Goal: Task Accomplishment & Management: Manage account settings

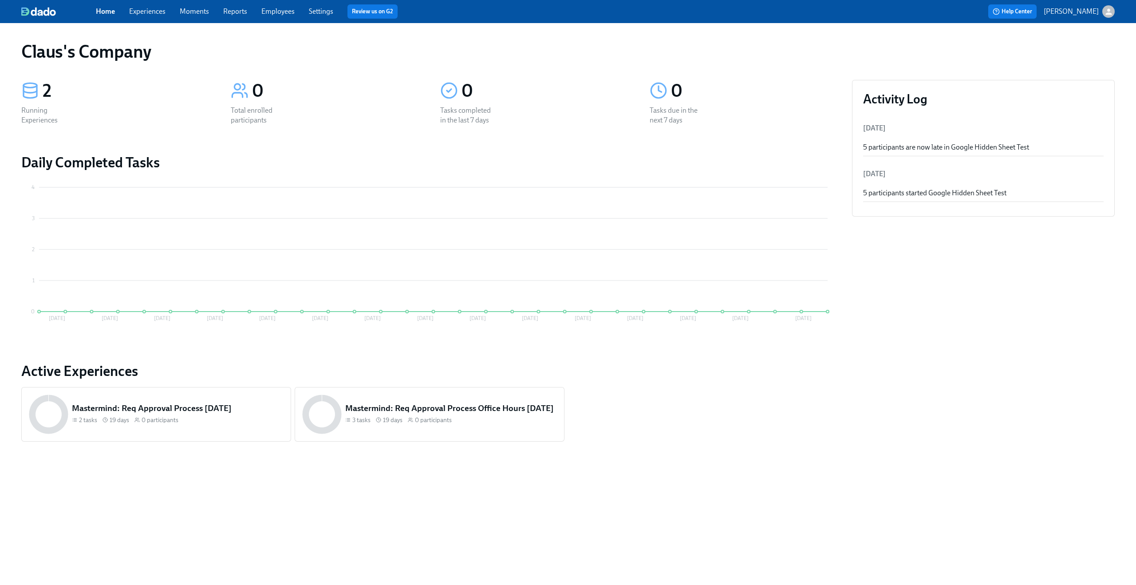
click at [1102, 10] on button "[PERSON_NAME]" at bounding box center [1078, 11] width 71 height 12
click at [1074, 55] on span "Switch organization..." at bounding box center [1065, 52] width 83 height 10
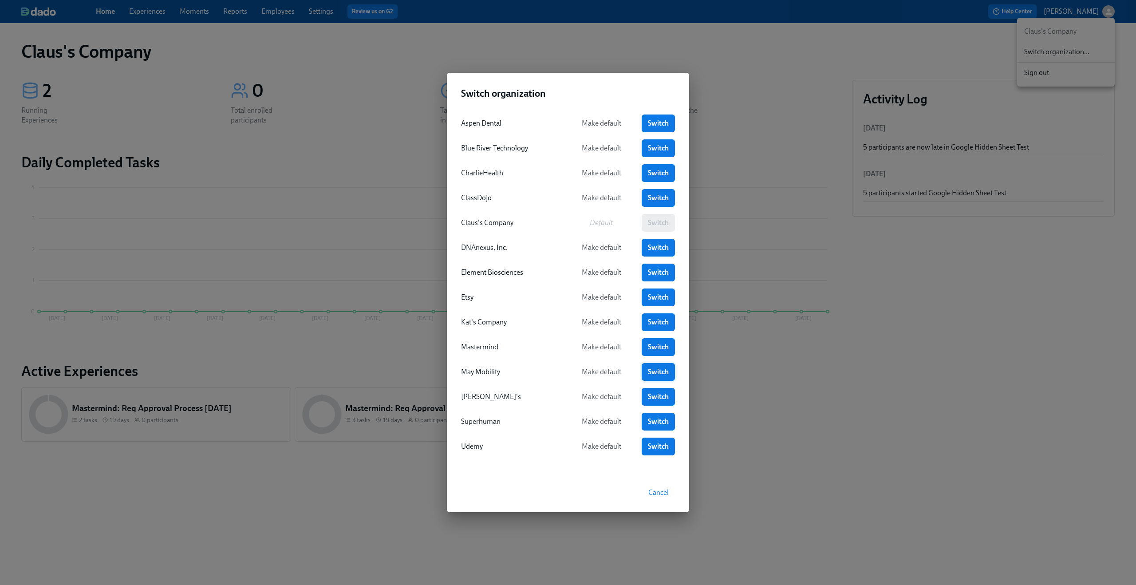
click at [662, 368] on span "Switch" at bounding box center [658, 371] width 21 height 9
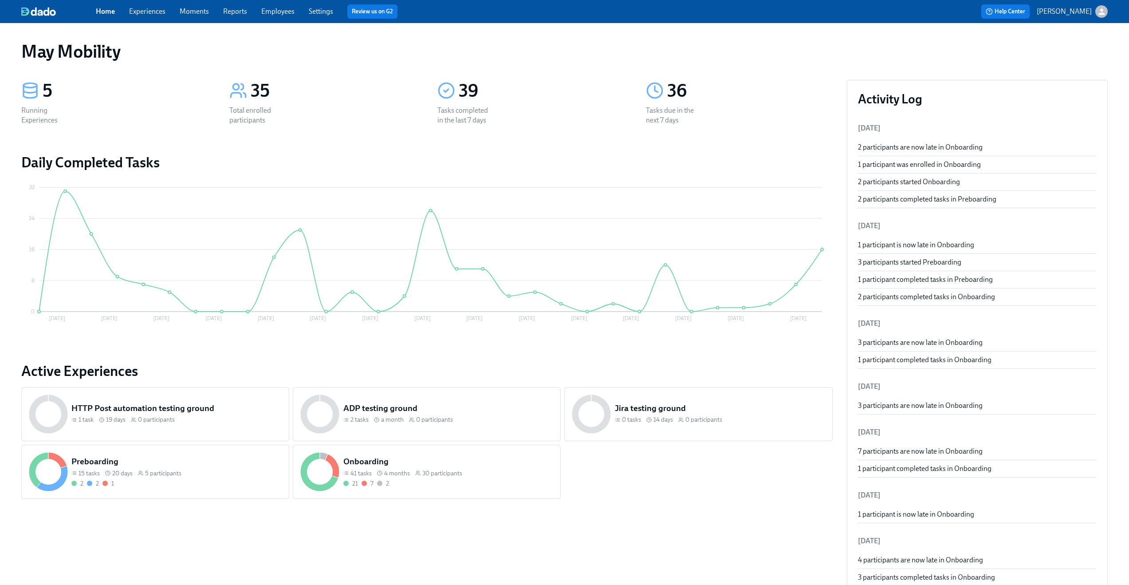
click at [164, 10] on link "Experiences" at bounding box center [147, 11] width 36 height 8
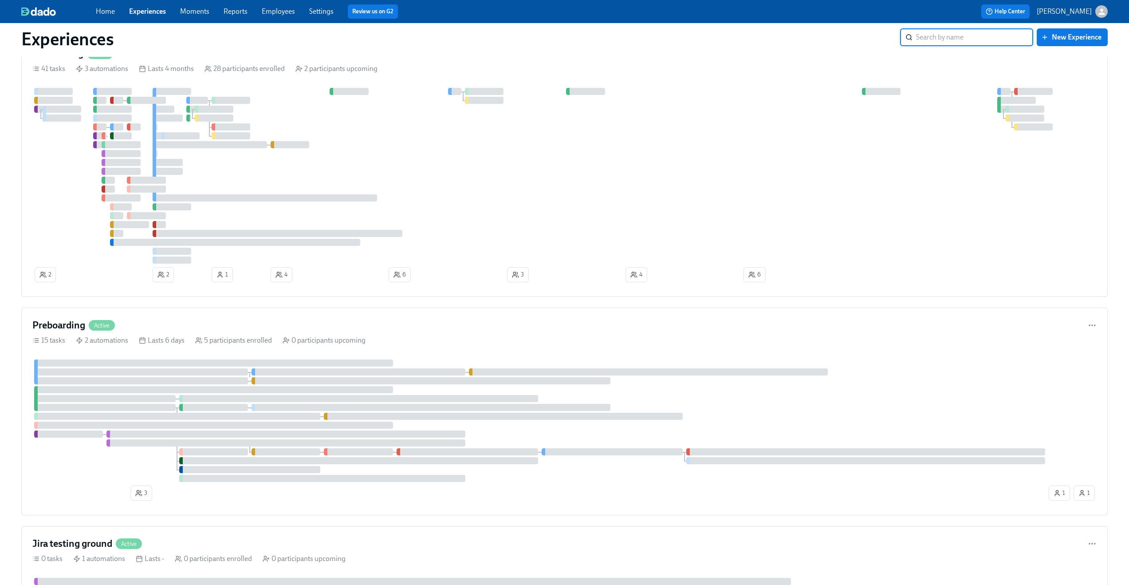
scroll to position [47, 0]
click at [297, 320] on div "Preboarding Active" at bounding box center [564, 321] width 1064 height 13
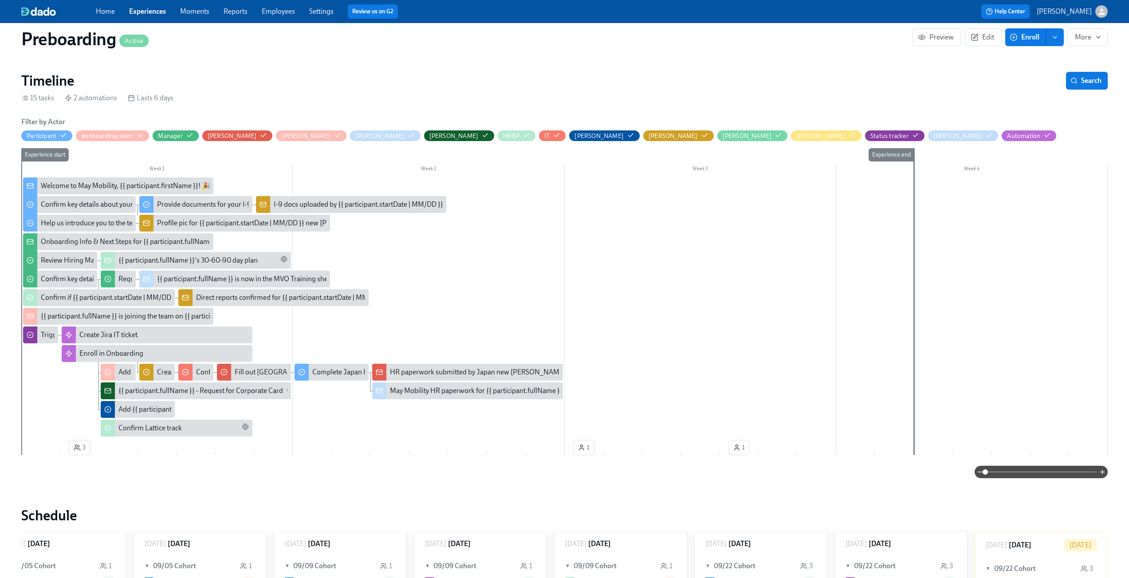
scroll to position [146, 0]
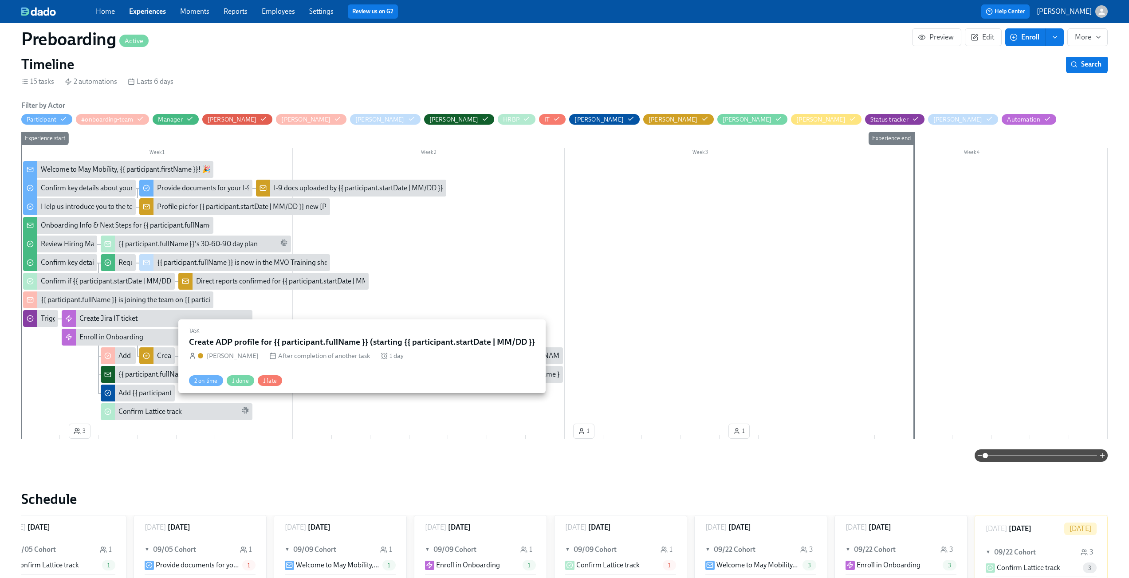
click at [163, 357] on div "Create ADP profile for {{ participant.fullName }} (starting {{ participant.star…" at bounding box center [296, 356] width 278 height 10
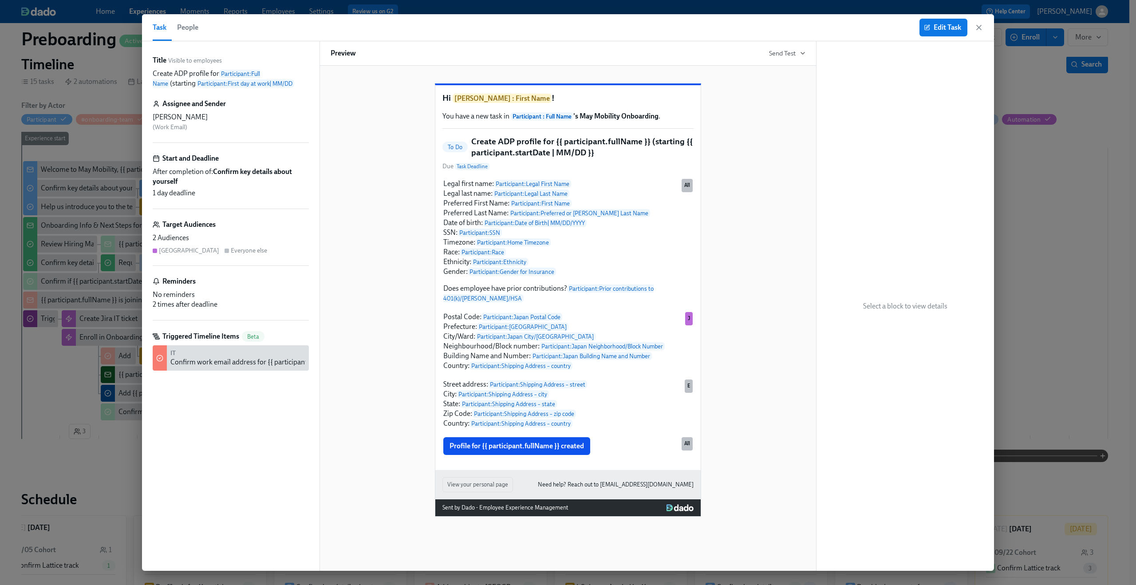
click at [597, 158] on h5 "Create ADP profile for {{ participant.fullName }} (starting {{ participant.star…" at bounding box center [582, 147] width 222 height 23
drag, startPoint x: 592, startPoint y: 172, endPoint x: 472, endPoint y: 163, distance: 120.6
click at [472, 158] on h5 "Create ADP profile for {{ participant.fullName }} (starting {{ participant.star…" at bounding box center [582, 147] width 222 height 23
copy h5 "Create ADP profile for {{ participant.fullName }} (starting {{ participant.star…"
click at [976, 27] on icon "button" at bounding box center [978, 27] width 9 height 9
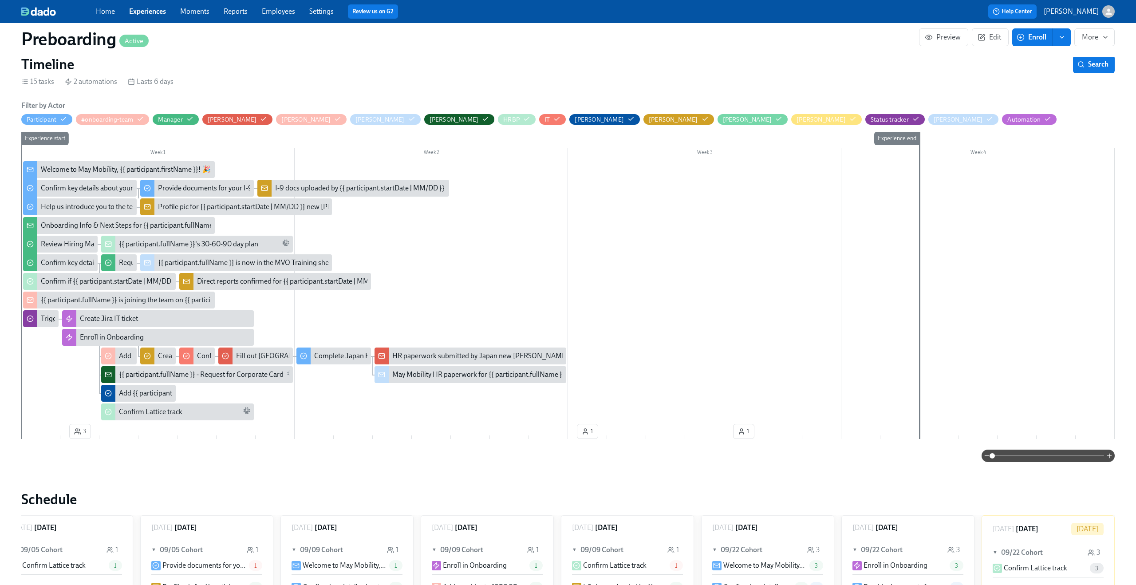
scroll to position [0, 302]
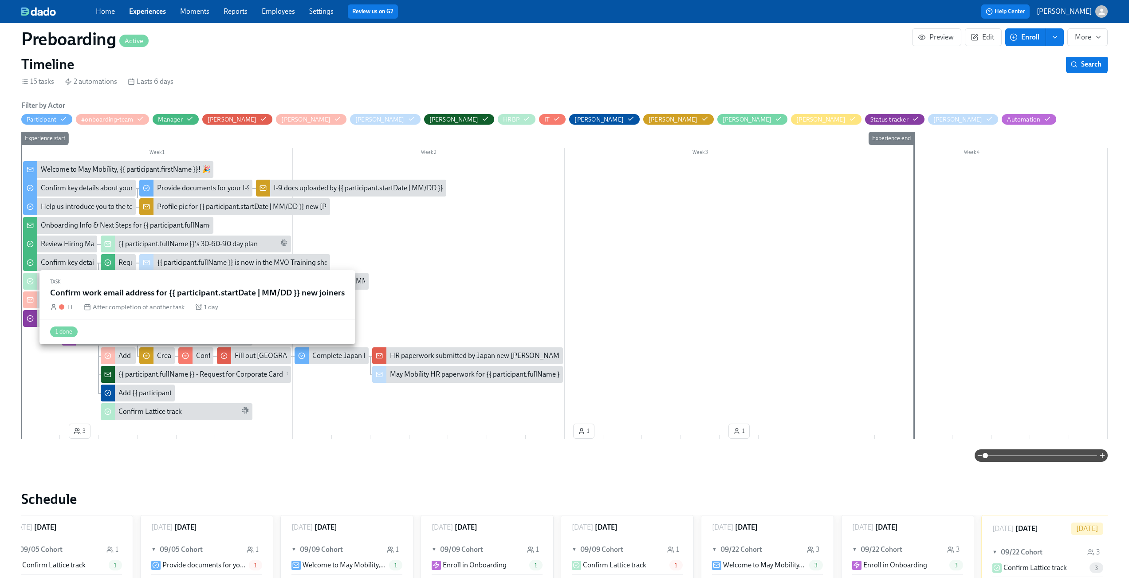
click at [198, 354] on div "Confirm work email address for {{ participant.startDate | MM/DD }} new joiners" at bounding box center [315, 356] width 239 height 10
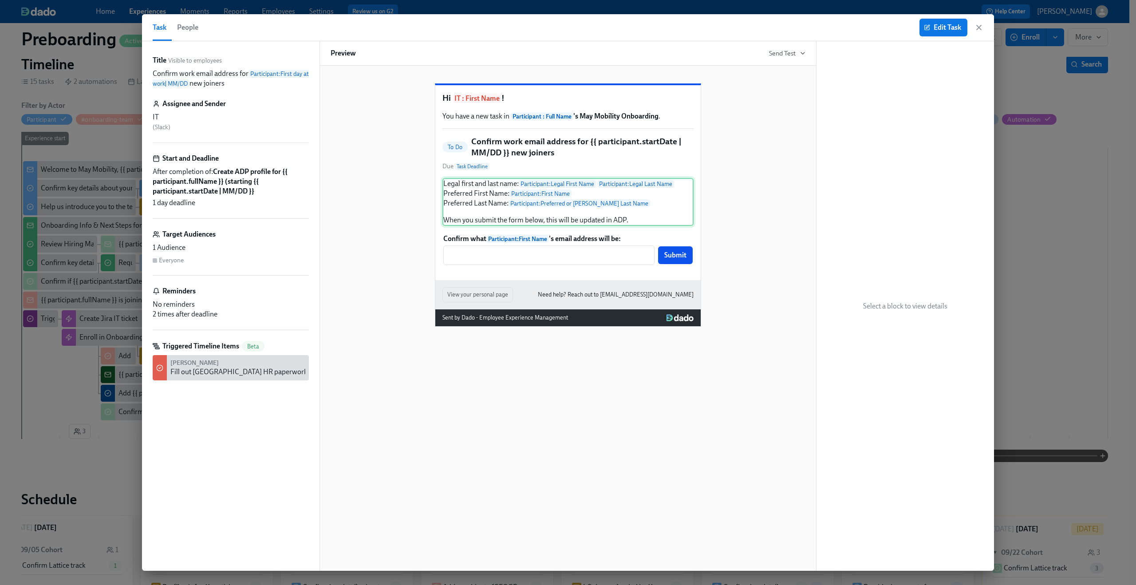
scroll to position [0, 308]
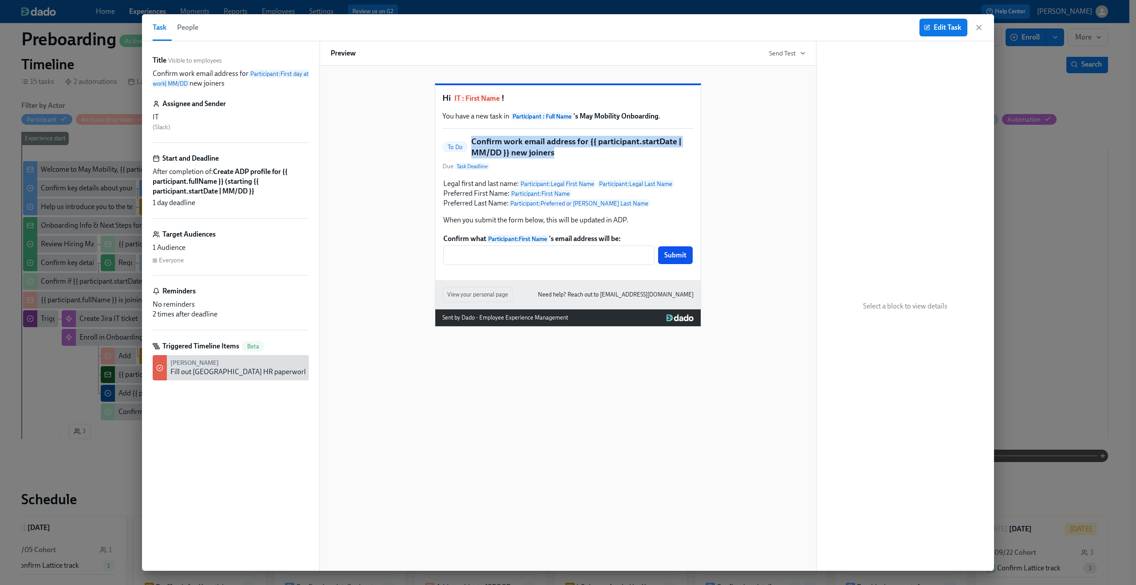
drag, startPoint x: 556, startPoint y: 173, endPoint x: 472, endPoint y: 163, distance: 84.9
click at [472, 158] on h5 "Confirm work email address for {{ participant.startDate | MM/DD }} new joiners" at bounding box center [582, 147] width 222 height 23
copy h5 "Confirm work email address for {{ participant.startDate | MM/DD }} new joiners"
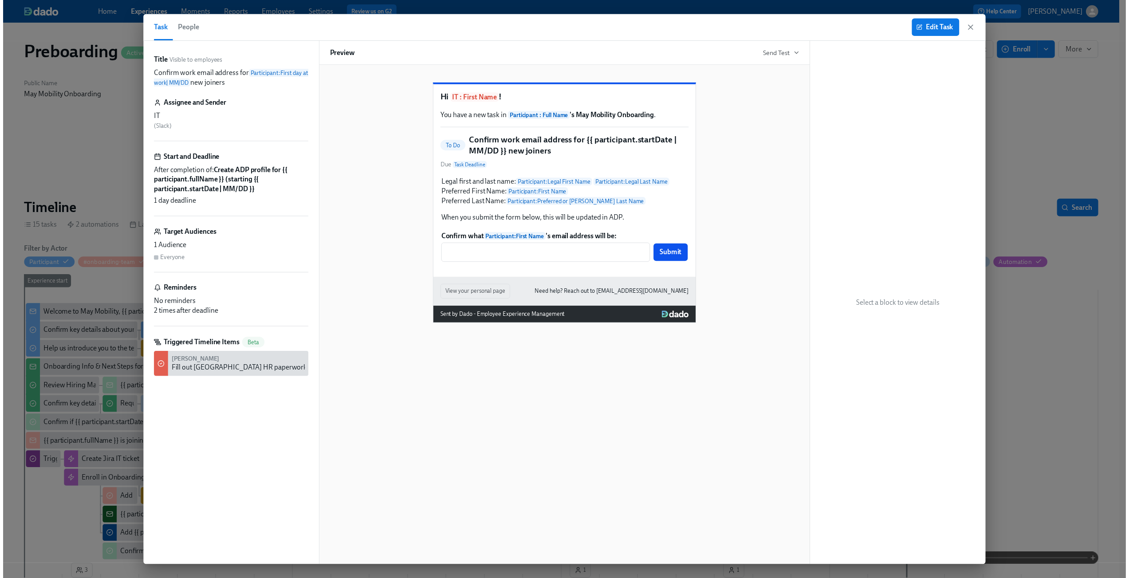
scroll to position [0, 308]
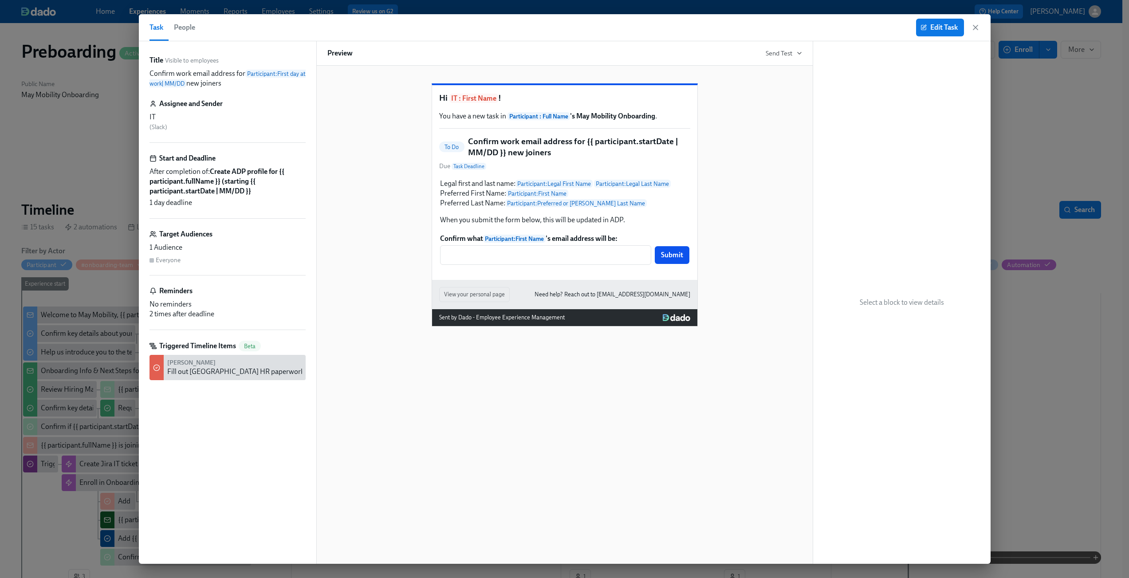
scroll to position [0, 302]
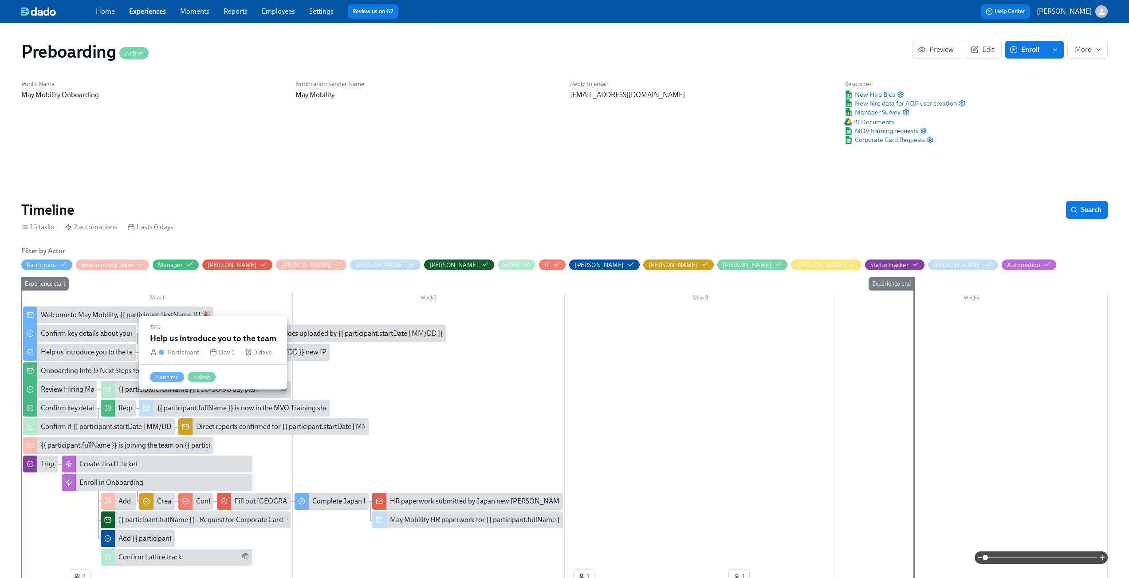
click at [81, 351] on div "Help us introduce you to the team" at bounding box center [92, 352] width 102 height 10
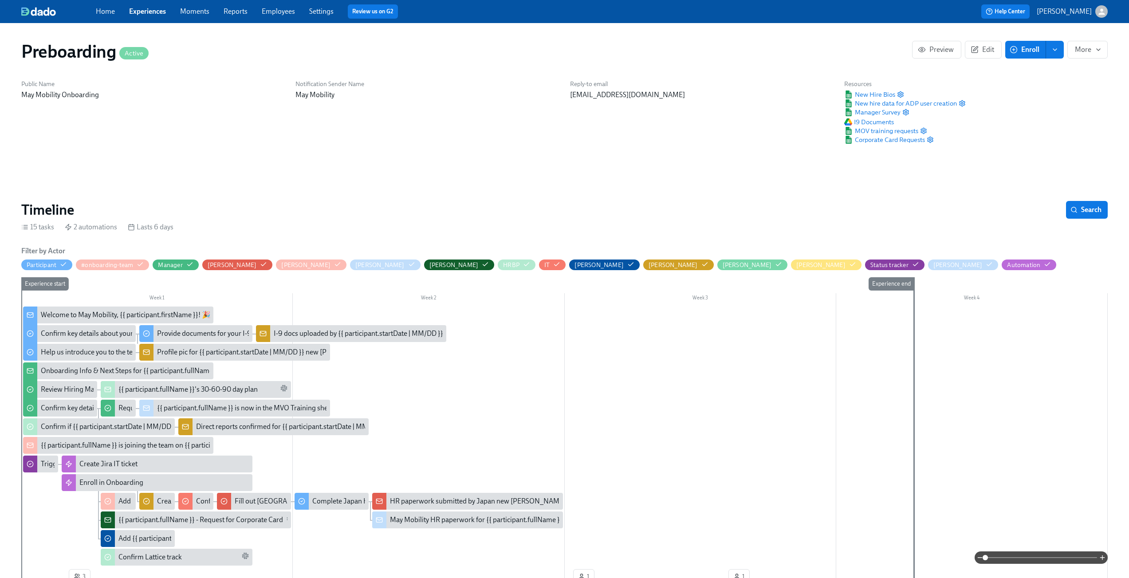
scroll to position [0, 308]
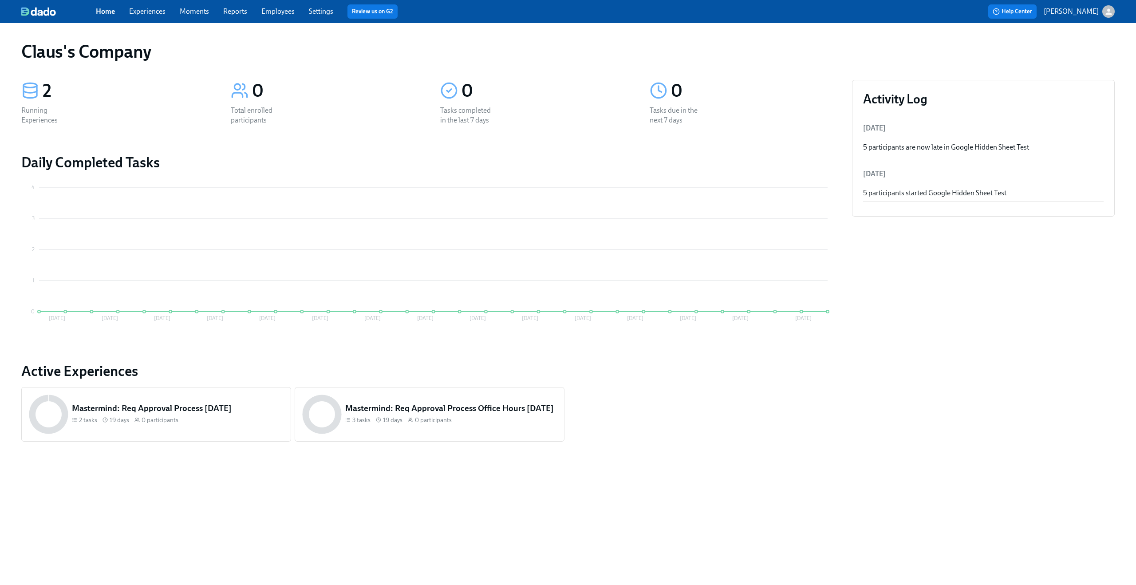
click at [1110, 16] on div "button" at bounding box center [1108, 11] width 12 height 12
click at [1084, 46] on div "Switch organization..." at bounding box center [1066, 52] width 98 height 21
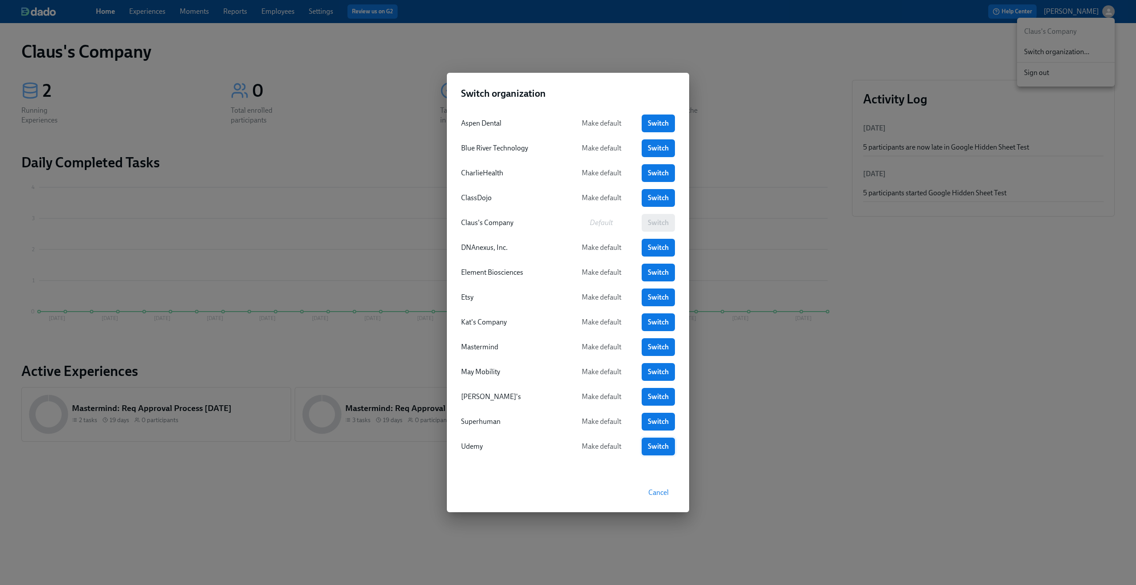
click at [651, 442] on span "Switch" at bounding box center [658, 446] width 21 height 9
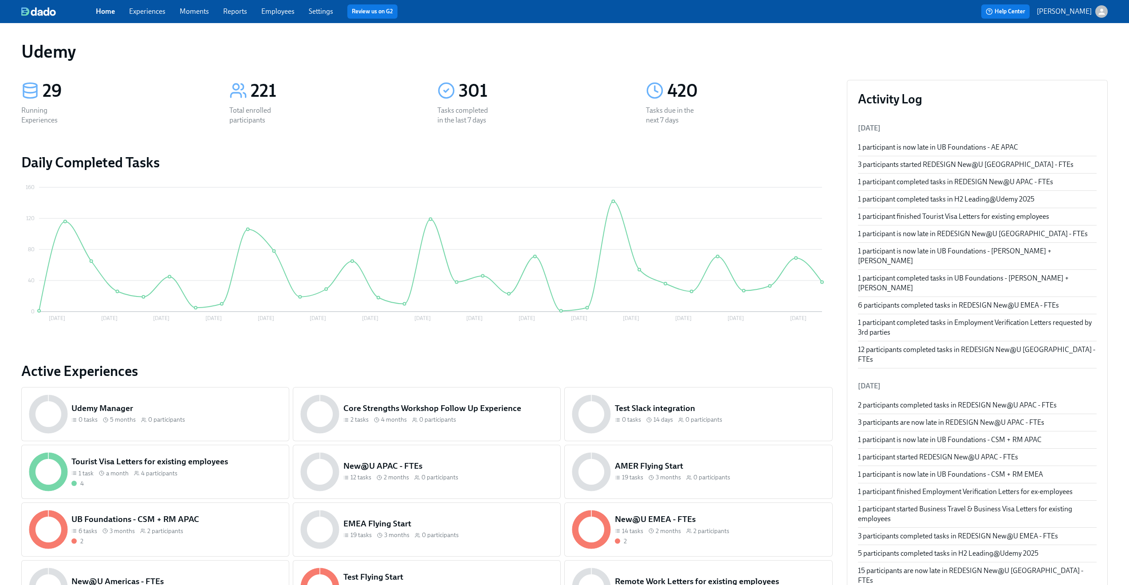
click at [141, 13] on link "Experiences" at bounding box center [147, 11] width 36 height 8
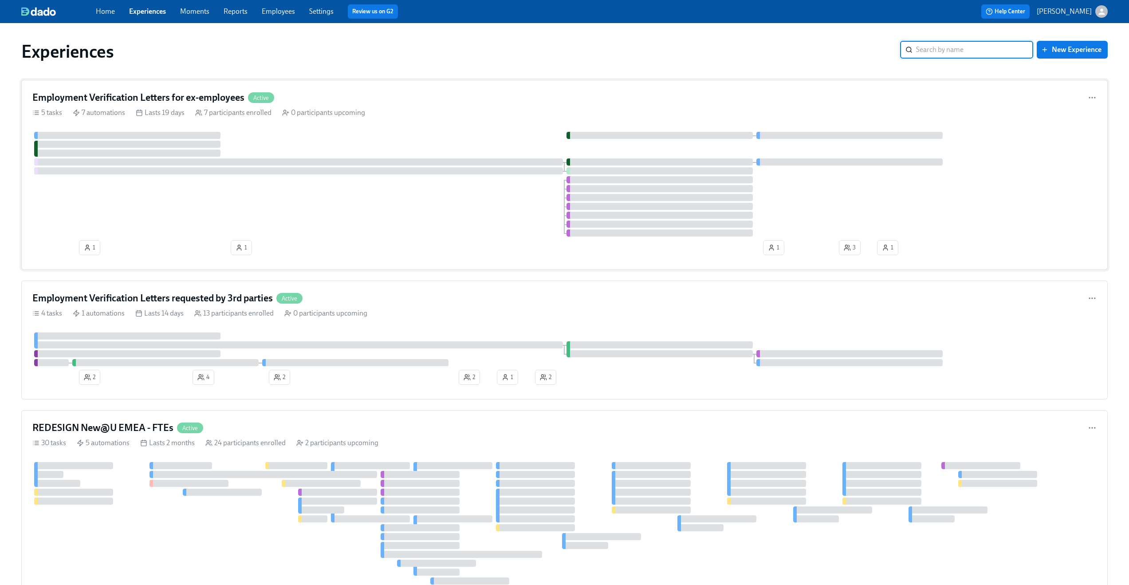
click at [445, 110] on div "5 tasks 7 automations Lasts 19 days 7 participants enrolled 0 participants upco…" at bounding box center [564, 113] width 1064 height 10
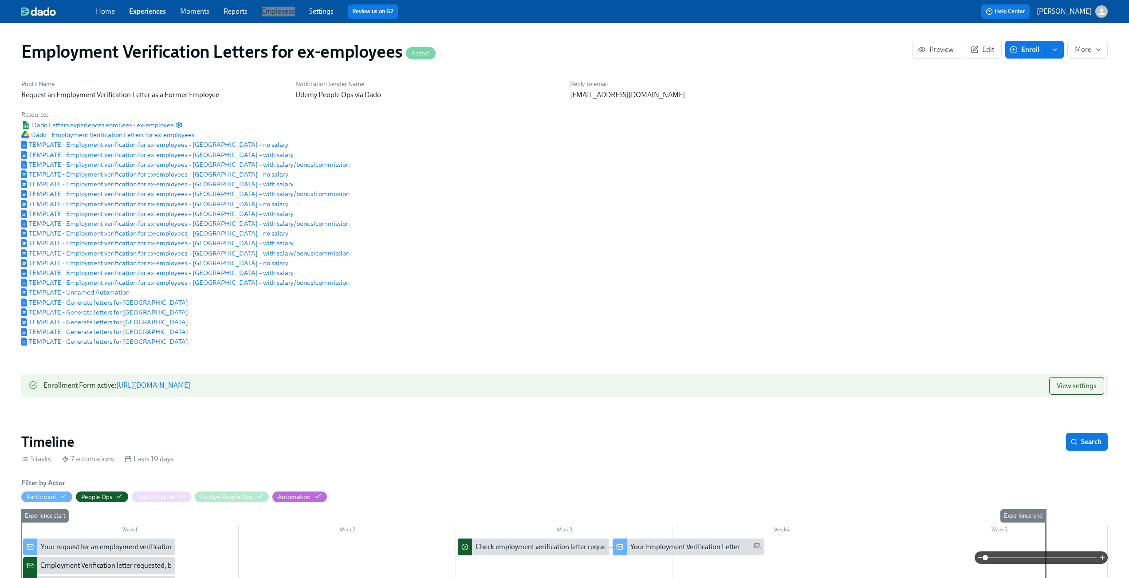
drag, startPoint x: 285, startPoint y: 15, endPoint x: 275, endPoint y: 8, distance: 12.1
click at [0, 0] on div "Home Experiences Moments Reports Employees Settings Review us on G2 Help Center…" at bounding box center [564, 11] width 1129 height 23
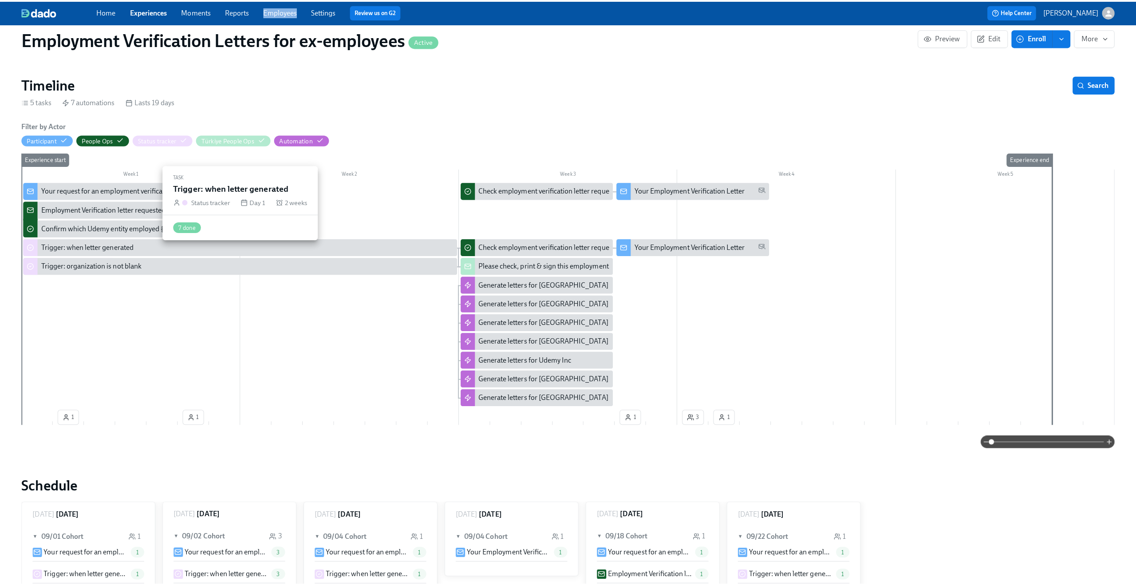
scroll to position [359, 0]
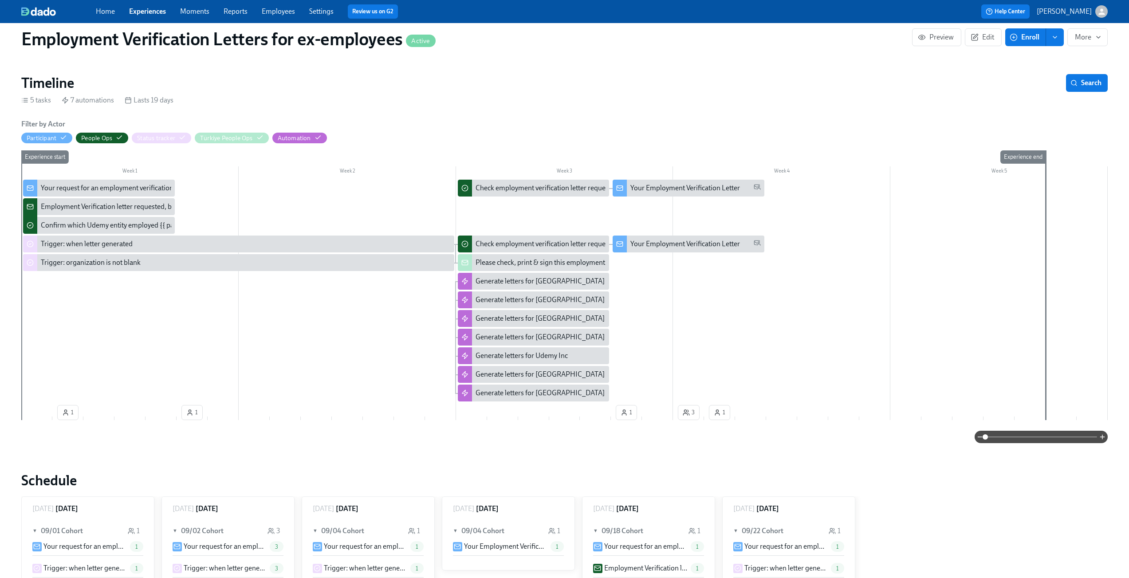
click at [85, 212] on div "Employment Verification letter requested, but Dado has no data: {{ participant.…" at bounding box center [195, 207] width 309 height 10
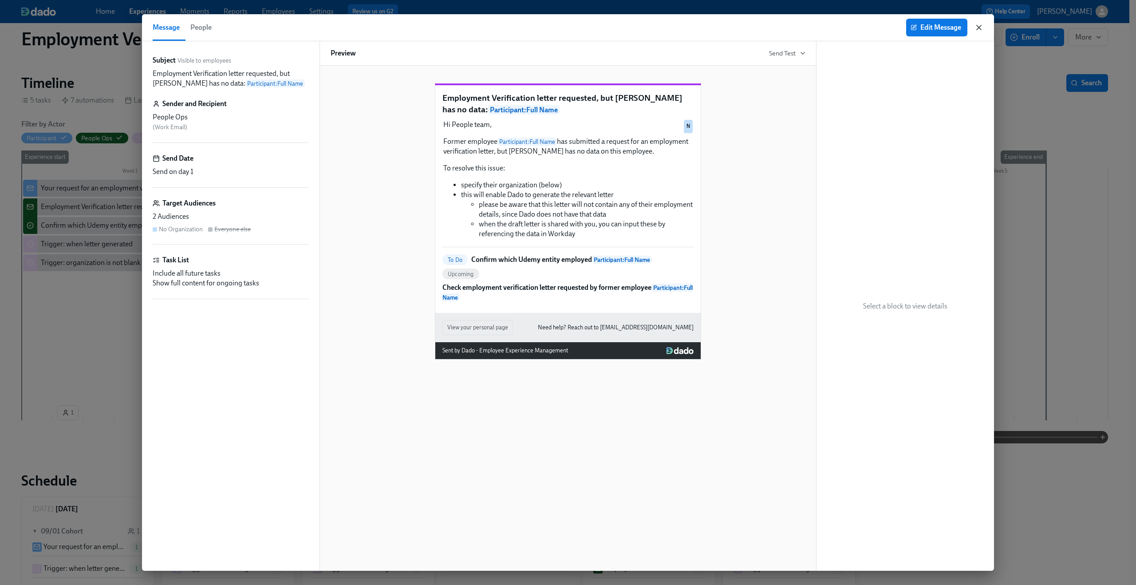
click at [980, 24] on icon "button" at bounding box center [978, 27] width 9 height 9
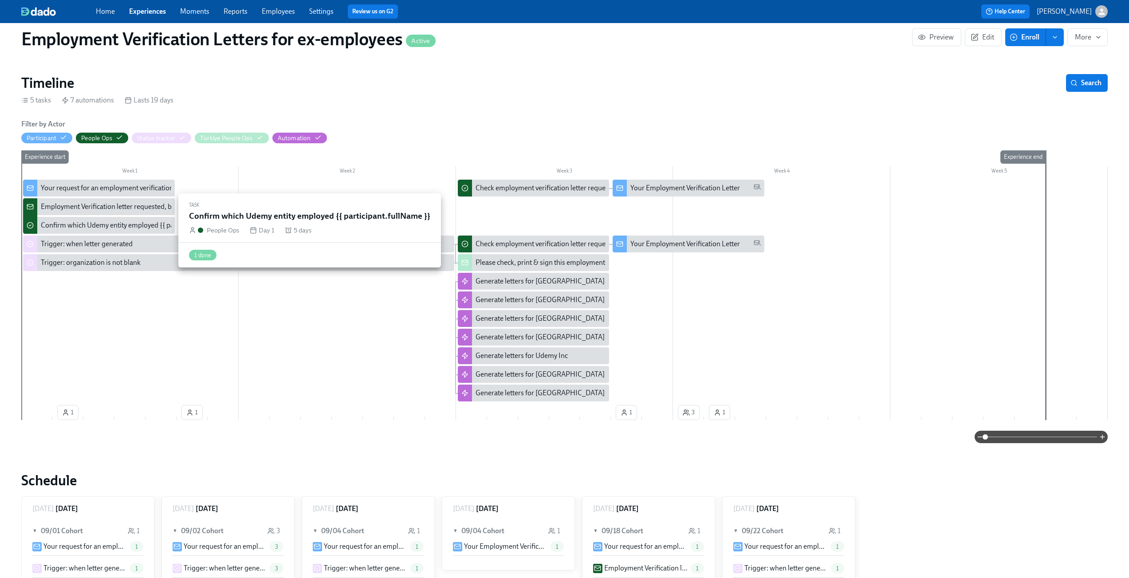
click at [102, 229] on div "Confirm which Udemy entity employed {{ participant.fullName }}" at bounding box center [138, 225] width 195 height 10
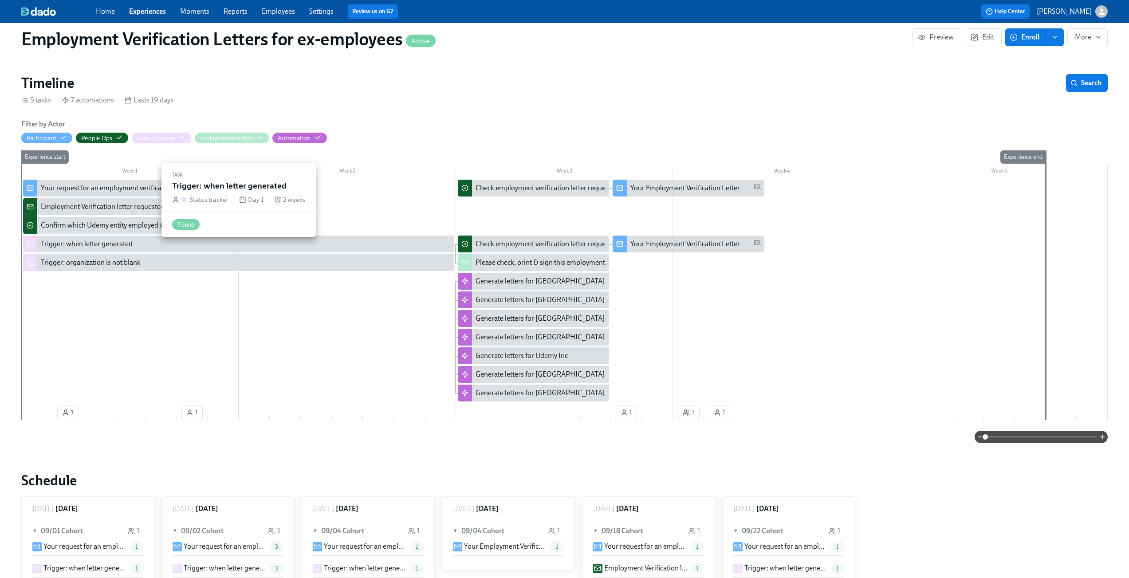
click at [79, 245] on div "Trigger: when letter generated" at bounding box center [87, 244] width 92 height 10
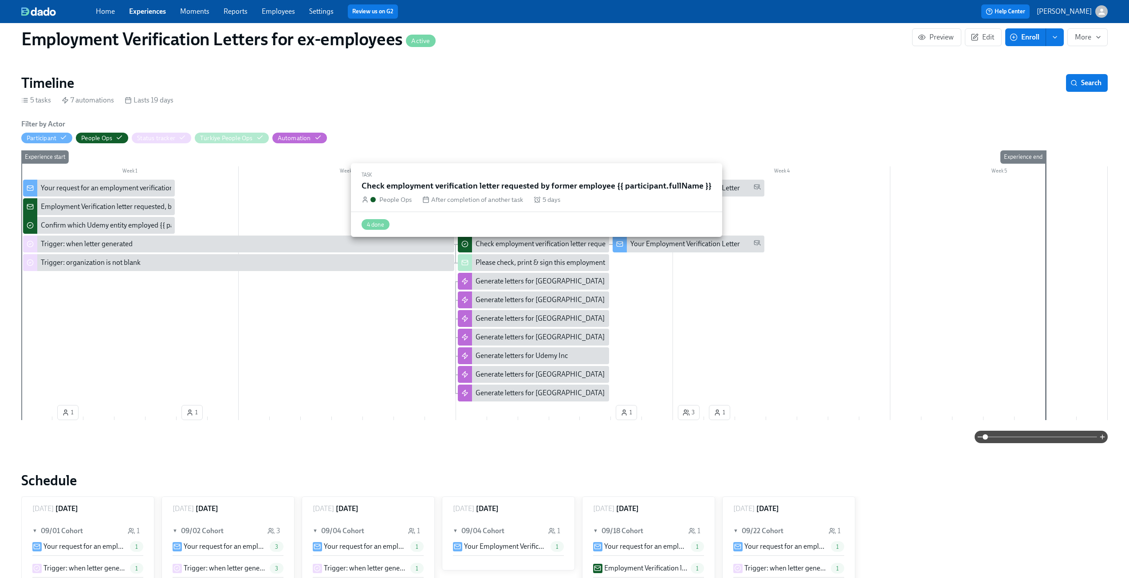
click at [469, 245] on div at bounding box center [465, 244] width 14 height 17
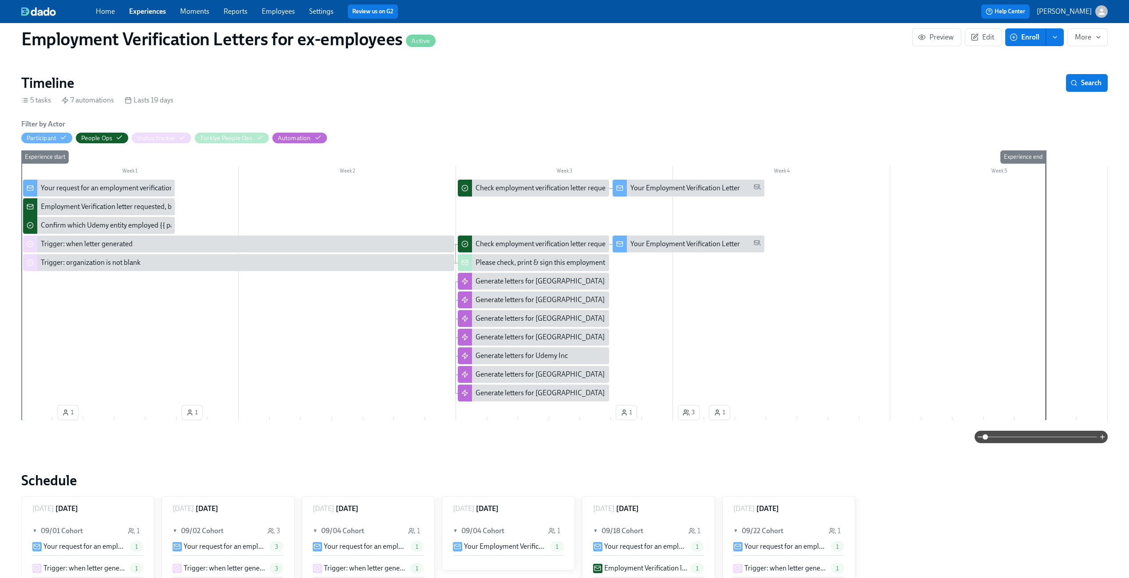
click at [130, 215] on div "Employment Verification letter requested, but Dado has no data: {{ participant.…" at bounding box center [99, 206] width 152 height 17
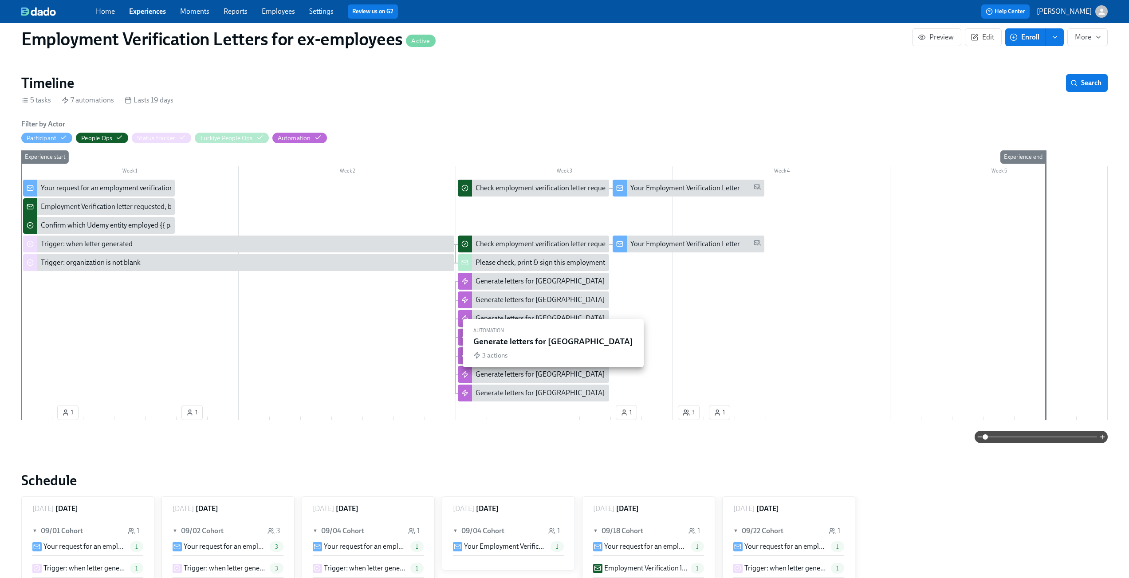
click at [527, 375] on div "Generate letters for Mexico" at bounding box center [540, 375] width 129 height 10
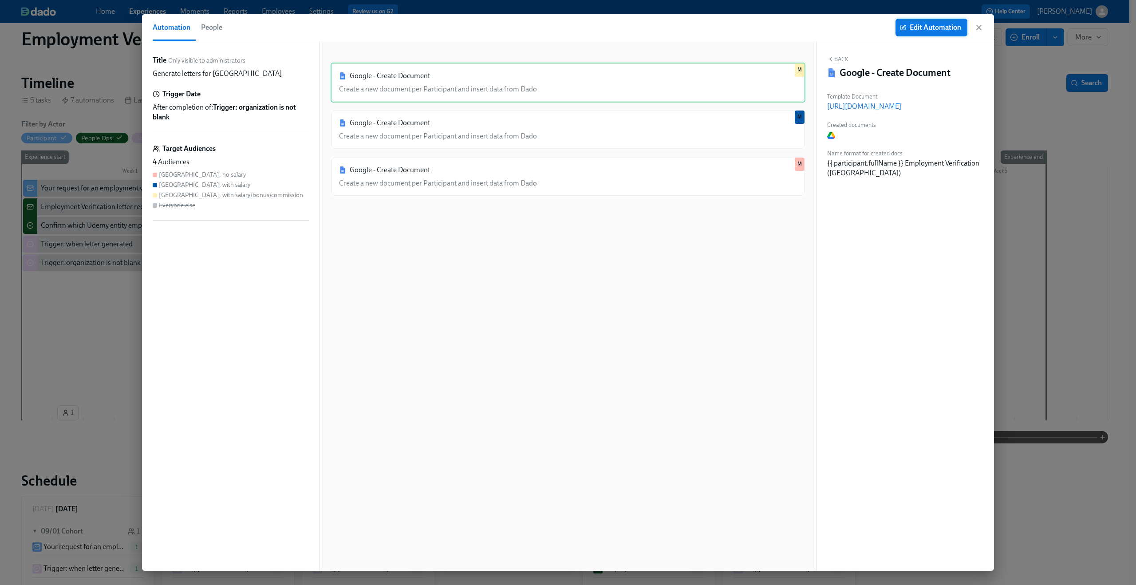
click at [936, 32] on button "Edit Automation" at bounding box center [931, 28] width 72 height 18
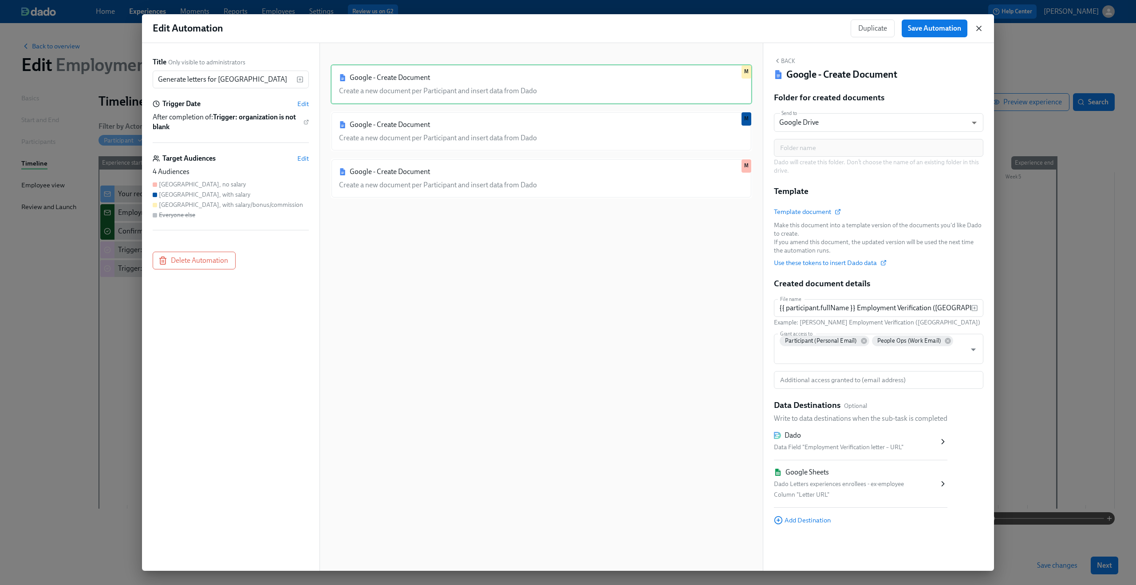
click at [975, 28] on icon "button" at bounding box center [978, 28] width 9 height 9
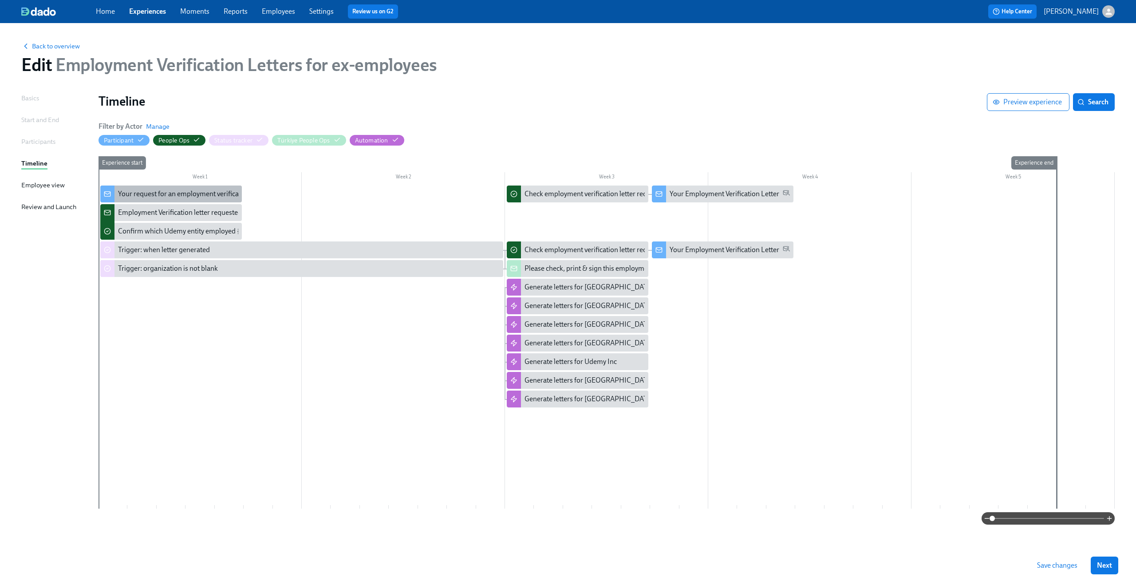
click at [156, 198] on div "Your request for an employment verification letter is being processed" at bounding box center [221, 194] width 207 height 10
click at [126, 216] on div "Employment Verification letter requested, but Dado has no data: {{ participant.…" at bounding box center [272, 213] width 309 height 10
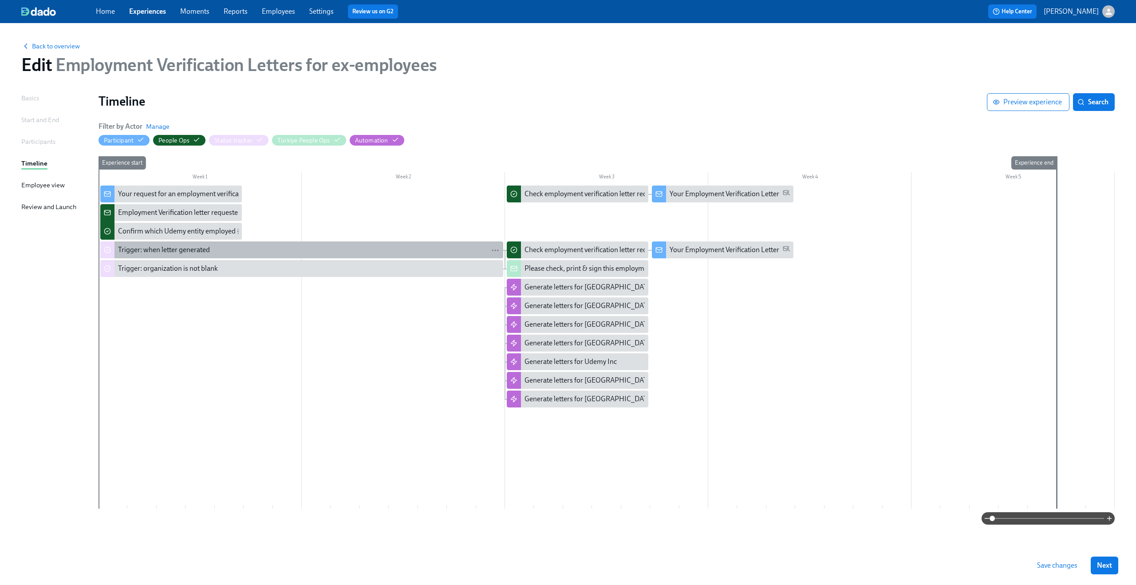
click at [133, 252] on div "Trigger: when letter generated" at bounding box center [164, 250] width 92 height 10
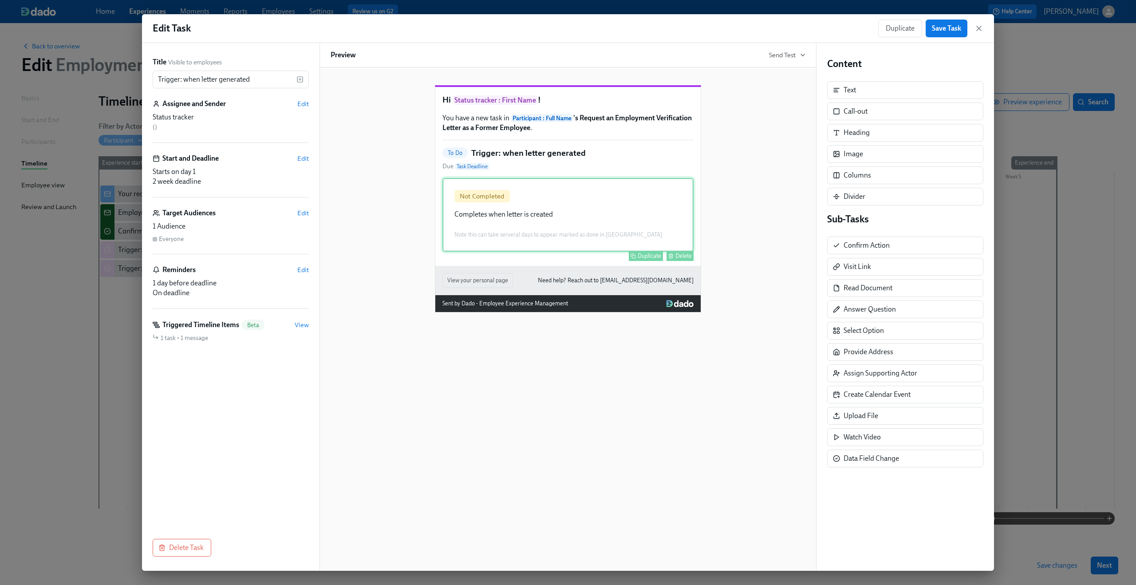
click at [485, 232] on div "Not Completed Completes when letter is created Note this can take serveral days…" at bounding box center [567, 215] width 251 height 74
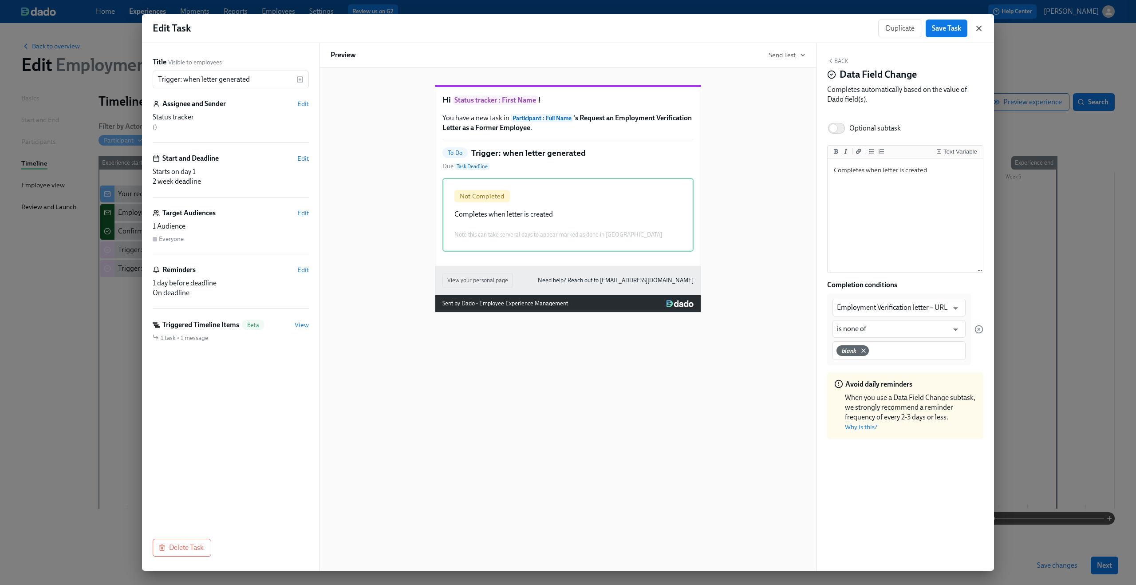
click at [977, 26] on icon "button" at bounding box center [978, 28] width 9 height 9
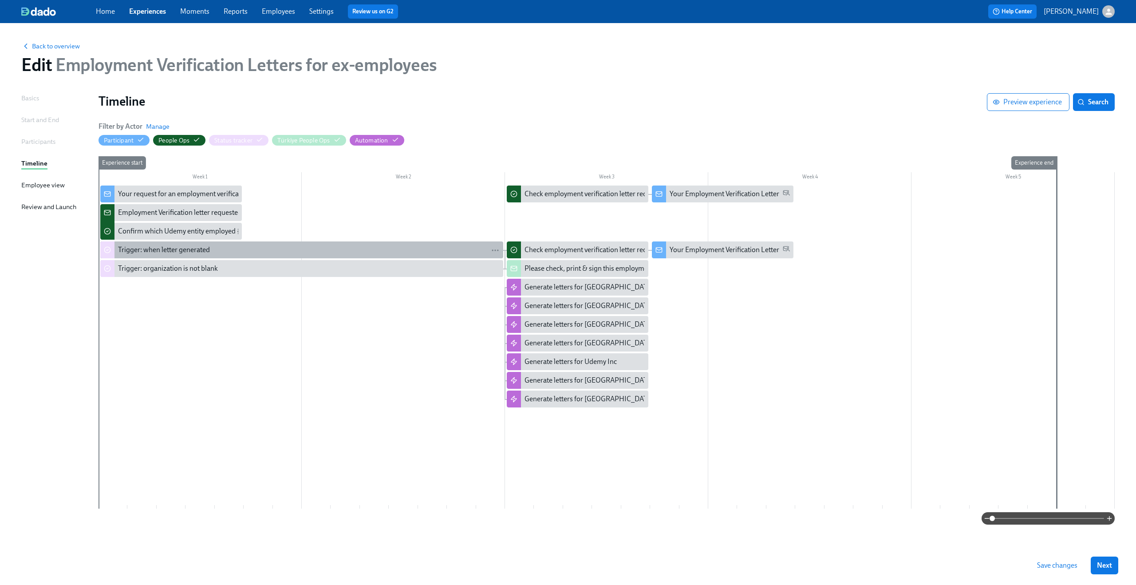
click at [205, 252] on div "Trigger: when letter generated" at bounding box center [164, 250] width 92 height 10
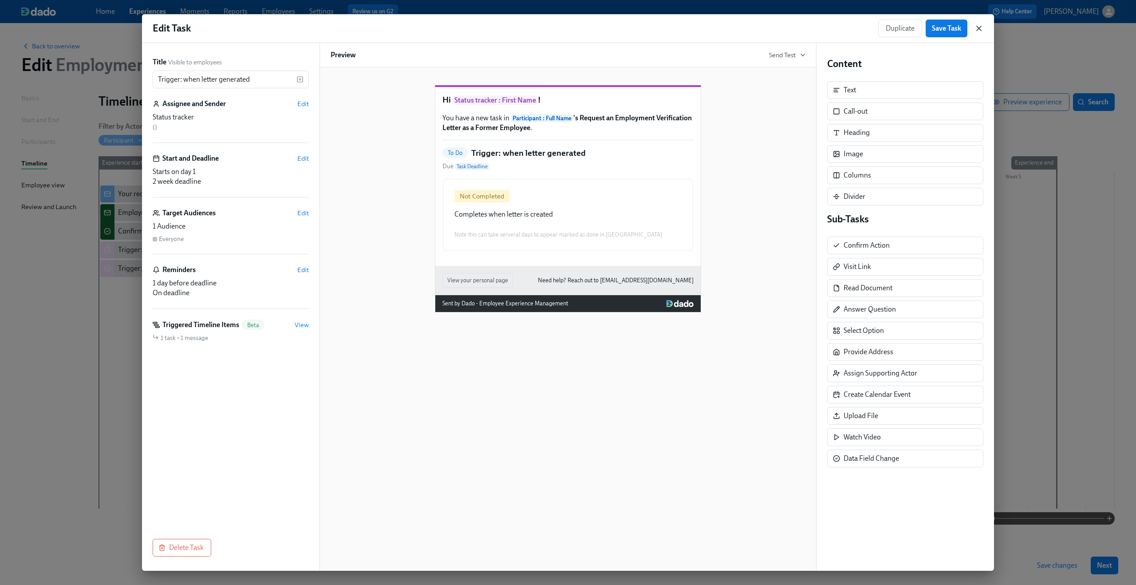
click at [979, 29] on icon "button" at bounding box center [978, 28] width 4 height 4
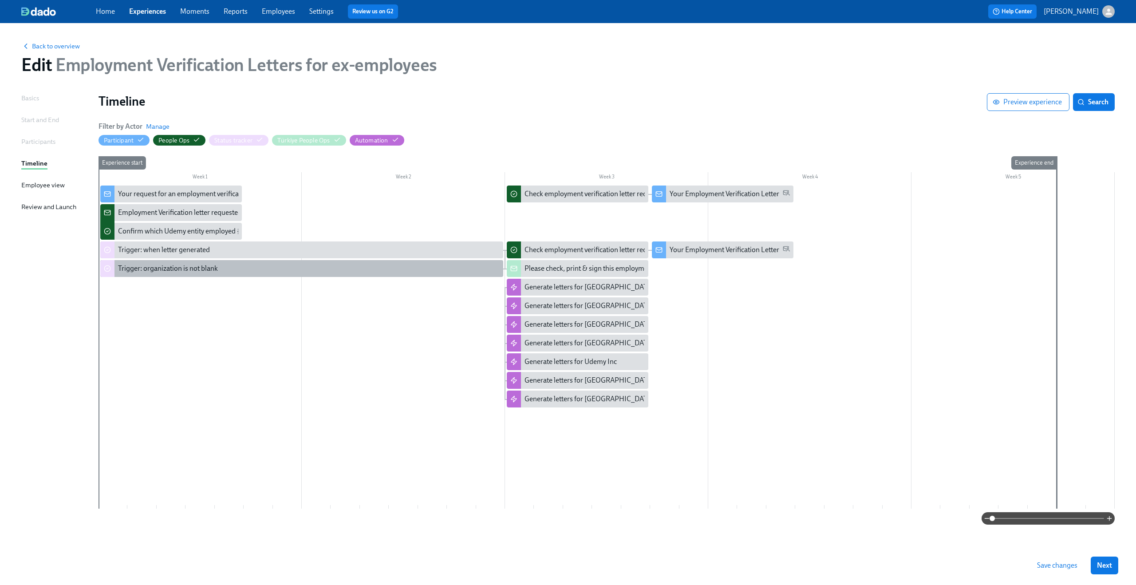
click at [184, 275] on div "Trigger: organization is not blank" at bounding box center [301, 268] width 403 height 17
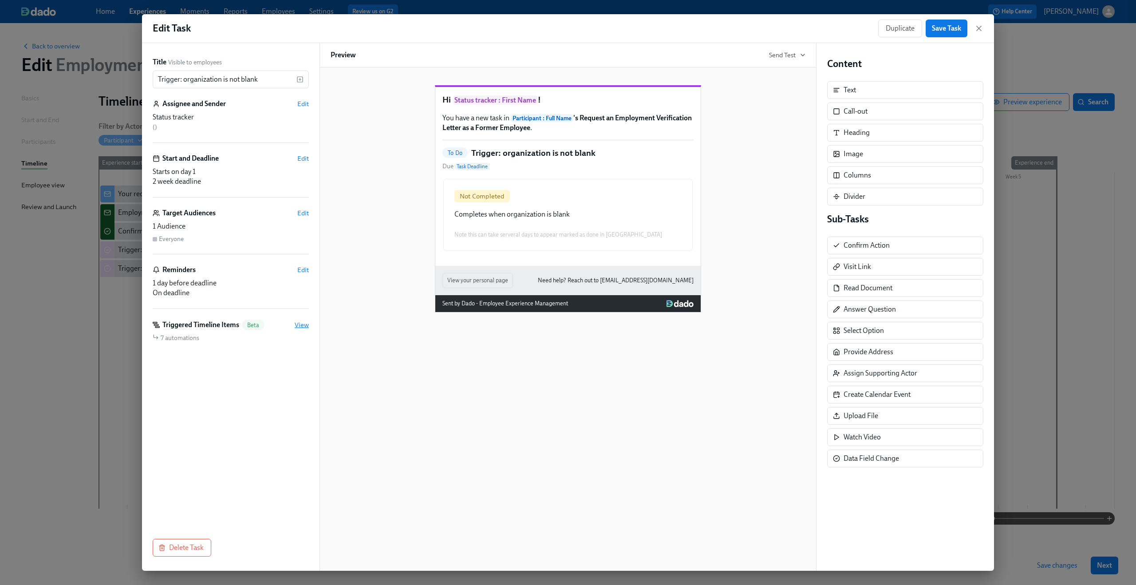
click at [300, 322] on span "View" at bounding box center [302, 324] width 14 height 9
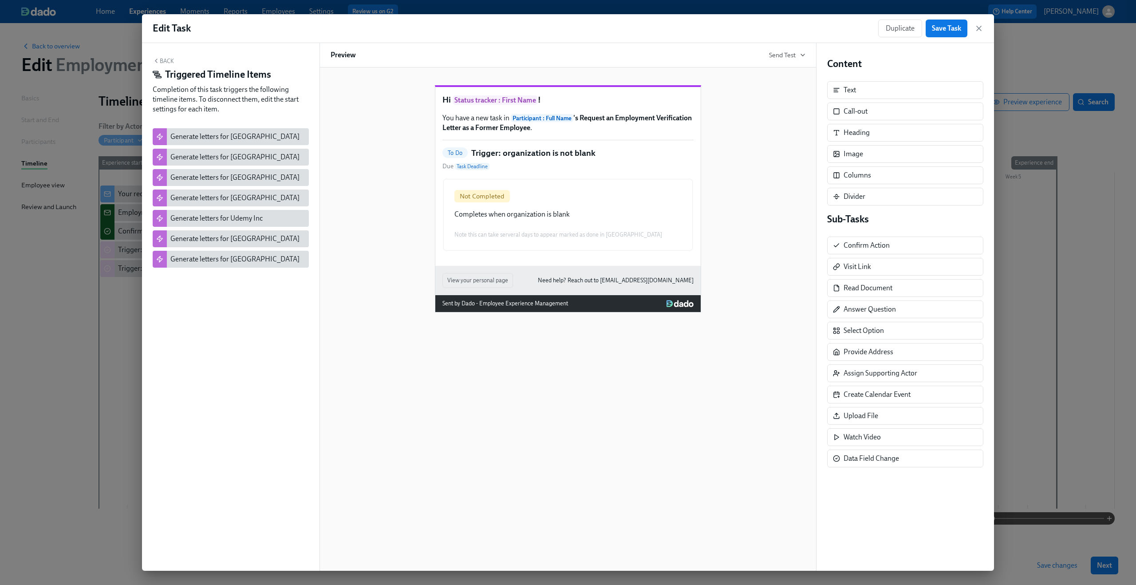
click at [980, 33] on div "Duplicate Save Task" at bounding box center [930, 29] width 105 height 18
click at [979, 28] on icon "button" at bounding box center [978, 28] width 4 height 4
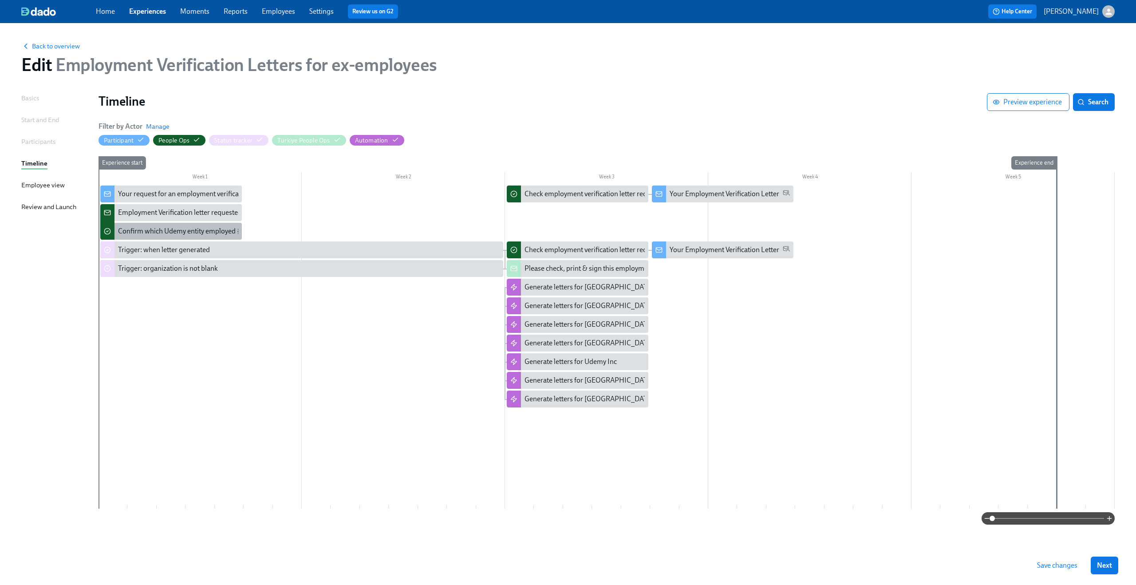
click at [163, 229] on div "Confirm which Udemy entity employed {{ participant.fullName }}" at bounding box center [215, 231] width 195 height 10
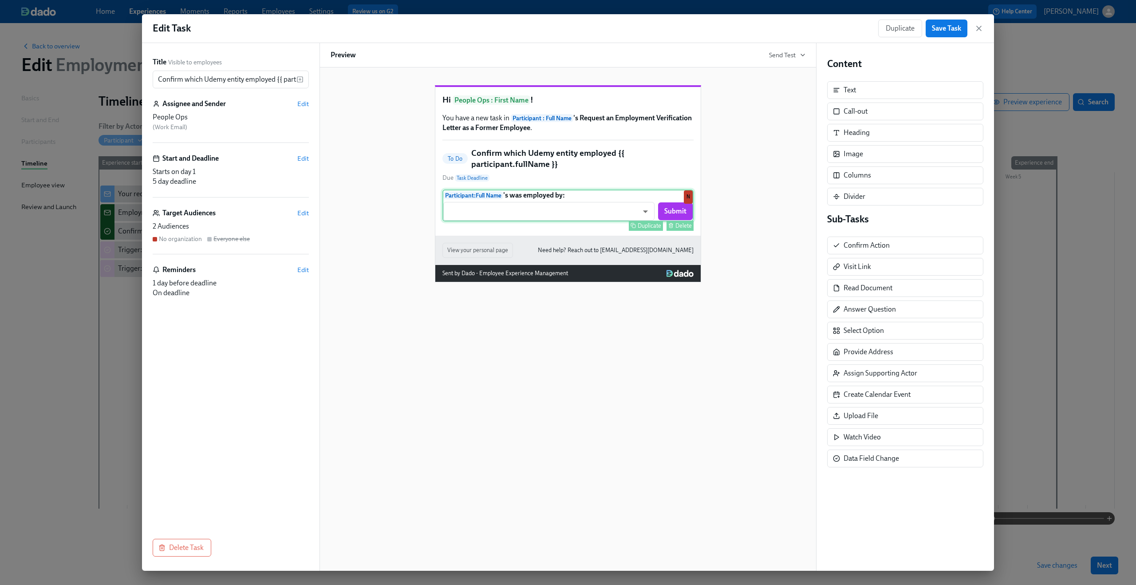
click at [646, 221] on div "Participant : Full Name 's was employed by: ​ ​ Submit Duplicate Delete N" at bounding box center [567, 205] width 251 height 32
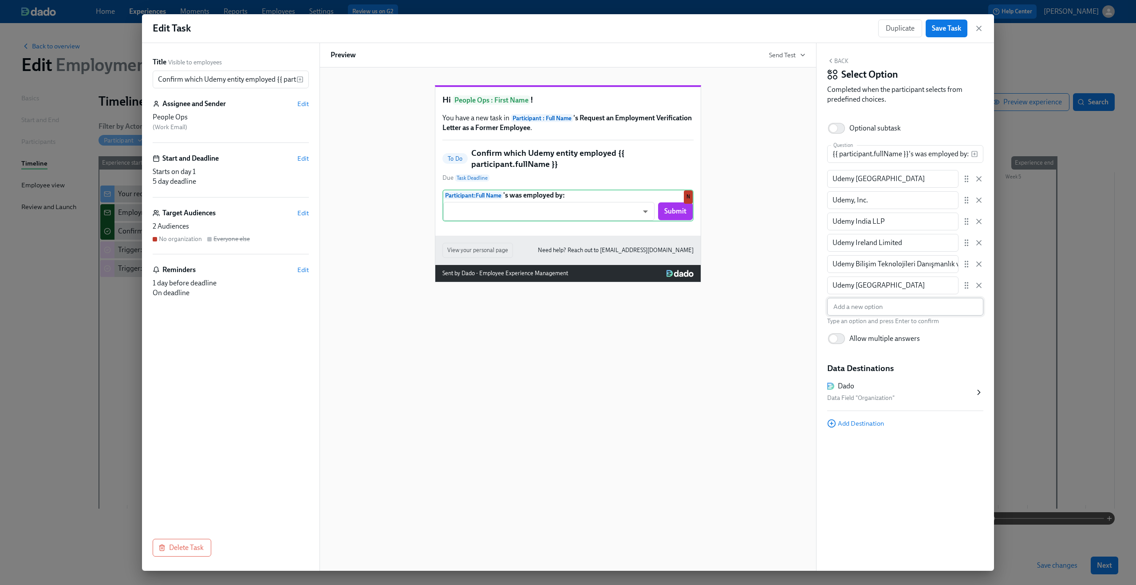
click at [934, 303] on input "text" at bounding box center [905, 307] width 156 height 18
click at [978, 283] on icon "button" at bounding box center [978, 285] width 9 height 9
click at [945, 36] on button "Save Task" at bounding box center [946, 29] width 42 height 18
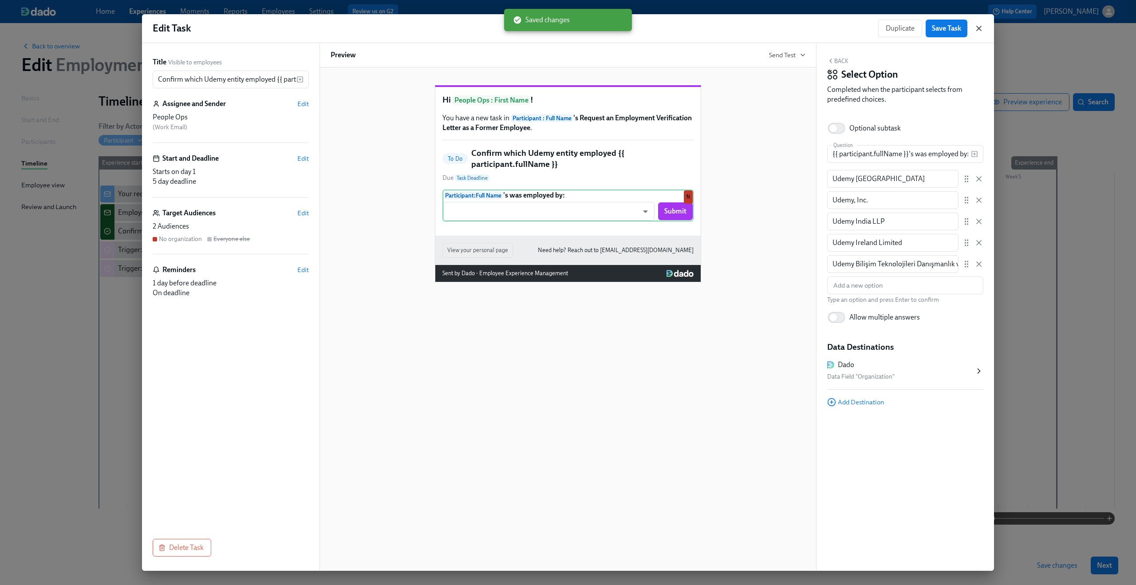
click at [981, 29] on icon "button" at bounding box center [978, 28] width 9 height 9
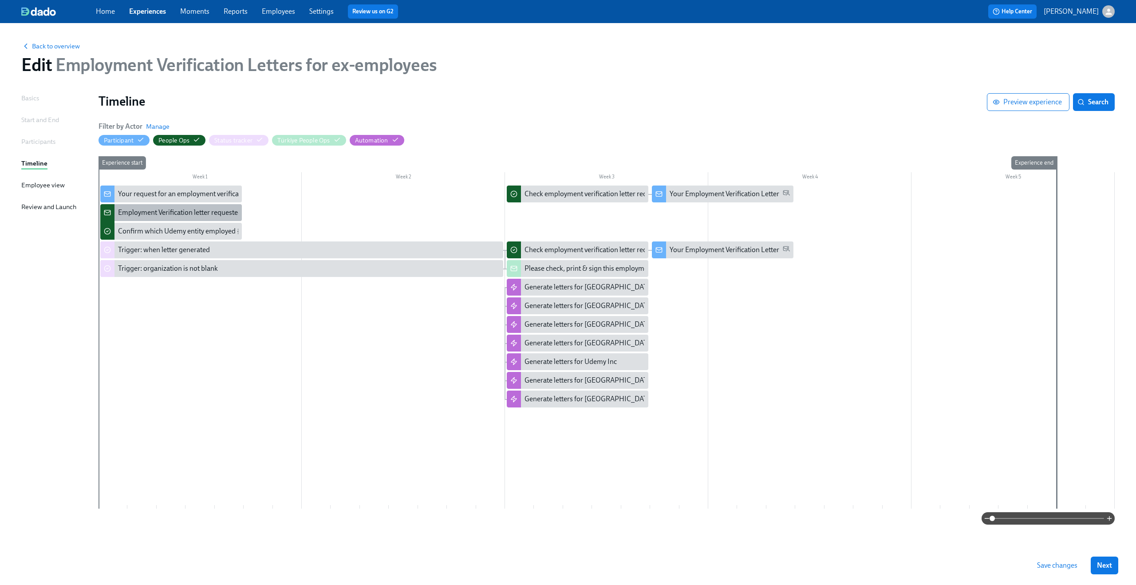
click at [205, 211] on div "Employment Verification letter requested, but Dado has no data: {{ participant.…" at bounding box center [272, 213] width 309 height 10
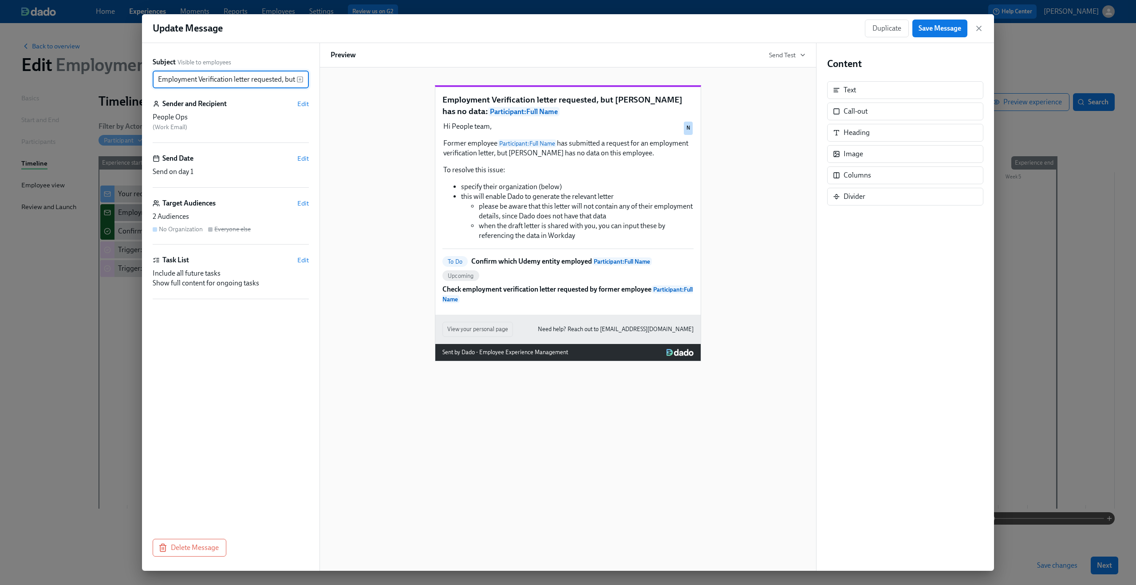
scroll to position [0, 133]
click at [976, 26] on icon "button" at bounding box center [978, 28] width 9 height 9
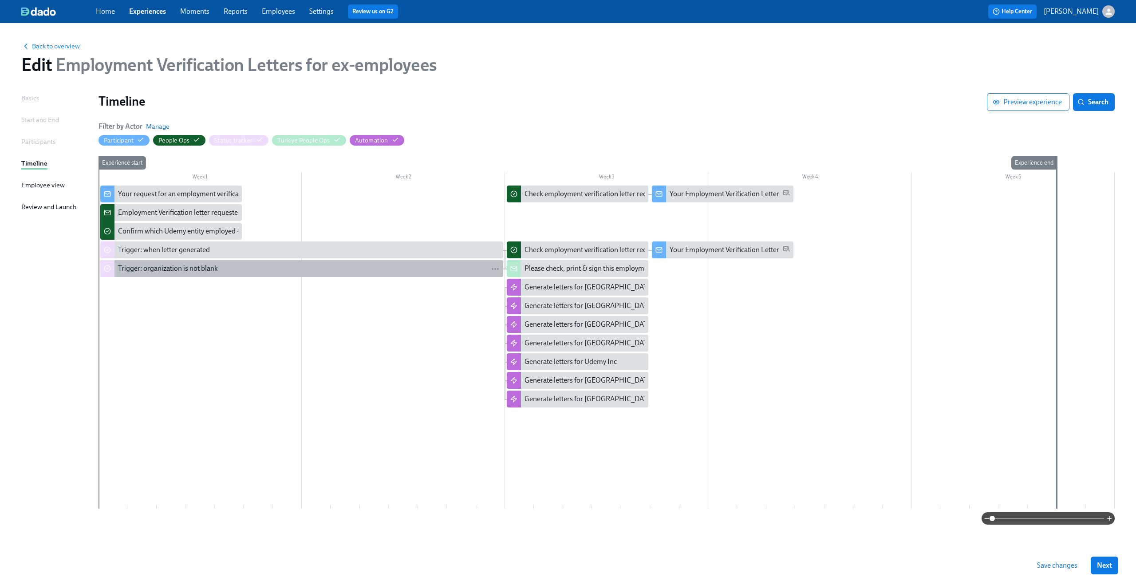
click at [165, 266] on div "Trigger: organization is not blank" at bounding box center [168, 269] width 100 height 10
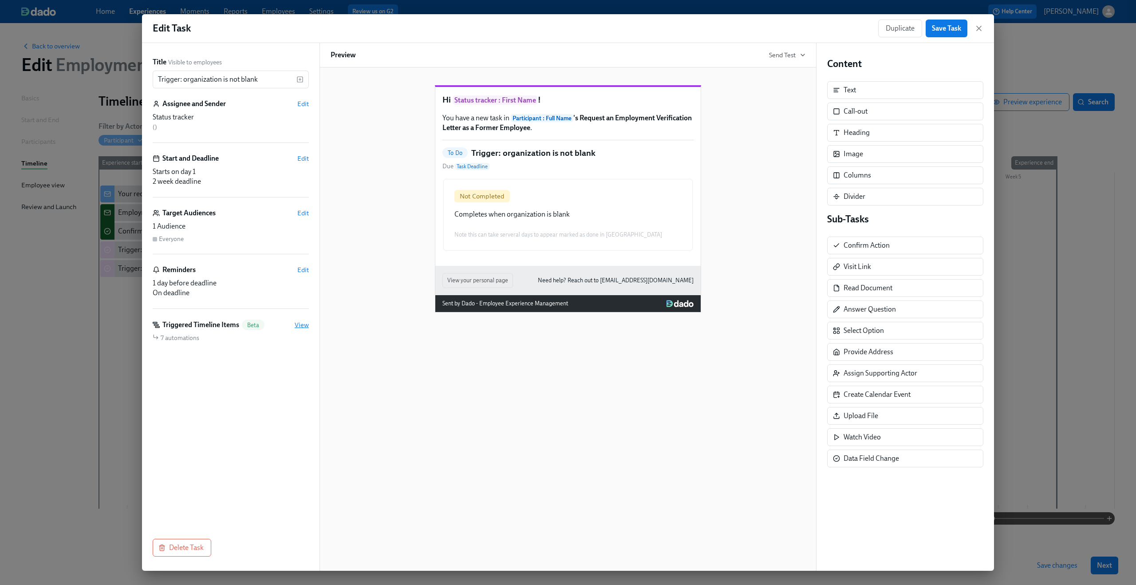
click at [298, 324] on span "View" at bounding box center [302, 324] width 14 height 9
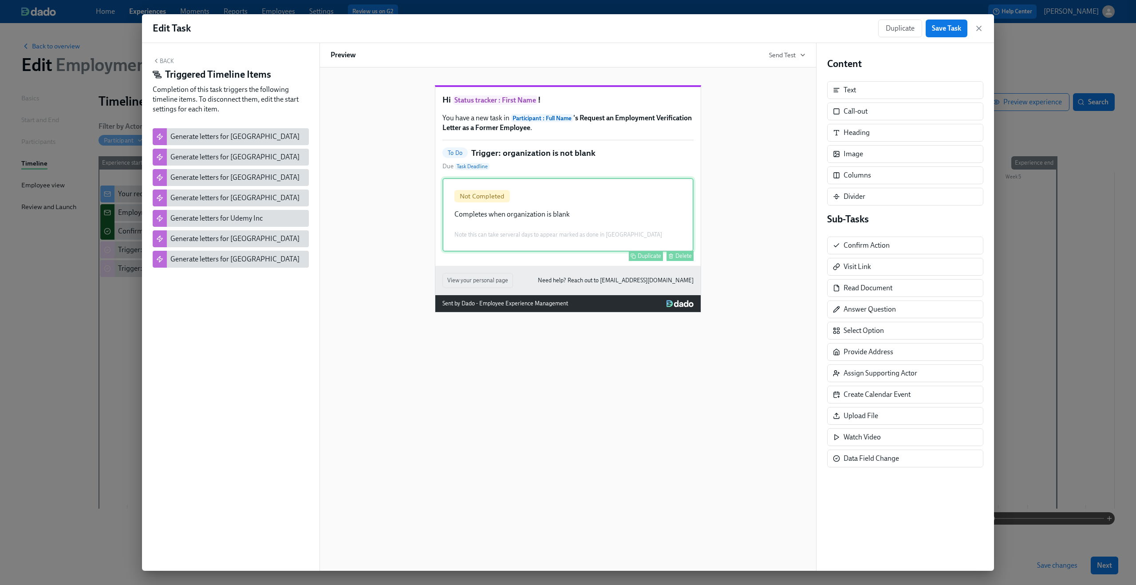
click at [550, 238] on div "Not Completed Completes when organization is blank Note this can take serveral …" at bounding box center [567, 215] width 251 height 74
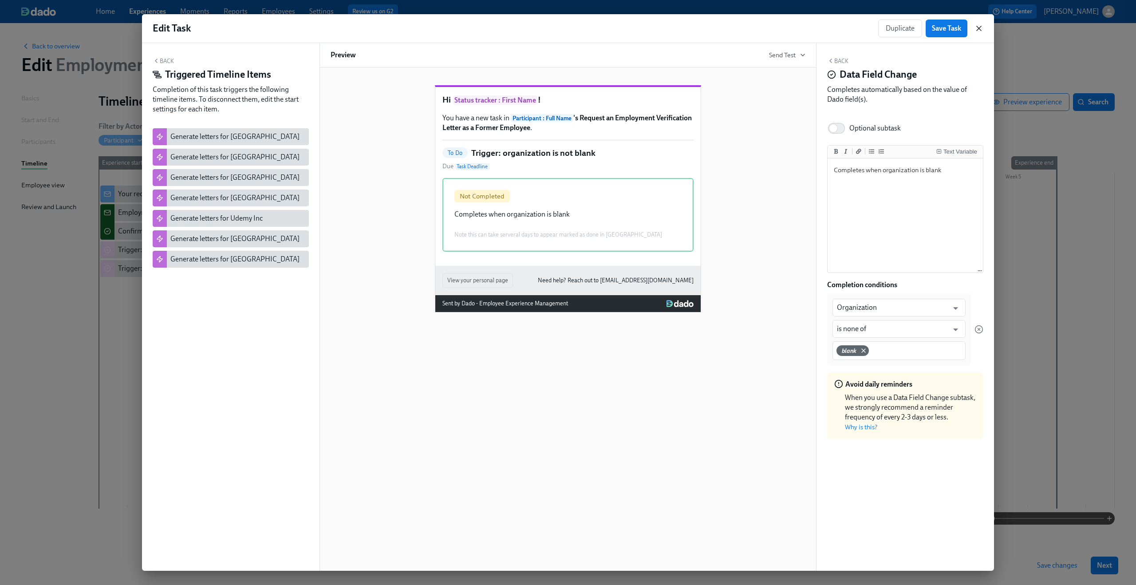
click at [980, 31] on icon "button" at bounding box center [978, 28] width 9 height 9
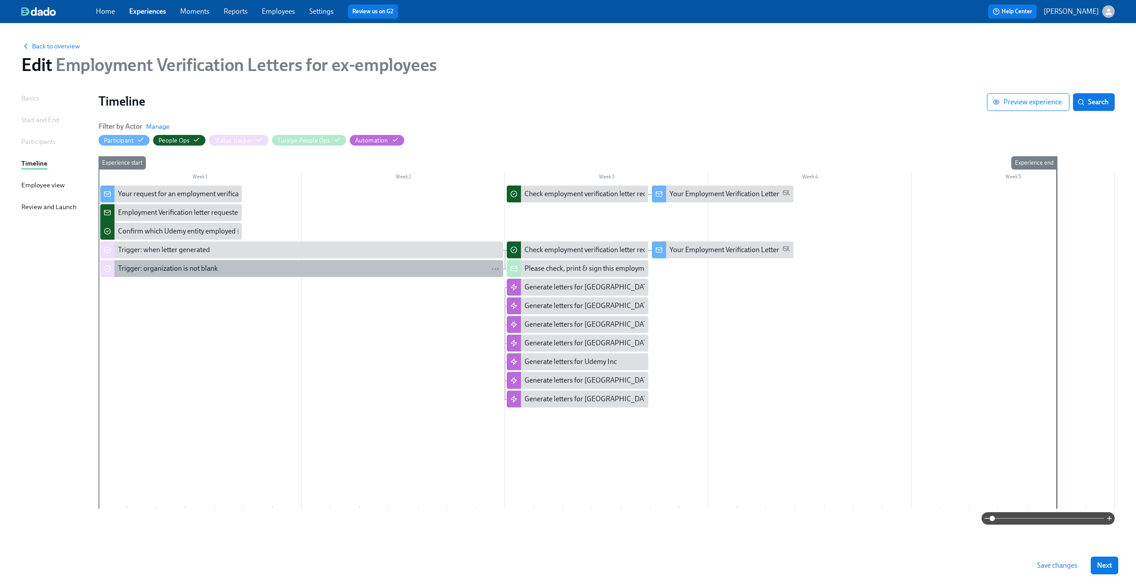
click at [296, 272] on div "Trigger: organization is not blank" at bounding box center [309, 269] width 382 height 10
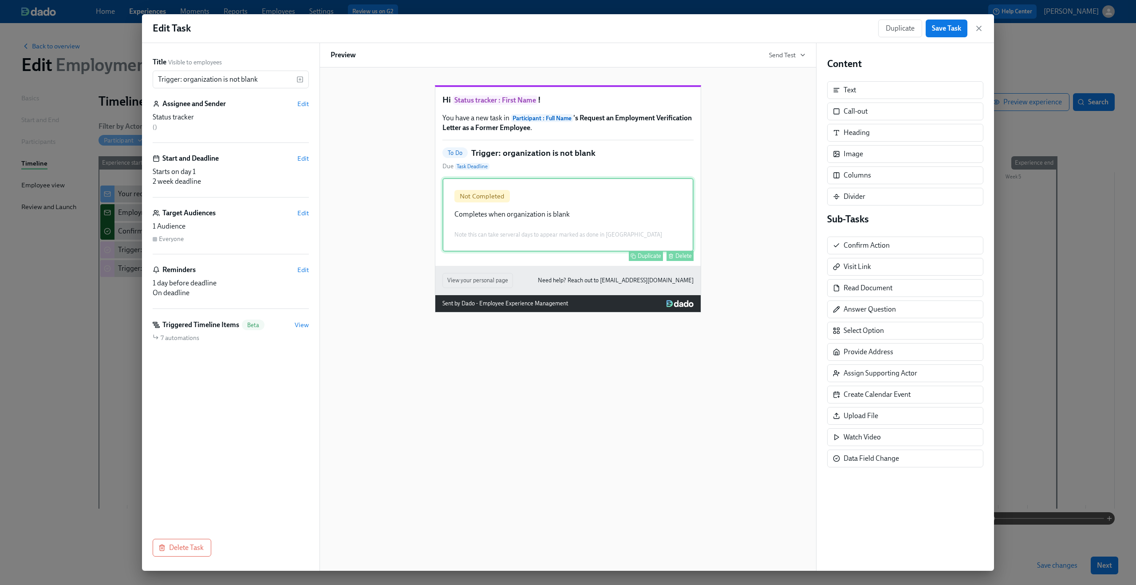
click at [530, 228] on div "Not Completed Completes when organization is blank Note this can take serveral …" at bounding box center [567, 215] width 251 height 74
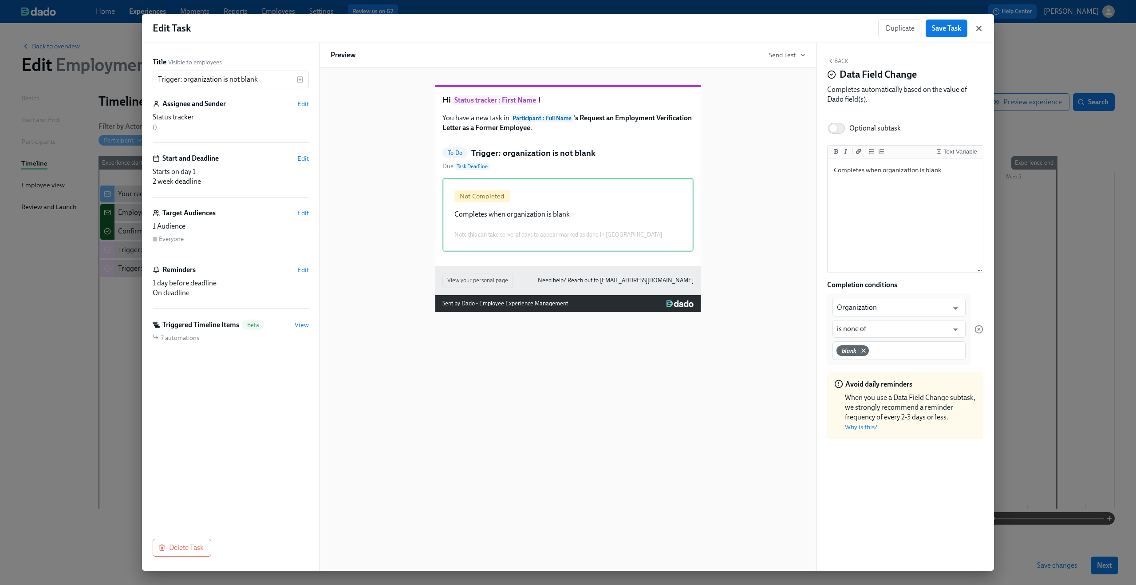
click at [978, 28] on icon "button" at bounding box center [978, 28] width 9 height 9
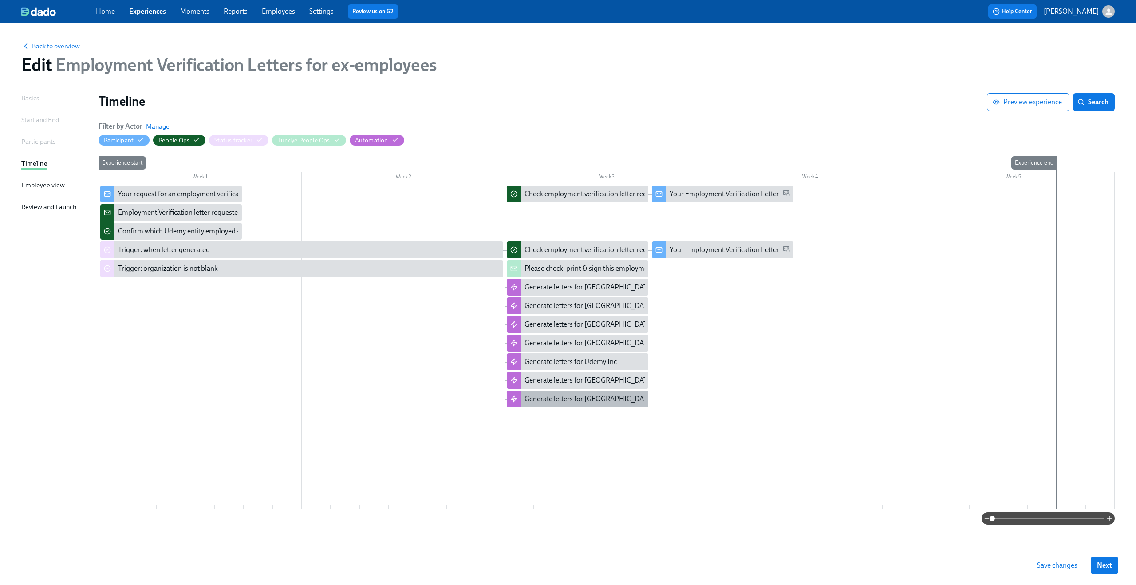
click at [657, 399] on icon "button" at bounding box center [661, 399] width 9 height 9
click at [600, 418] on div at bounding box center [568, 292] width 1136 height 585
click at [689, 246] on div "Your Employment Verification Letter" at bounding box center [724, 250] width 110 height 10
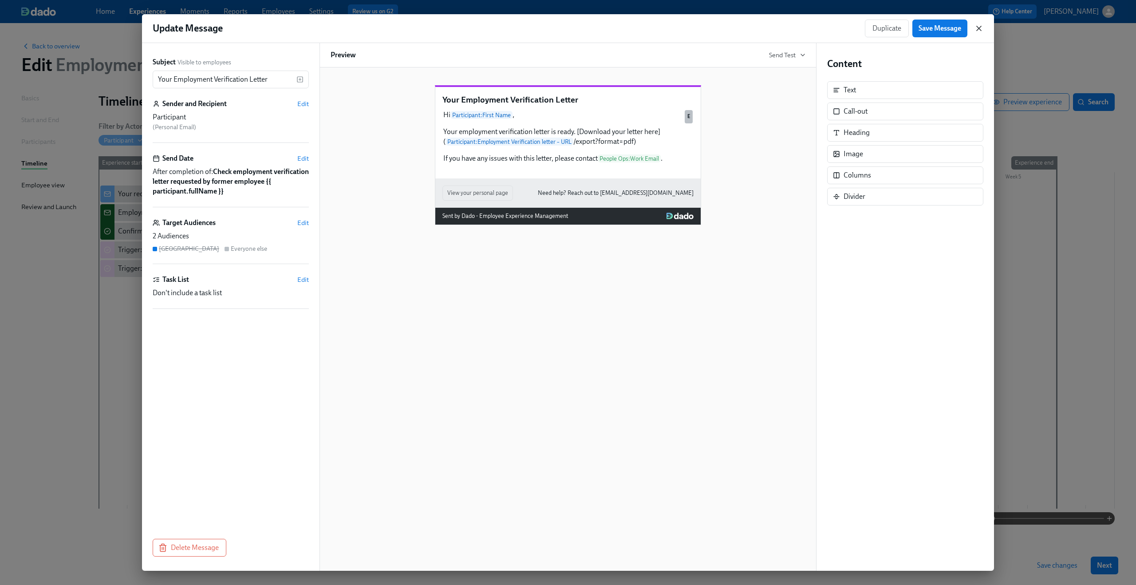
click at [981, 30] on icon "button" at bounding box center [978, 28] width 9 height 9
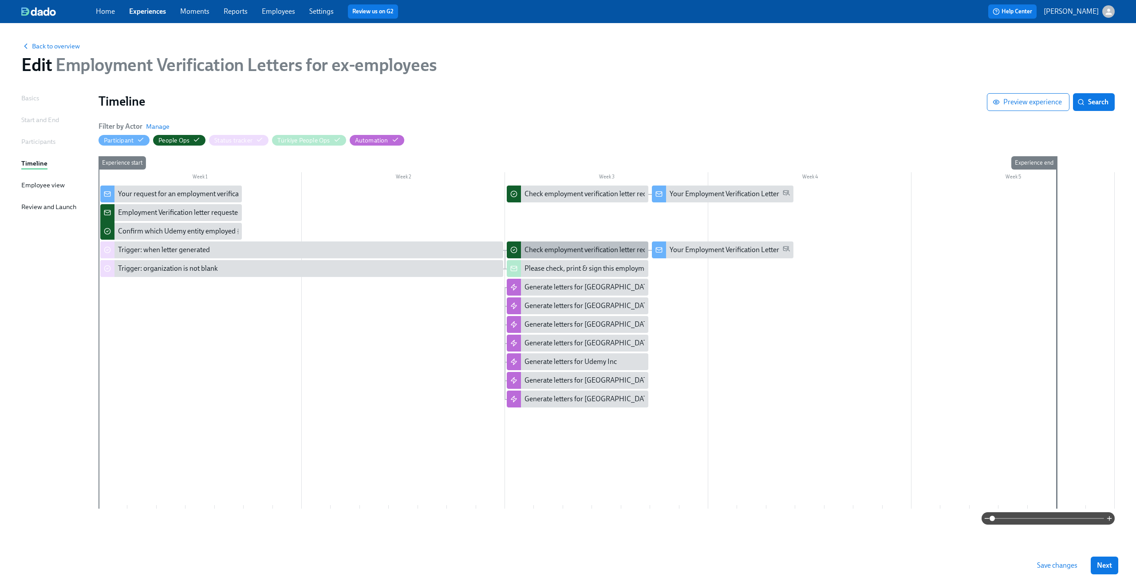
click at [601, 245] on div "Check employment verification letter requested by former employee {{ participan…" at bounding box center [665, 250] width 283 height 10
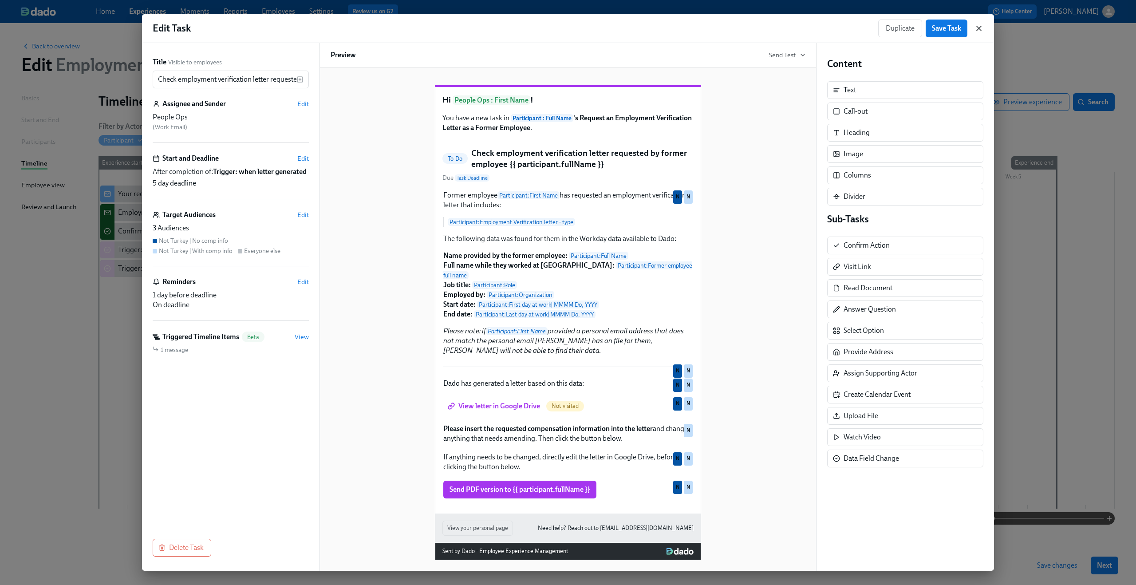
click at [975, 28] on icon "button" at bounding box center [978, 28] width 9 height 9
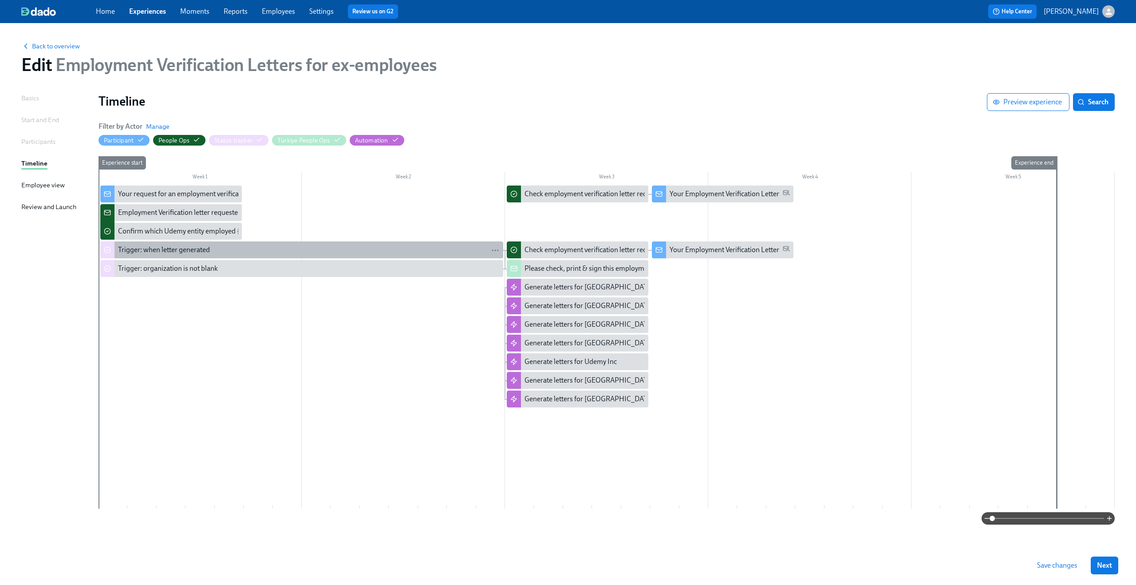
click at [449, 253] on div "Trigger: when letter generated" at bounding box center [309, 250] width 382 height 10
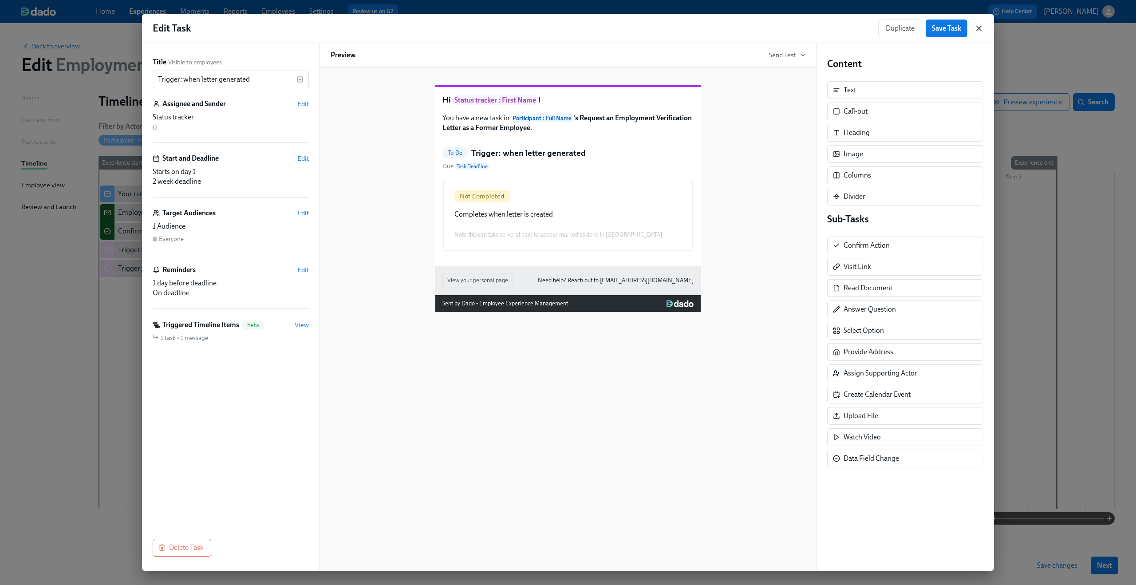
click at [979, 27] on icon "button" at bounding box center [978, 28] width 4 height 4
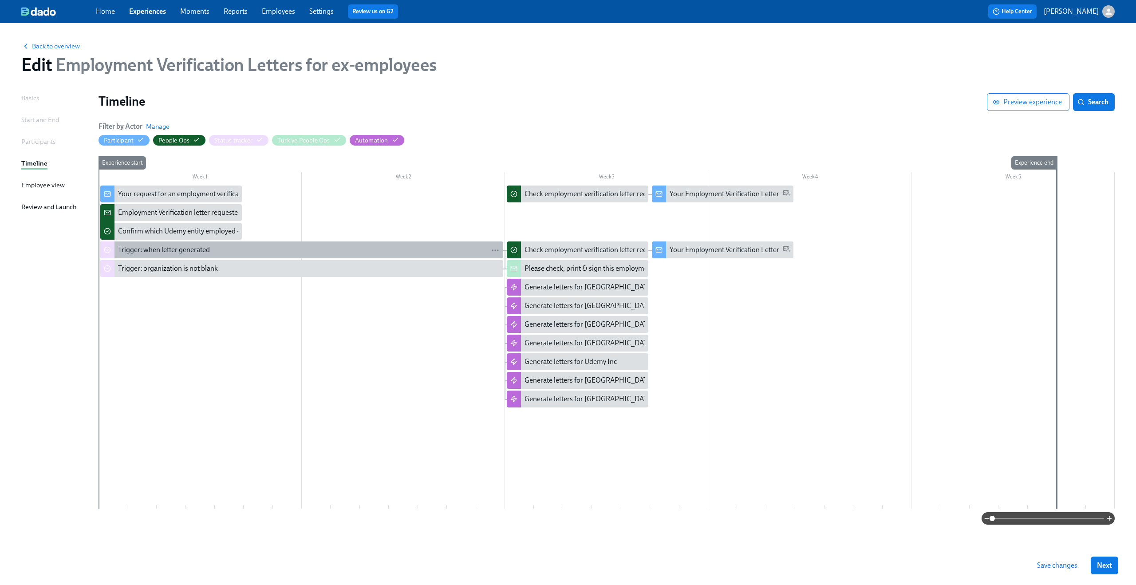
click at [358, 255] on div "Trigger: when letter generated" at bounding box center [309, 250] width 382 height 10
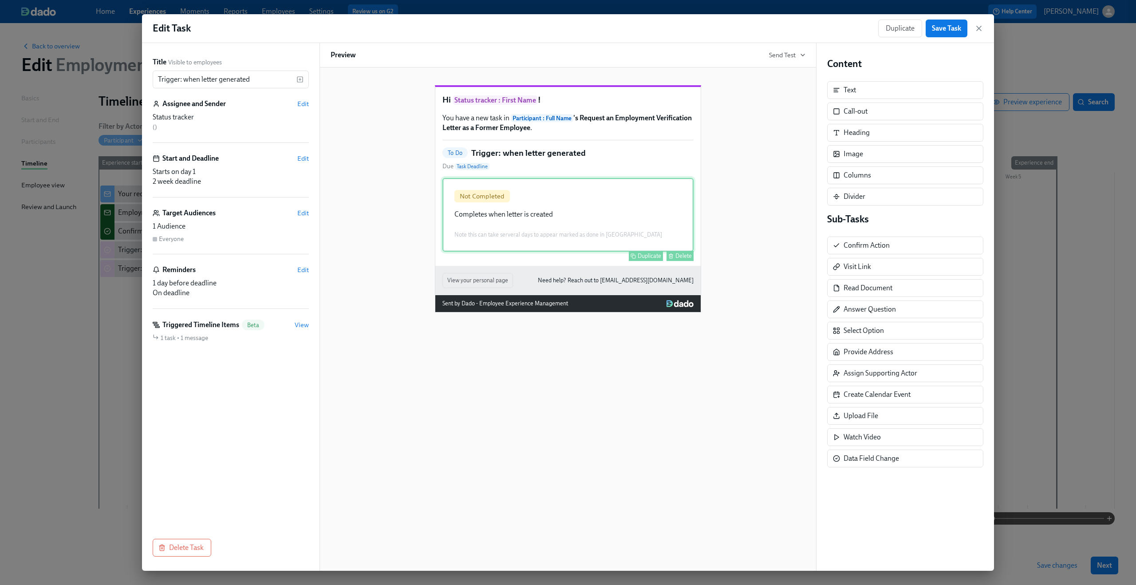
click at [593, 232] on div "Not Completed Completes when letter is created Note this can take serveral days…" at bounding box center [567, 215] width 251 height 74
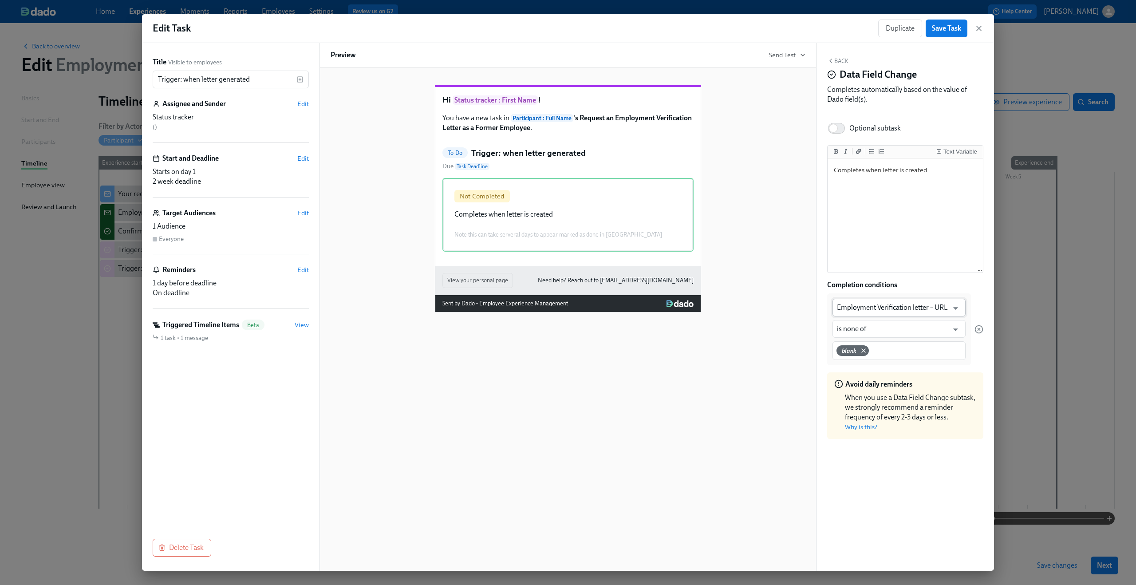
click at [934, 308] on input "Employment Verification letter – URL" at bounding box center [892, 308] width 111 height 18
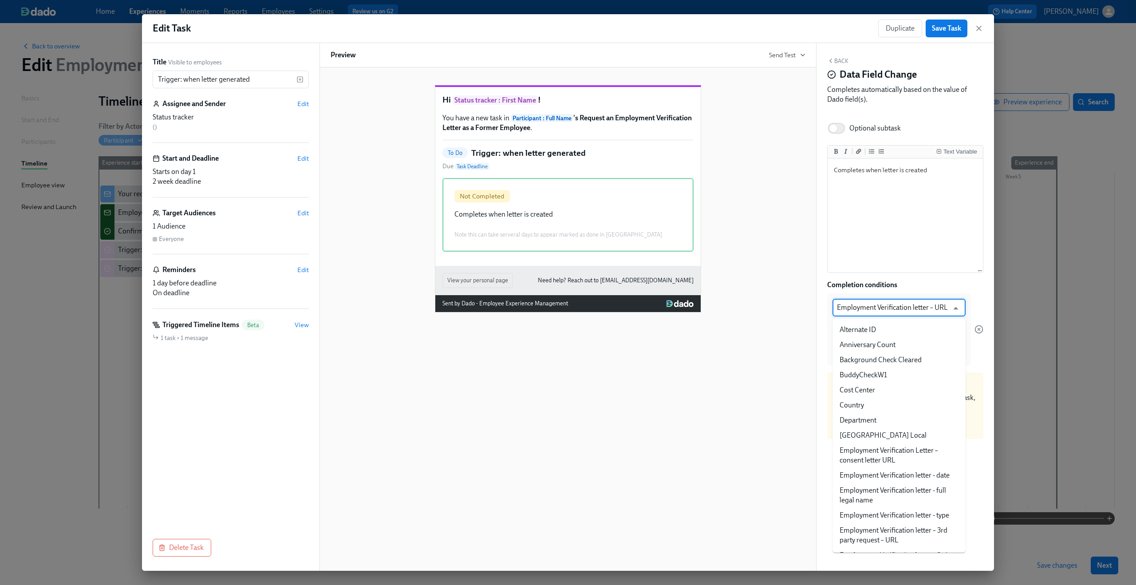
scroll to position [136, 0]
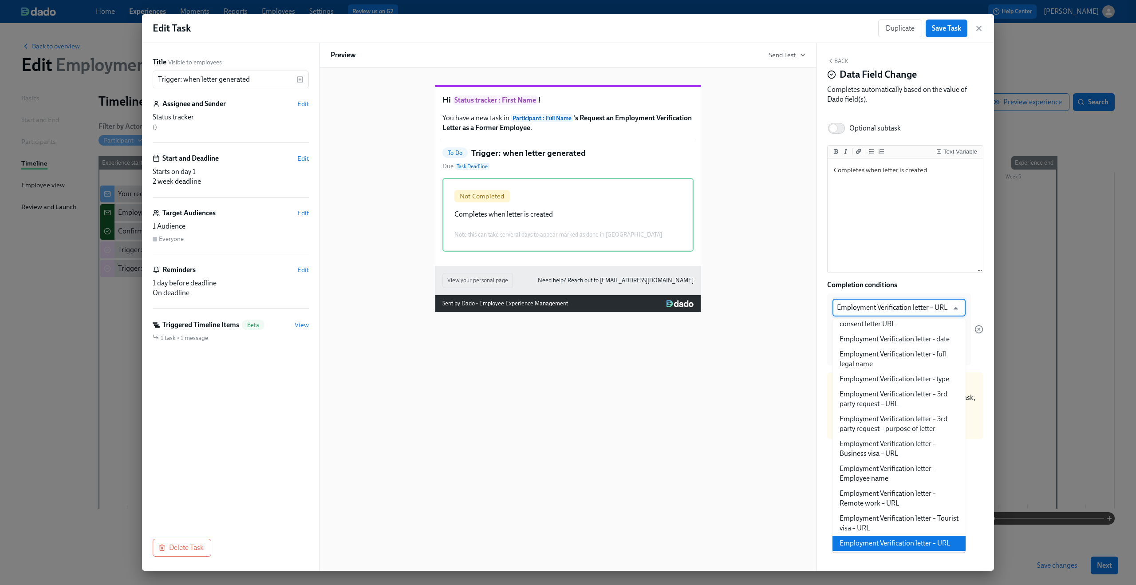
click at [721, 175] on div "Hi Status tracker : First Name ! You have a new task in Participant : Full Name…" at bounding box center [568, 191] width 475 height 241
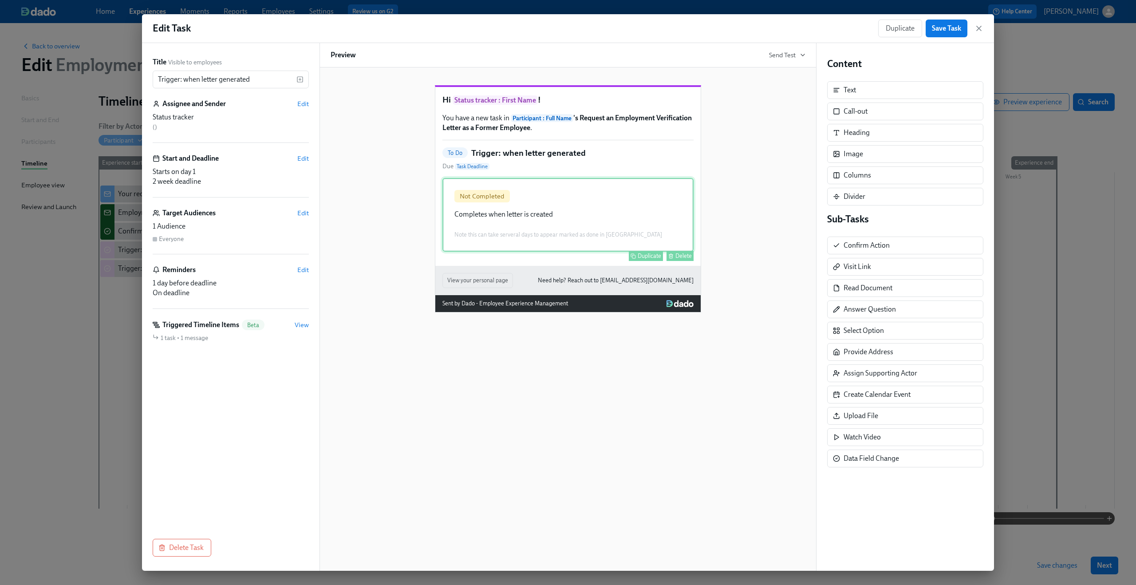
click at [652, 251] on div "Not Completed Completes when letter is created Note this can take serveral days…" at bounding box center [567, 215] width 251 height 74
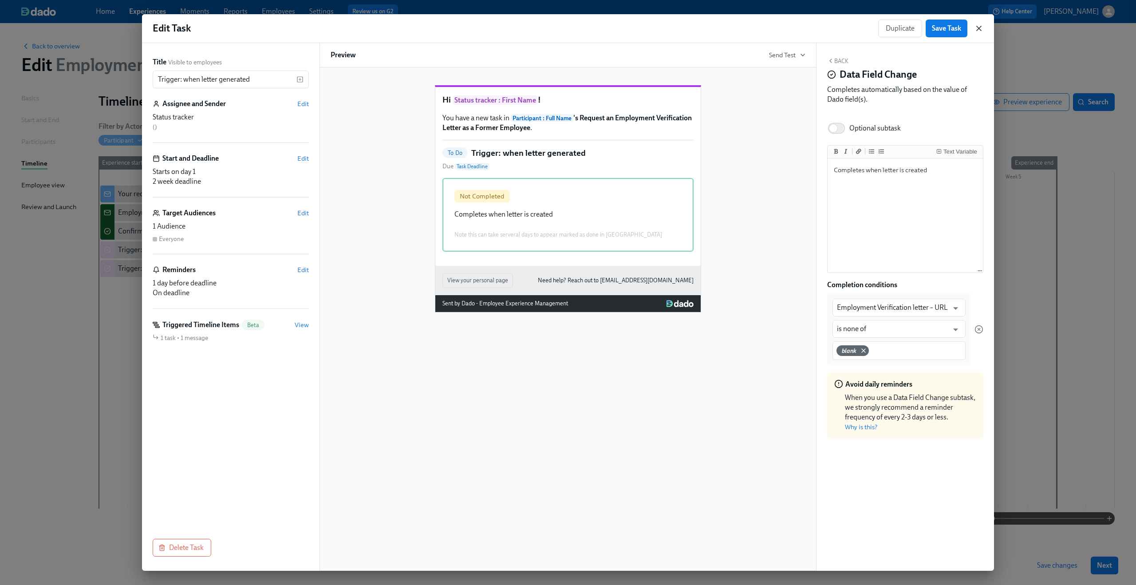
click at [976, 29] on icon "button" at bounding box center [978, 28] width 9 height 9
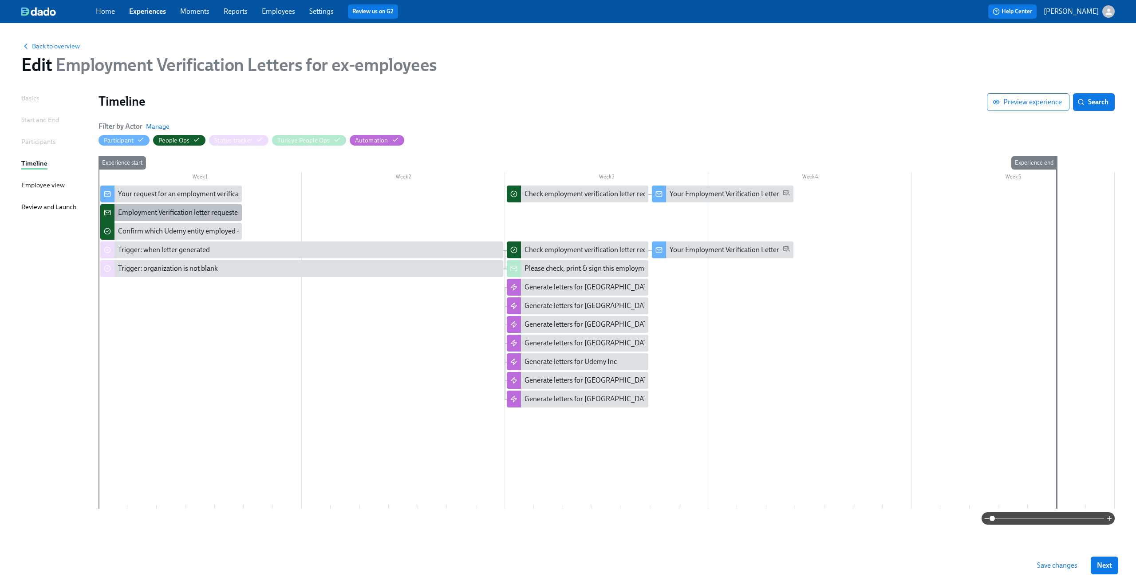
click at [163, 215] on div "Employment Verification letter requested, but Dado has no data: {{ participant.…" at bounding box center [272, 213] width 309 height 10
click at [186, 194] on div "Your request for an employment verification letter is being processed" at bounding box center [221, 194] width 207 height 10
click at [142, 209] on div "Employment Verification letter requested, but Dado has no data: {{ participant.…" at bounding box center [272, 213] width 309 height 10
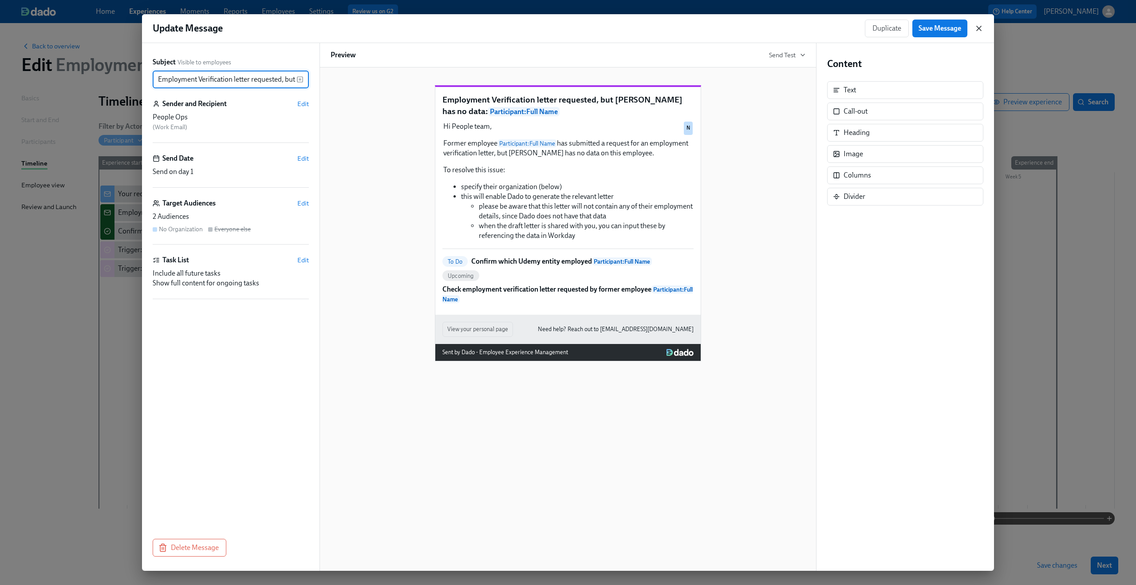
click at [979, 24] on icon "button" at bounding box center [978, 28] width 9 height 9
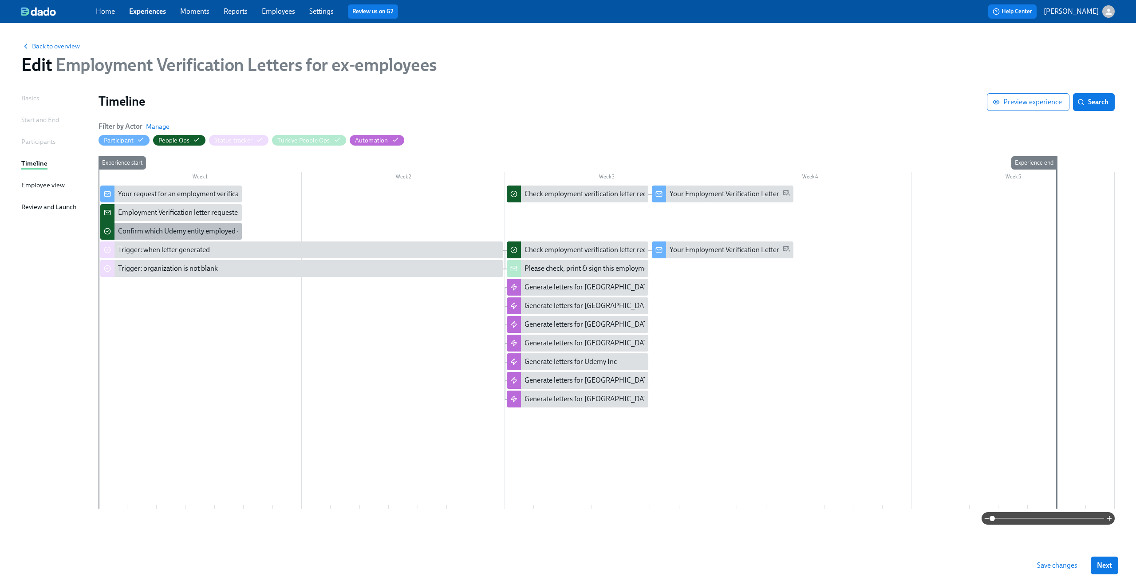
click at [204, 236] on div "Confirm which Udemy entity employed {{ participant.fullName }}" at bounding box center [215, 231] width 195 height 10
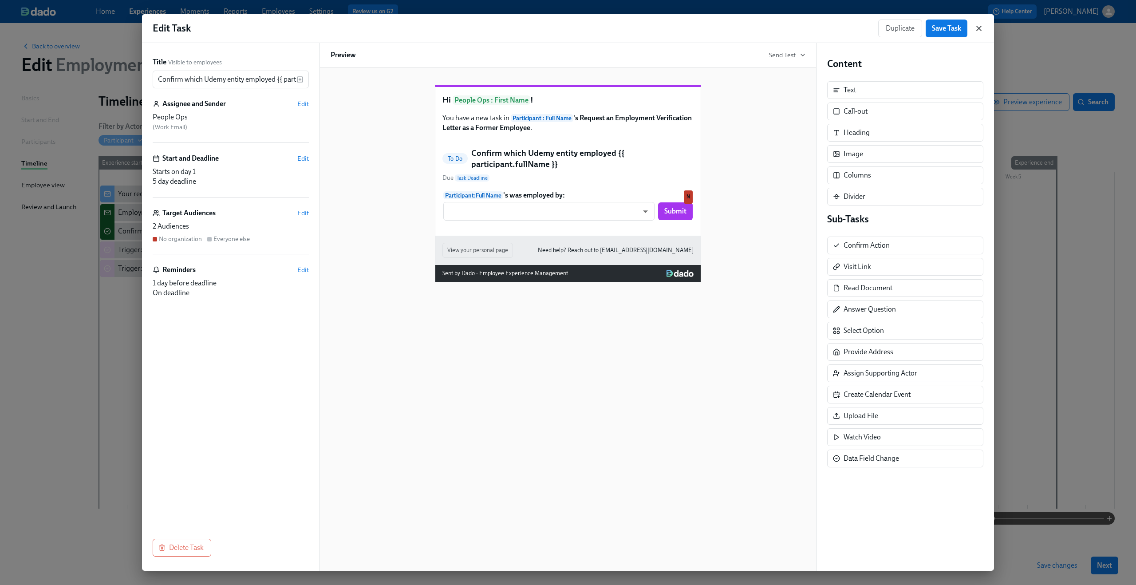
click at [978, 28] on icon "button" at bounding box center [978, 28] width 4 height 4
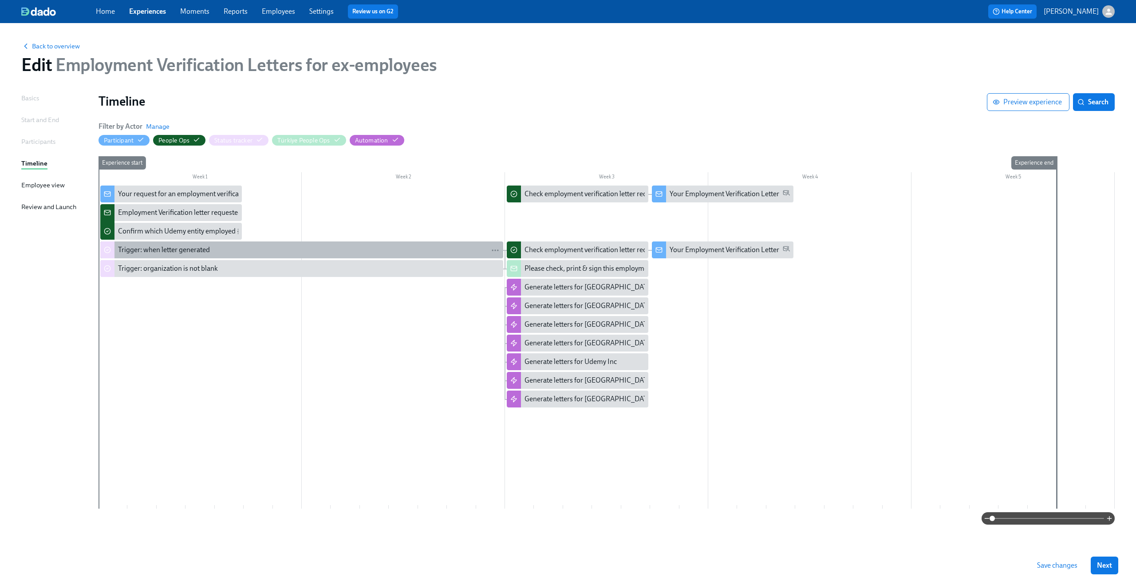
click at [430, 249] on div "Trigger: when letter generated" at bounding box center [309, 250] width 382 height 10
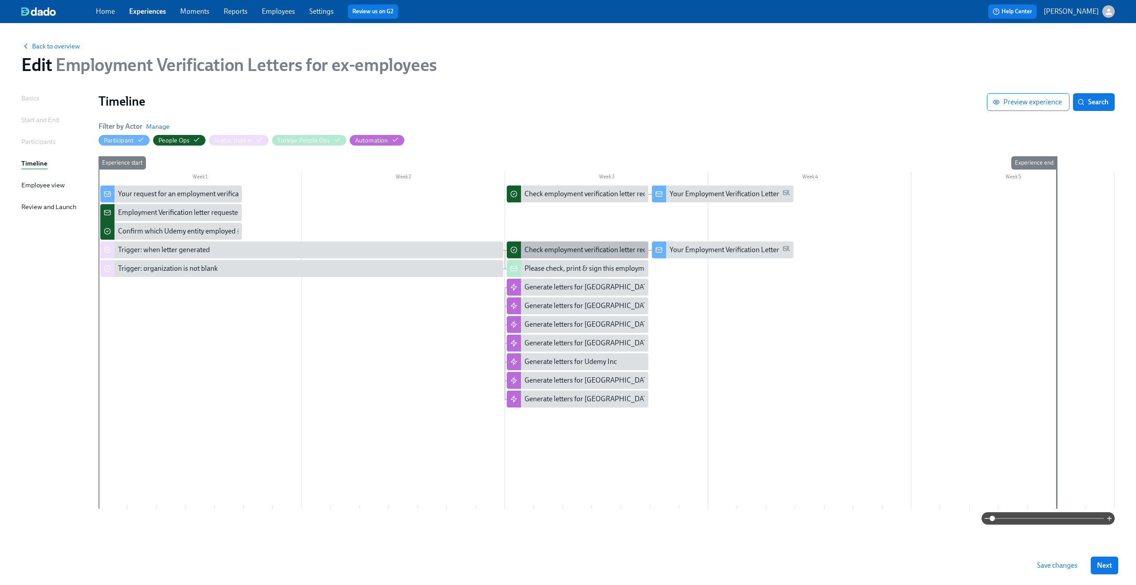
click at [563, 244] on div "Check employment verification letter requested by former employee {{ participan…" at bounding box center [578, 249] width 142 height 17
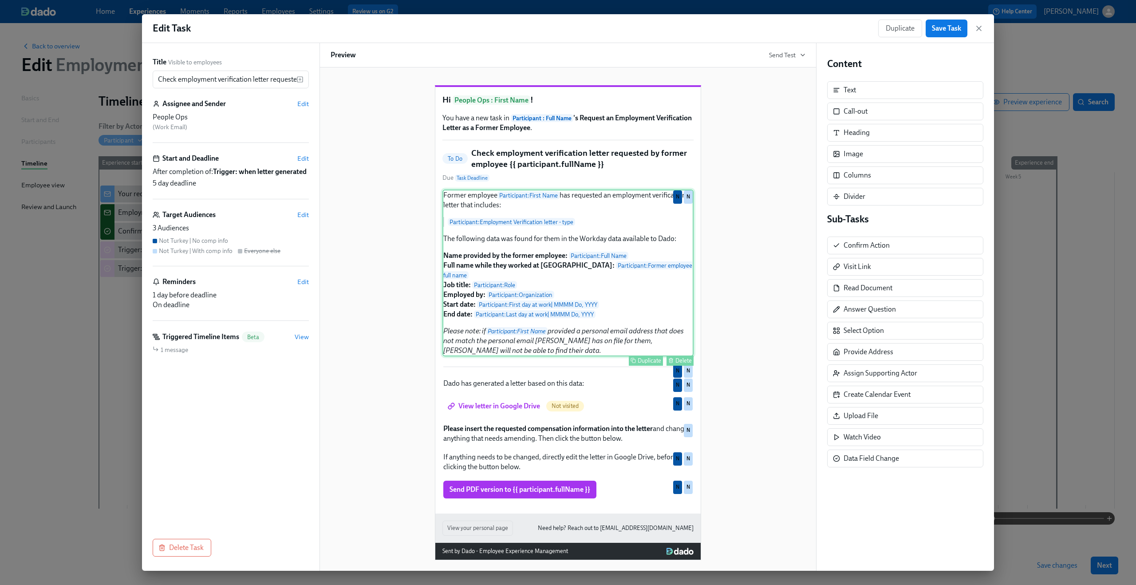
scroll to position [4, 0]
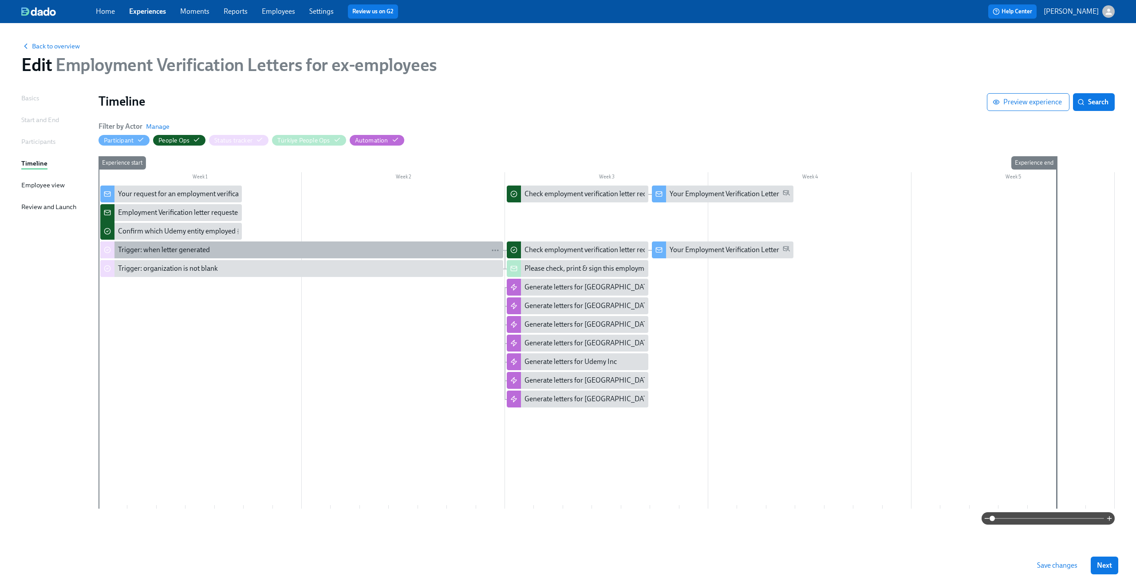
click at [156, 249] on div "Trigger: when letter generated" at bounding box center [164, 250] width 92 height 10
click at [372, 244] on div "Trigger: when letter generated" at bounding box center [301, 249] width 403 height 17
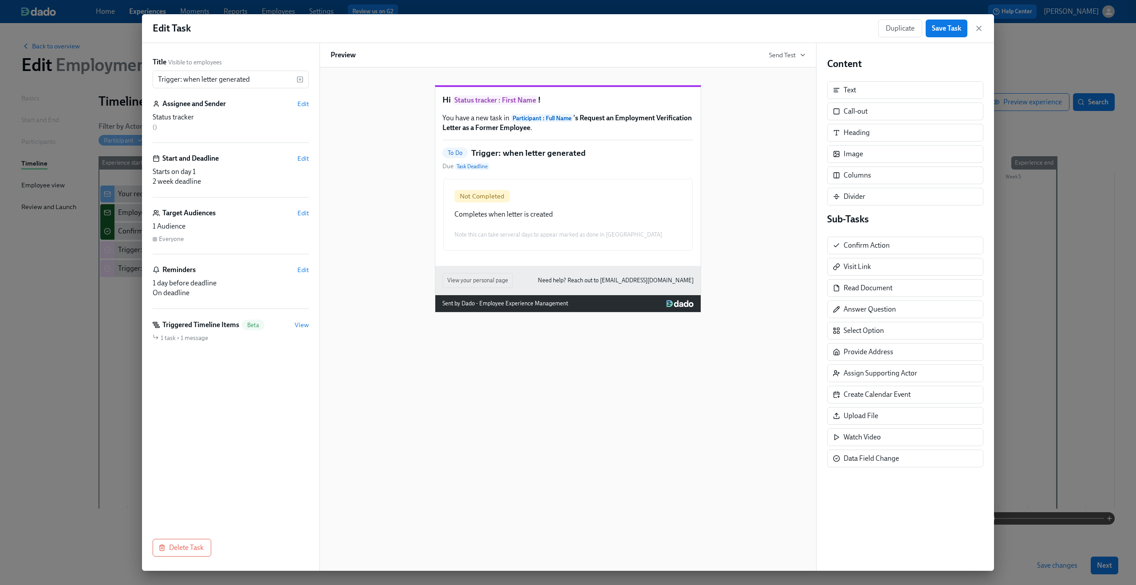
click at [142, 397] on div "Title Visible to employees Trigger: when letter generated ​ Assignee and Sender…" at bounding box center [230, 306] width 177 height 527
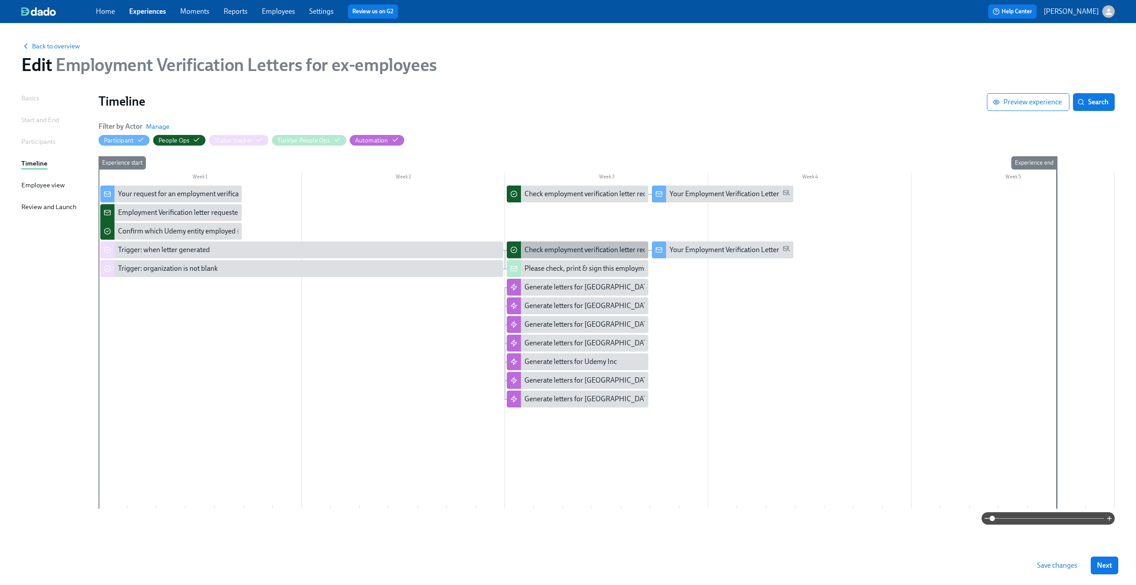
click at [529, 252] on div "Check employment verification letter requested by former employee {{ participan…" at bounding box center [665, 250] width 283 height 10
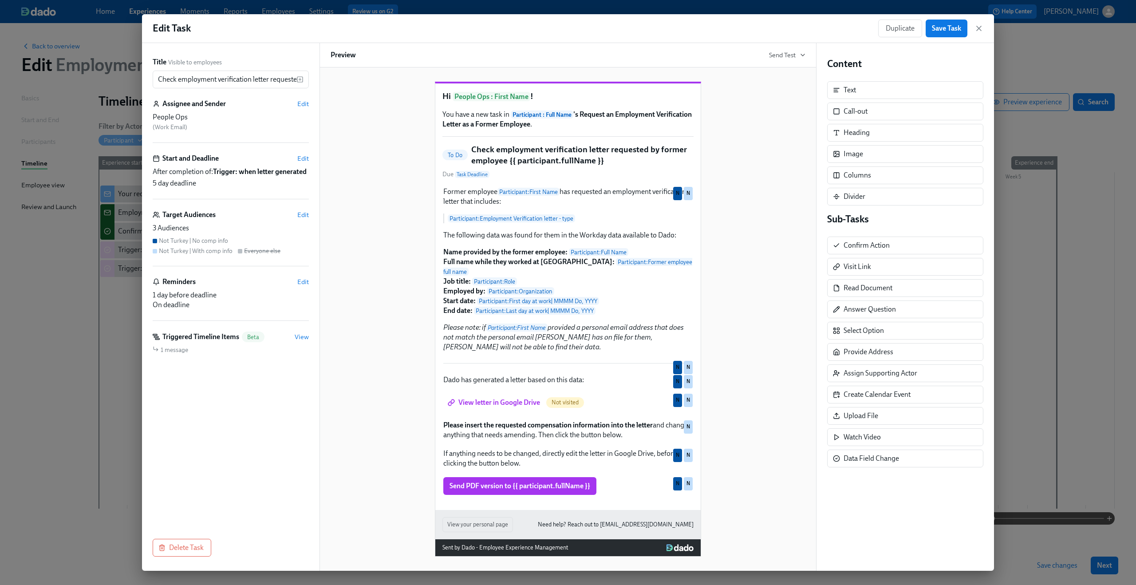
scroll to position [15, 0]
click at [976, 27] on icon "button" at bounding box center [978, 28] width 9 height 9
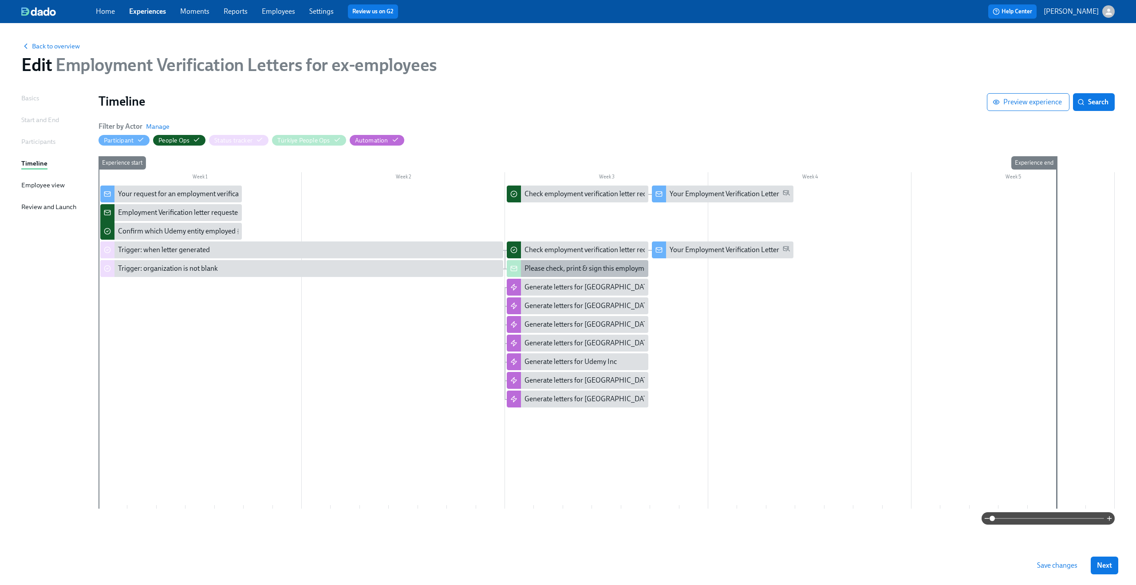
click at [573, 273] on div "Please check, print & sign this employment confirmation letter for former emplo…" at bounding box center [688, 269] width 329 height 10
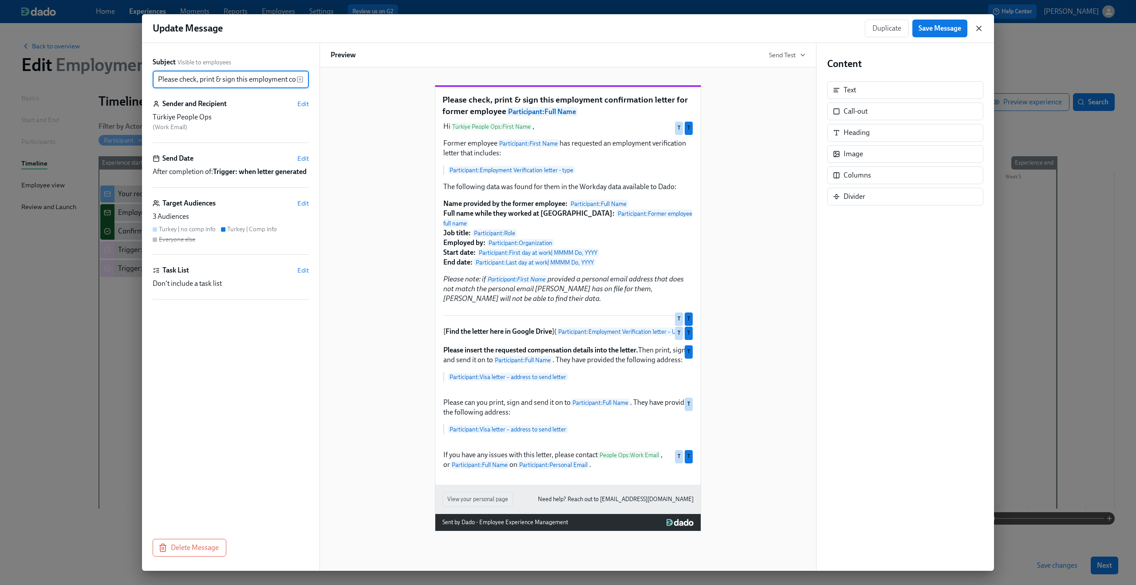
click at [981, 29] on icon "button" at bounding box center [978, 28] width 9 height 9
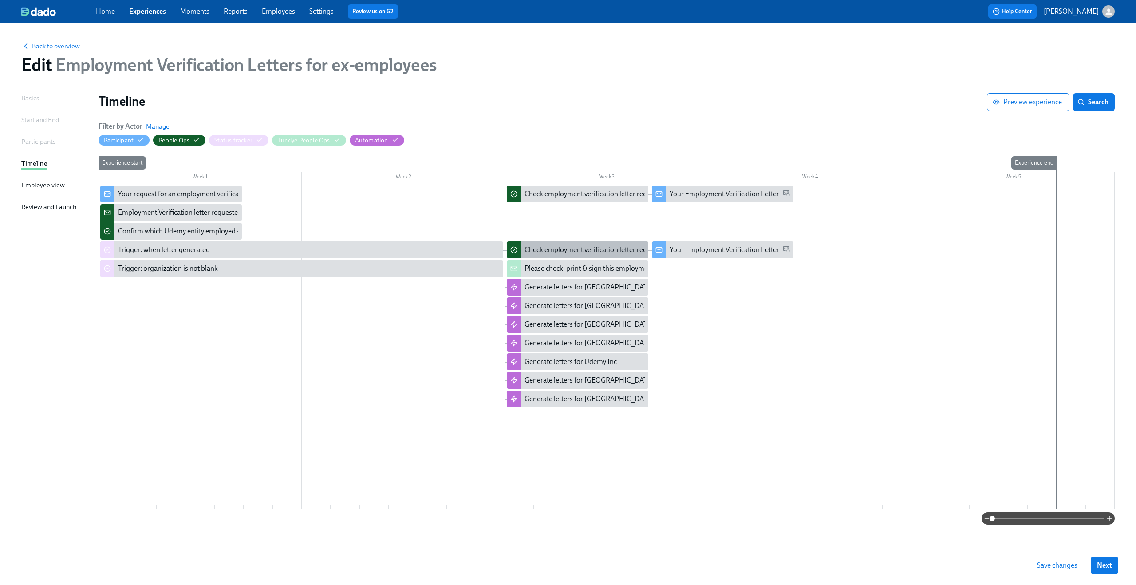
click at [594, 250] on div "Check employment verification letter requested by former employee {{ participan…" at bounding box center [665, 250] width 283 height 10
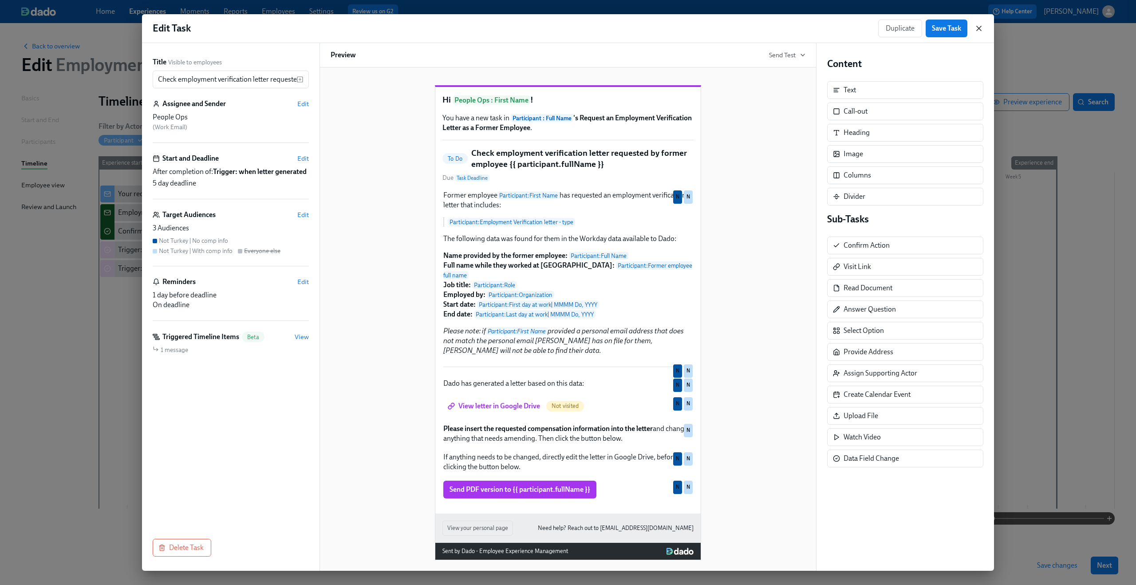
click at [977, 24] on icon "button" at bounding box center [978, 28] width 9 height 9
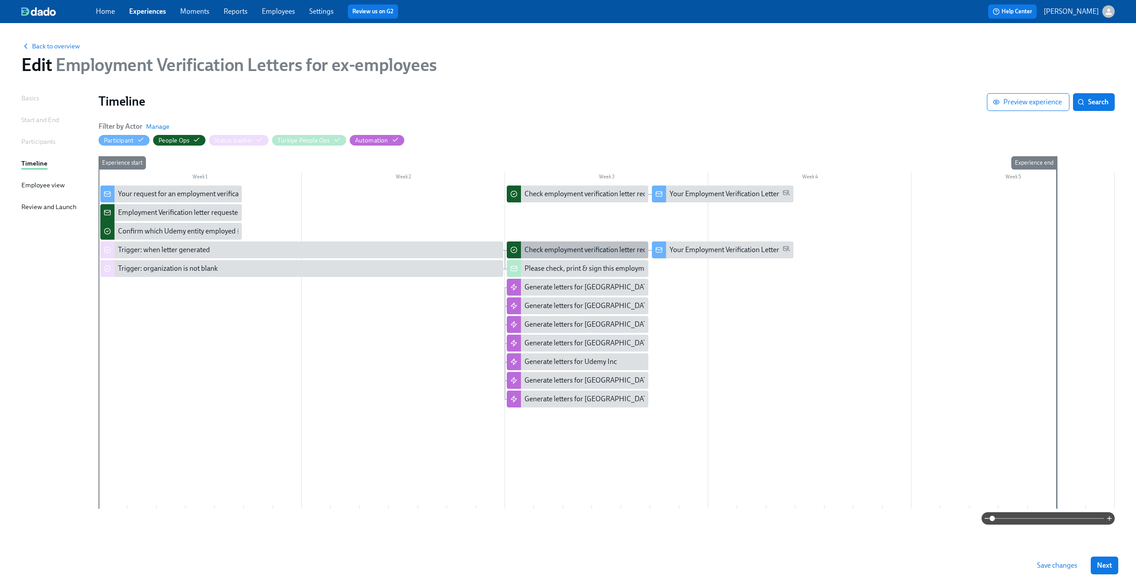
click at [576, 251] on div "Check employment verification letter requested by former employee {{ participan…" at bounding box center [665, 250] width 283 height 10
click at [571, 376] on div "Generate letters for Mexico" at bounding box center [588, 380] width 129 height 10
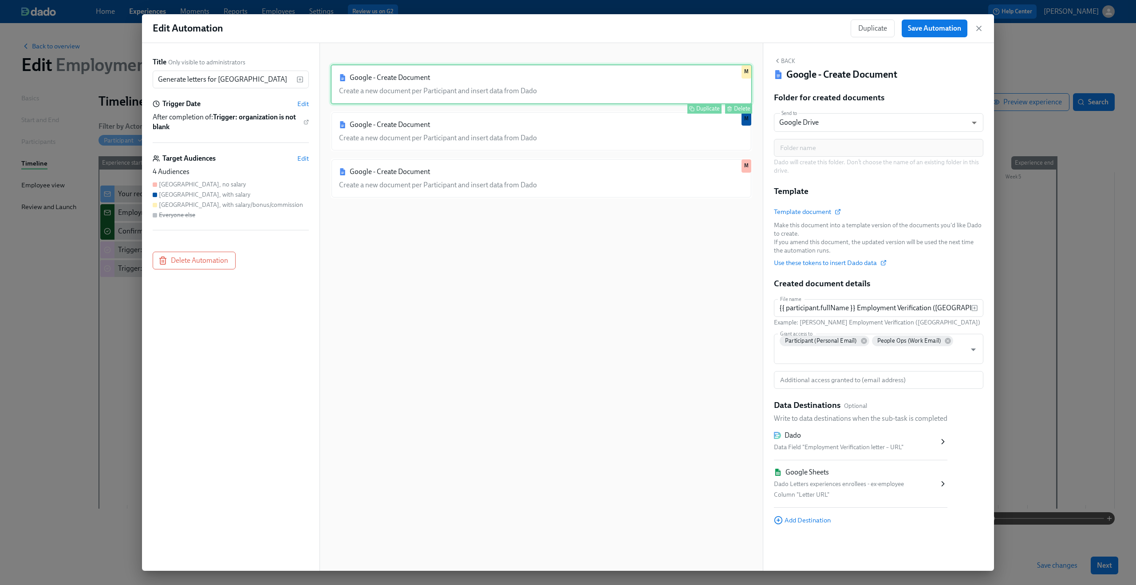
click at [471, 91] on div "Google - Create Document Create a new document per Participant and insert data …" at bounding box center [541, 84] width 421 height 40
click at [304, 157] on span "Edit" at bounding box center [303, 158] width 12 height 9
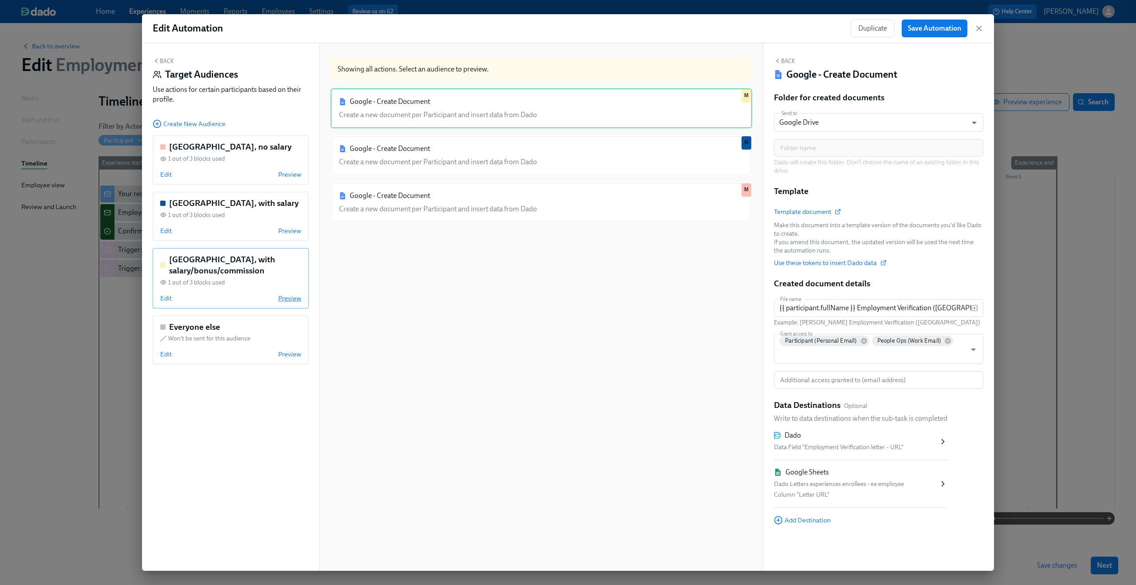
click at [292, 294] on span "Preview" at bounding box center [289, 298] width 23 height 9
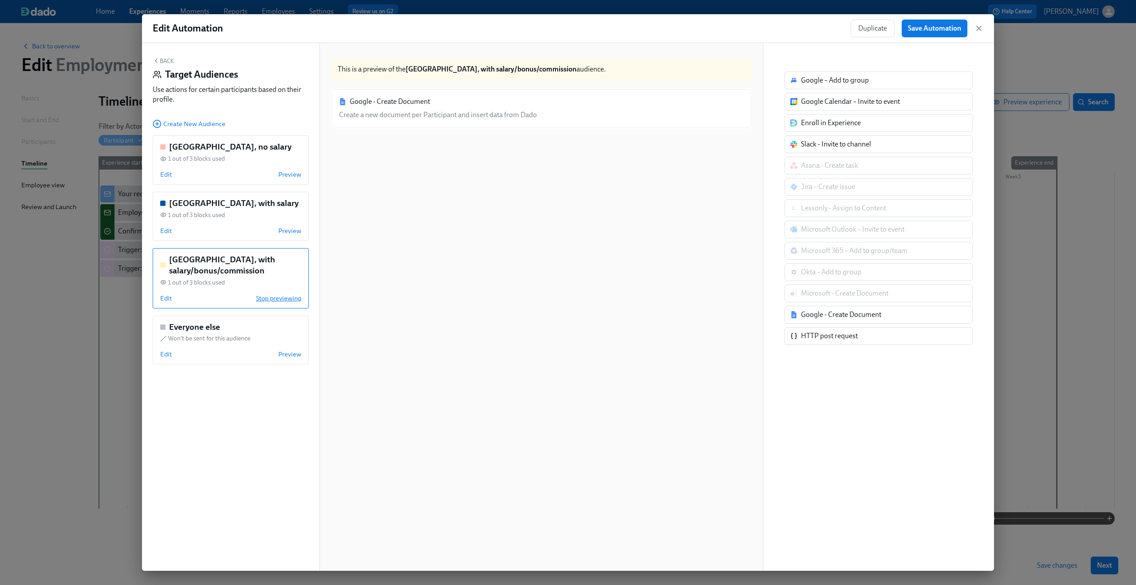
click at [292, 294] on span "Stop previewing" at bounding box center [278, 298] width 45 height 9
click at [163, 298] on span "Edit" at bounding box center [166, 298] width 12 height 9
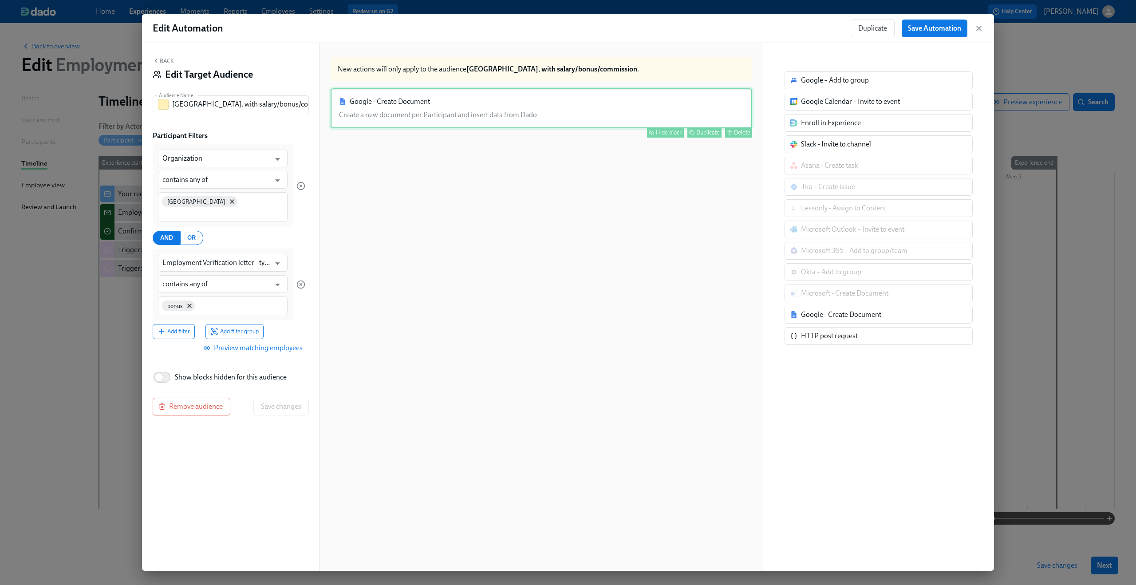
click at [465, 116] on div "Google - Create Document Create a new document per Participant and insert data …" at bounding box center [541, 108] width 421 height 40
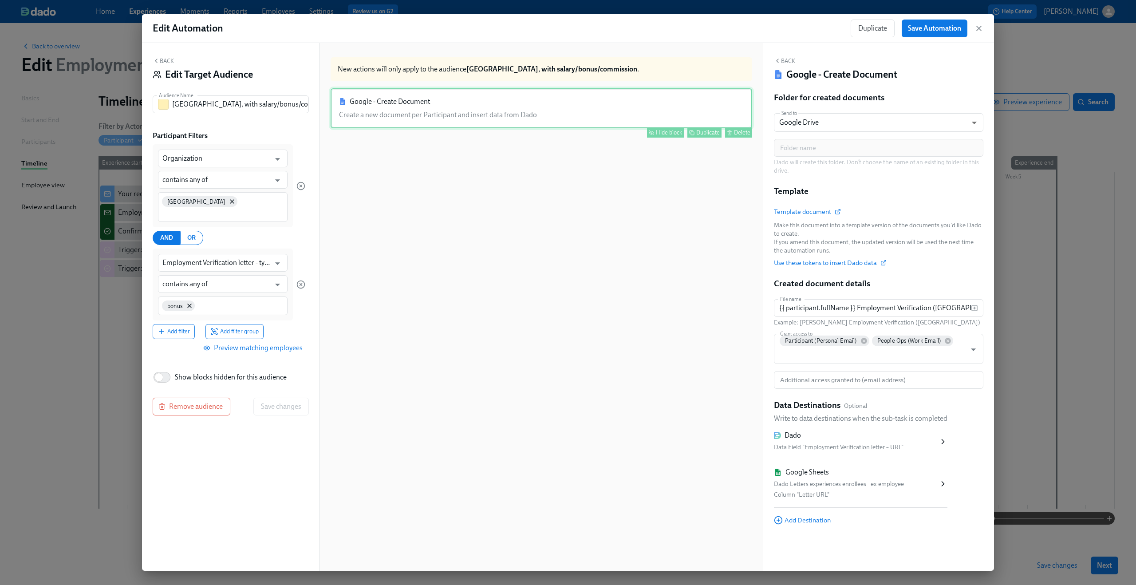
click at [659, 132] on div "Hide block" at bounding box center [669, 132] width 26 height 7
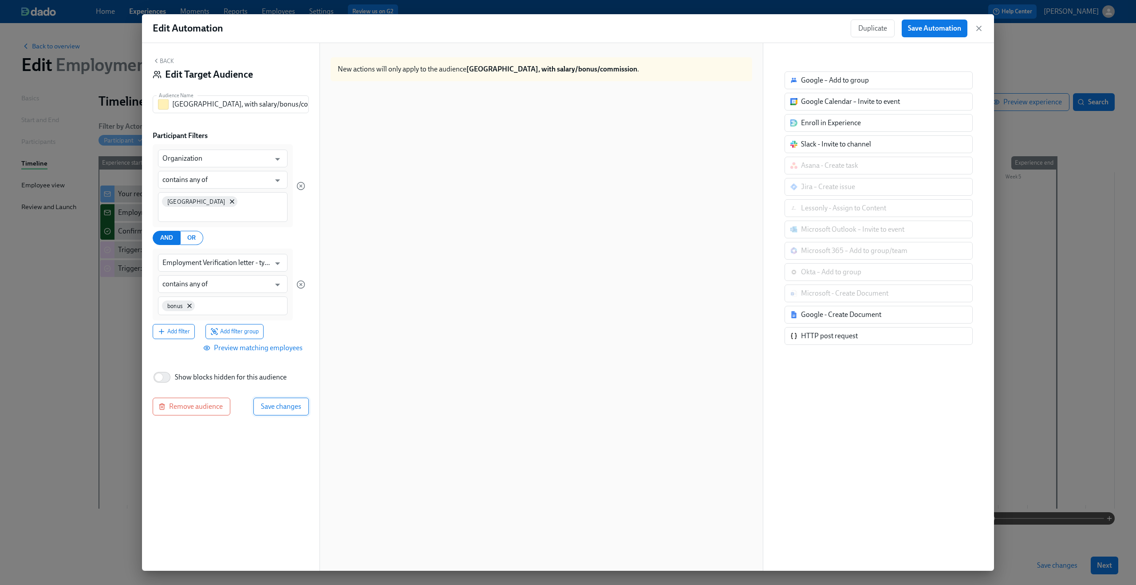
click at [288, 402] on span "Save changes" at bounding box center [281, 406] width 40 height 9
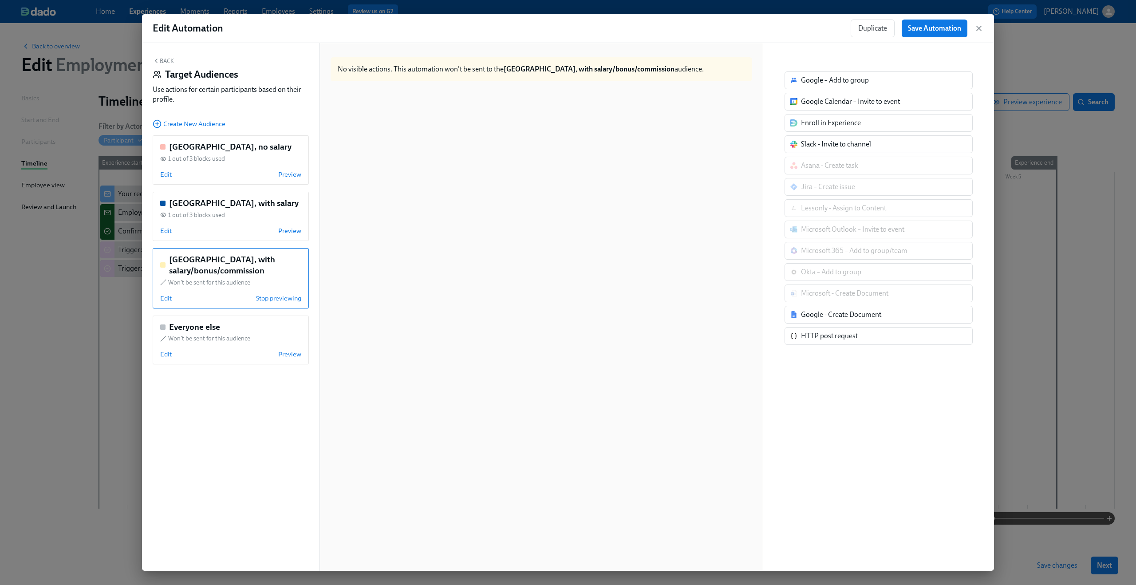
click at [169, 62] on button "Back" at bounding box center [163, 60] width 21 height 7
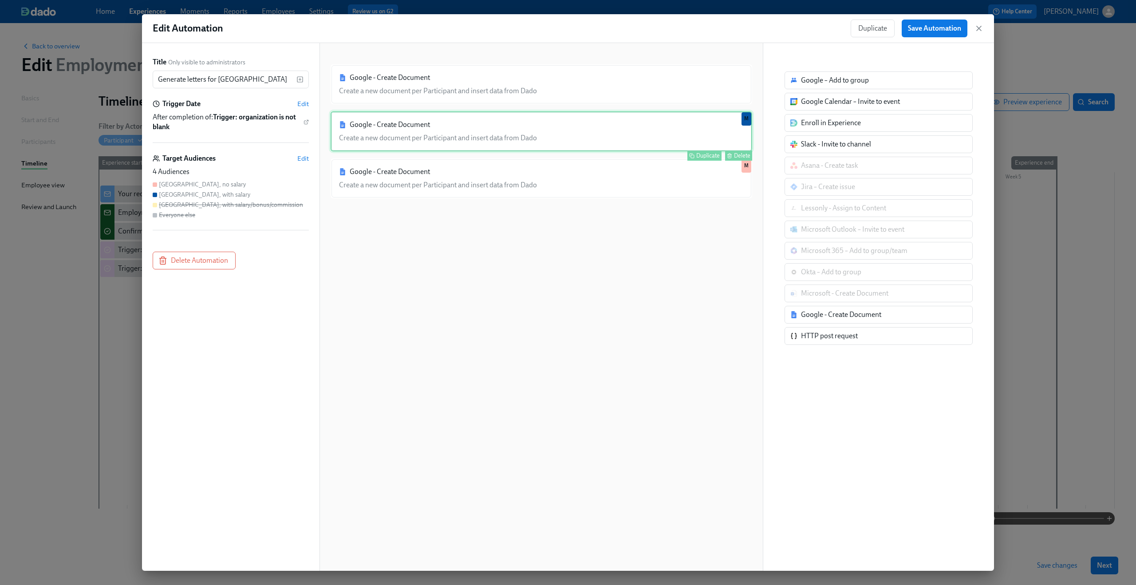
click at [395, 132] on div "Google - Create Document Create a new document per Participant and insert data …" at bounding box center [541, 131] width 421 height 40
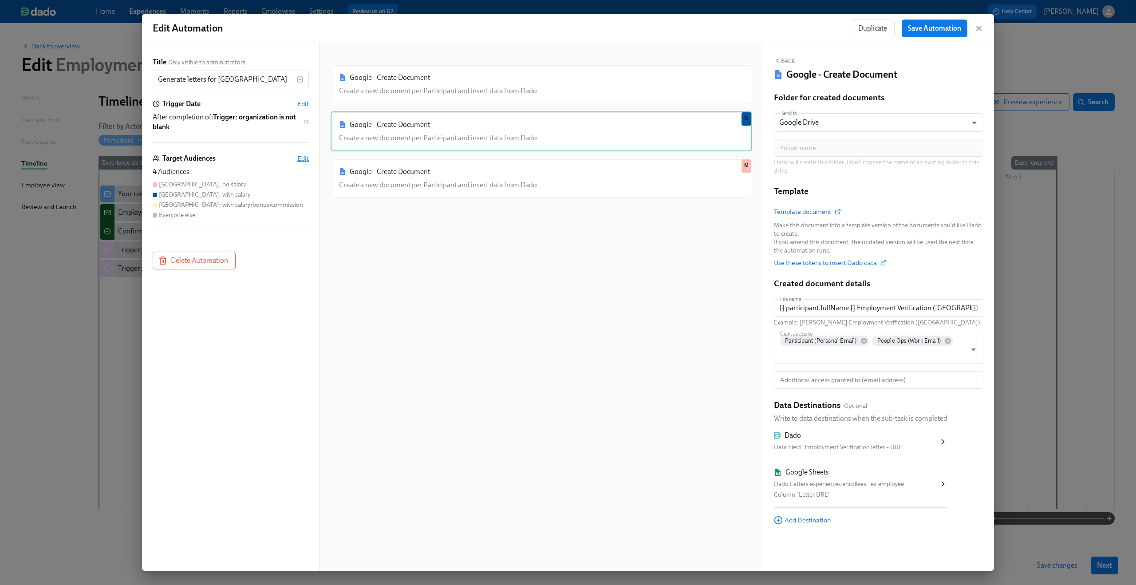
click at [302, 159] on span "Edit" at bounding box center [303, 158] width 12 height 9
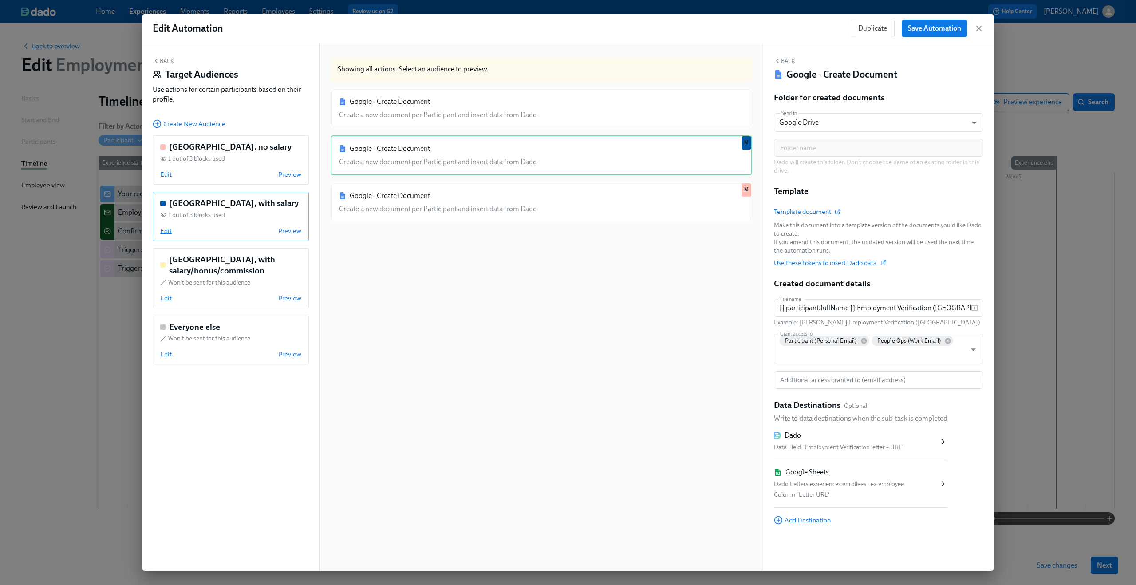
click at [170, 232] on span "Edit" at bounding box center [166, 230] width 12 height 9
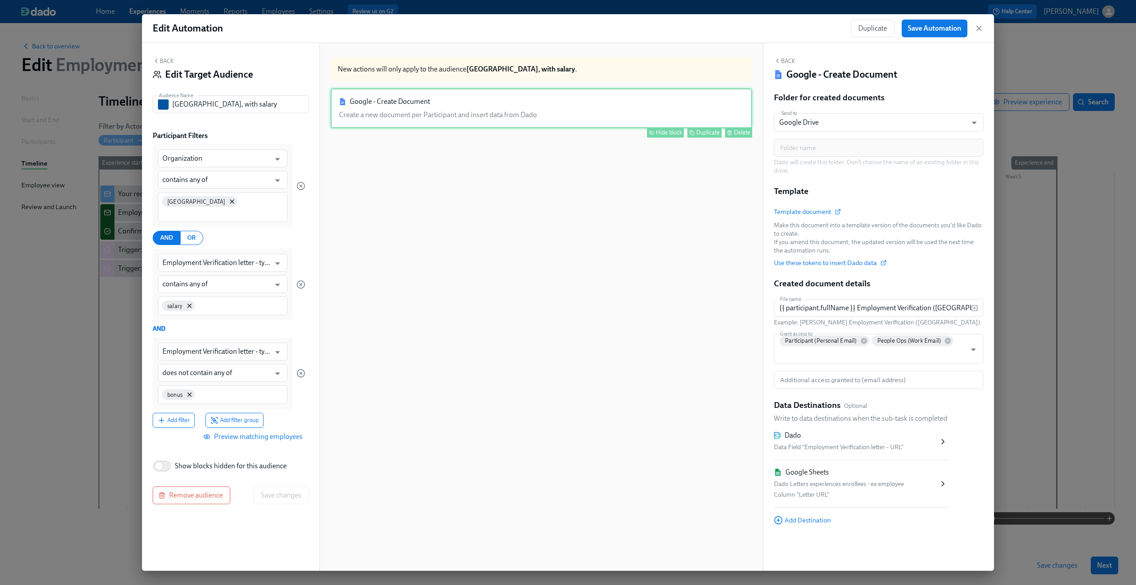
click at [446, 120] on div "Google - Create Document Create a new document per Participant and insert data …" at bounding box center [541, 108] width 421 height 40
click at [670, 134] on div "Hide block" at bounding box center [669, 132] width 26 height 7
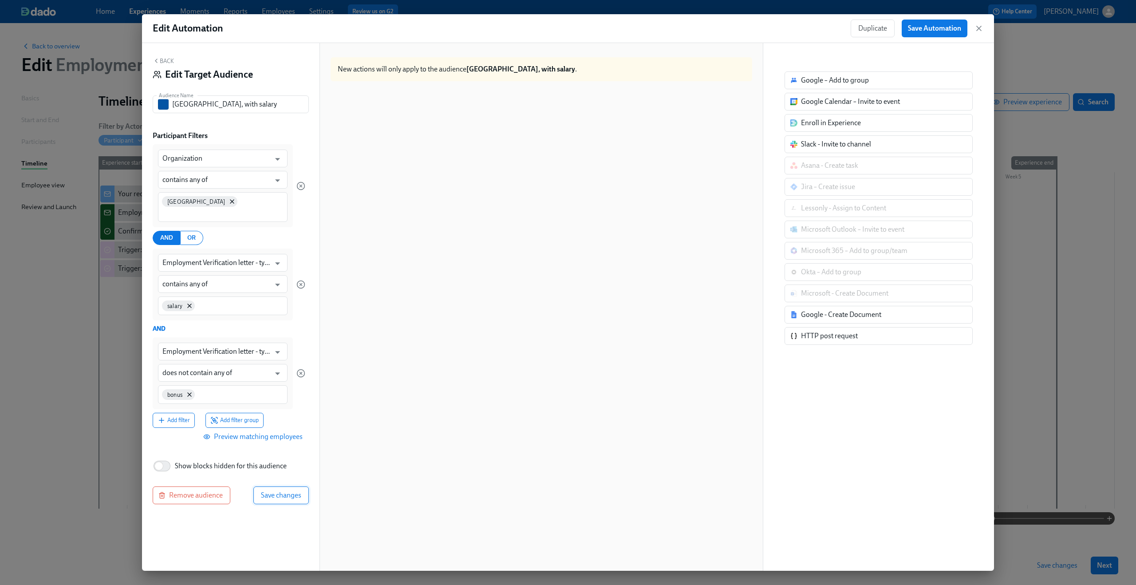
click at [282, 491] on span "Save changes" at bounding box center [281, 495] width 40 height 9
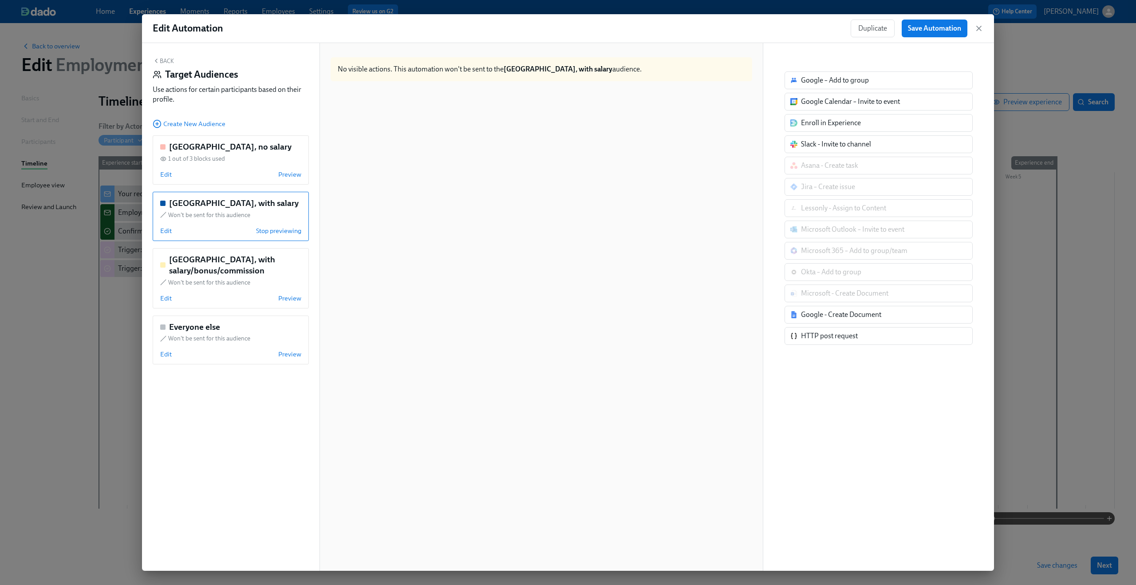
click at [163, 57] on button "Back" at bounding box center [163, 60] width 21 height 7
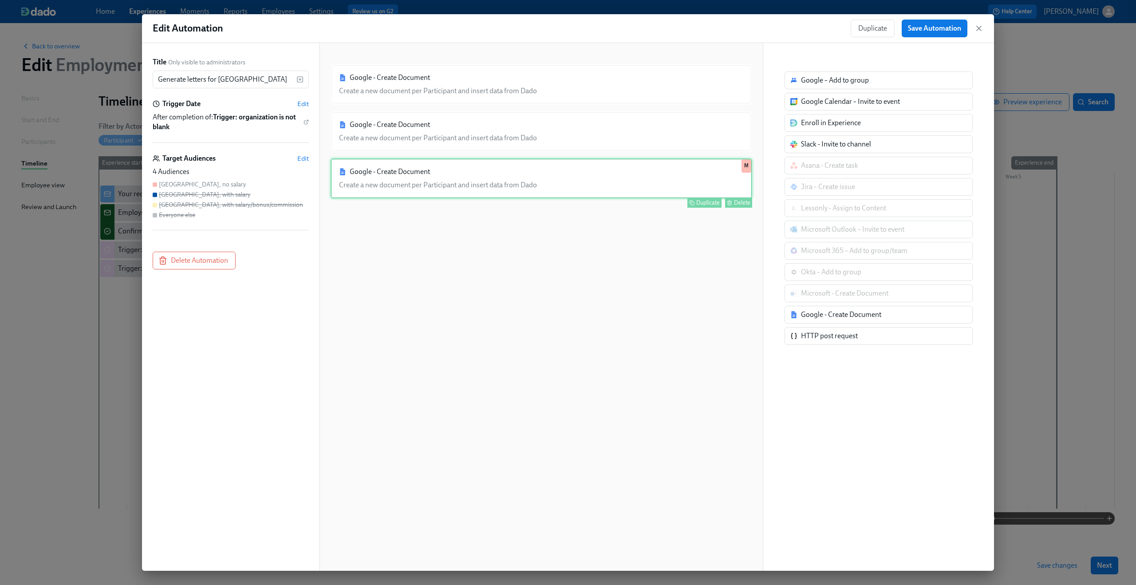
click at [376, 167] on div "Google - Create Document Create a new document per Participant and insert data …" at bounding box center [541, 178] width 421 height 40
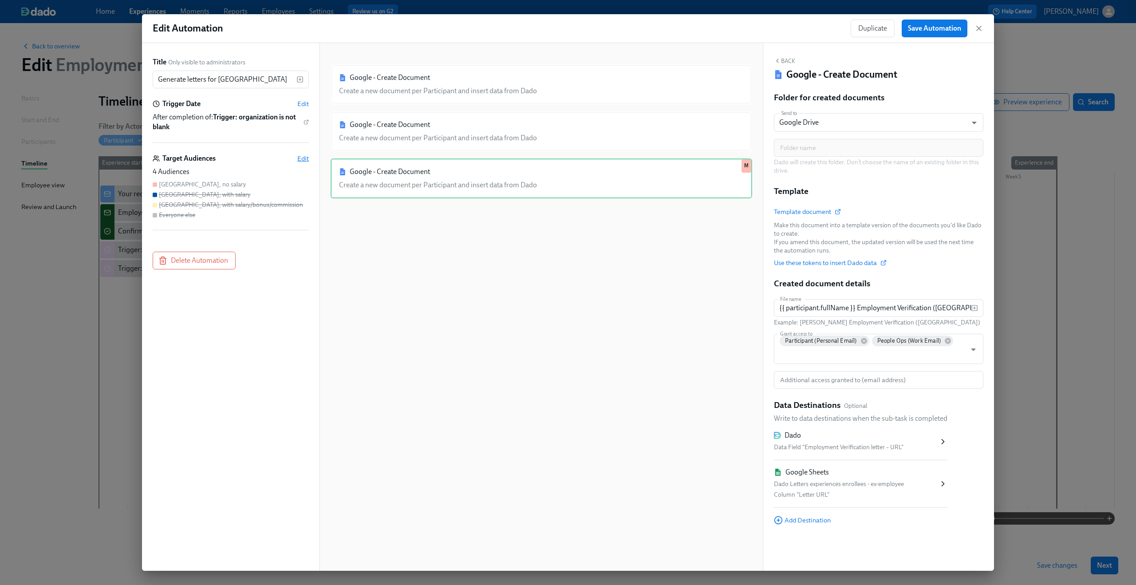
click at [299, 157] on span "Edit" at bounding box center [303, 158] width 12 height 9
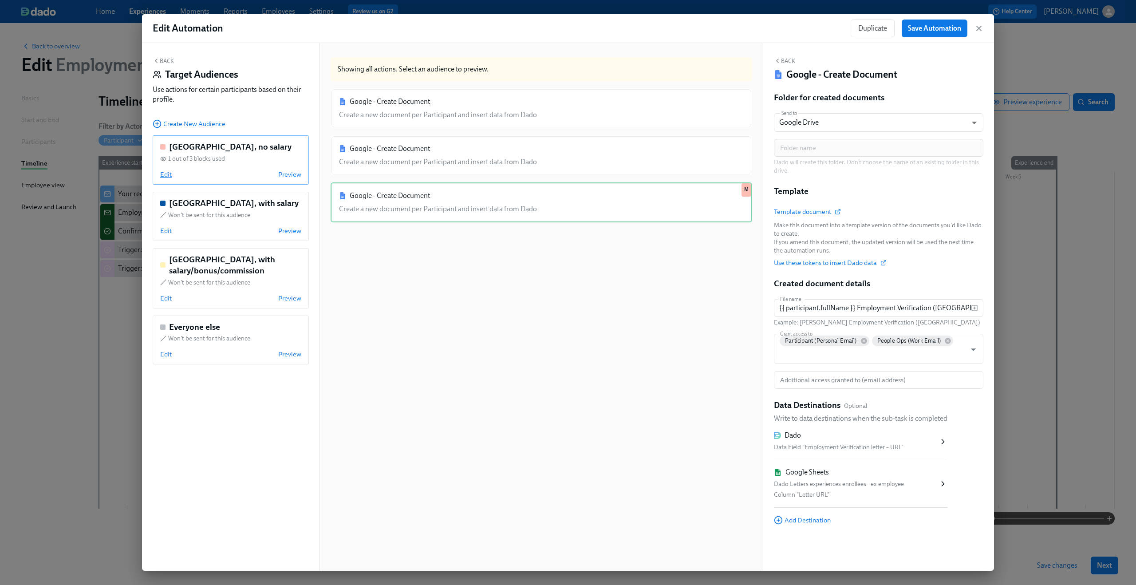
click at [171, 175] on span "Edit" at bounding box center [166, 174] width 12 height 9
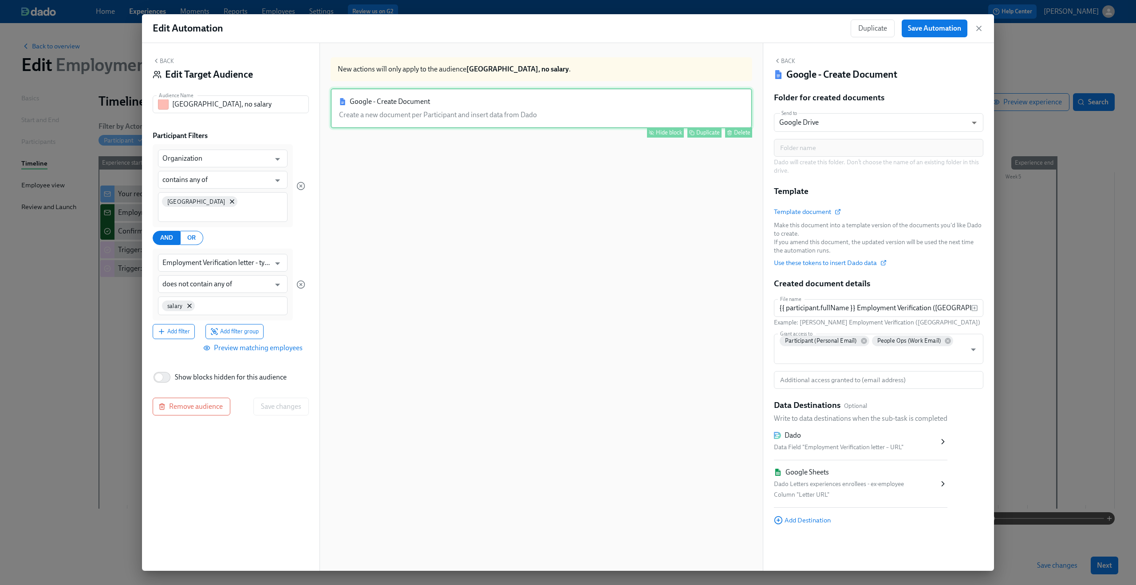
click at [454, 108] on div "Google - Create Document Create a new document per Participant and insert data …" at bounding box center [541, 108] width 421 height 40
click at [656, 134] on div "Hide block" at bounding box center [669, 132] width 26 height 7
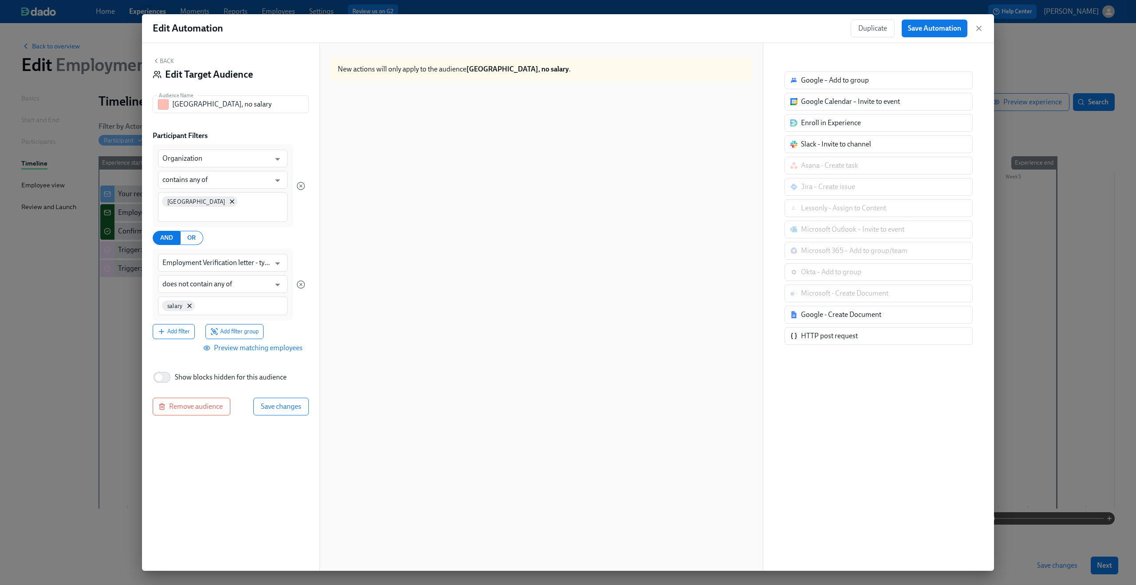
click at [567, 158] on div at bounding box center [541, 337] width 421 height 499
click at [165, 59] on button "Back" at bounding box center [163, 60] width 21 height 7
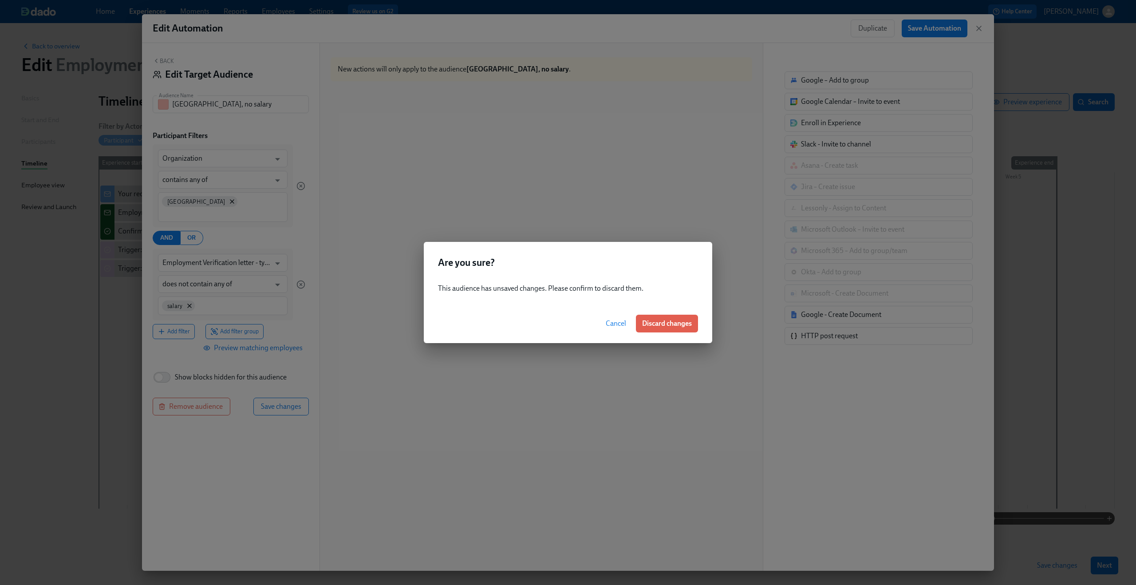
click at [606, 325] on span "Cancel" at bounding box center [616, 323] width 20 height 9
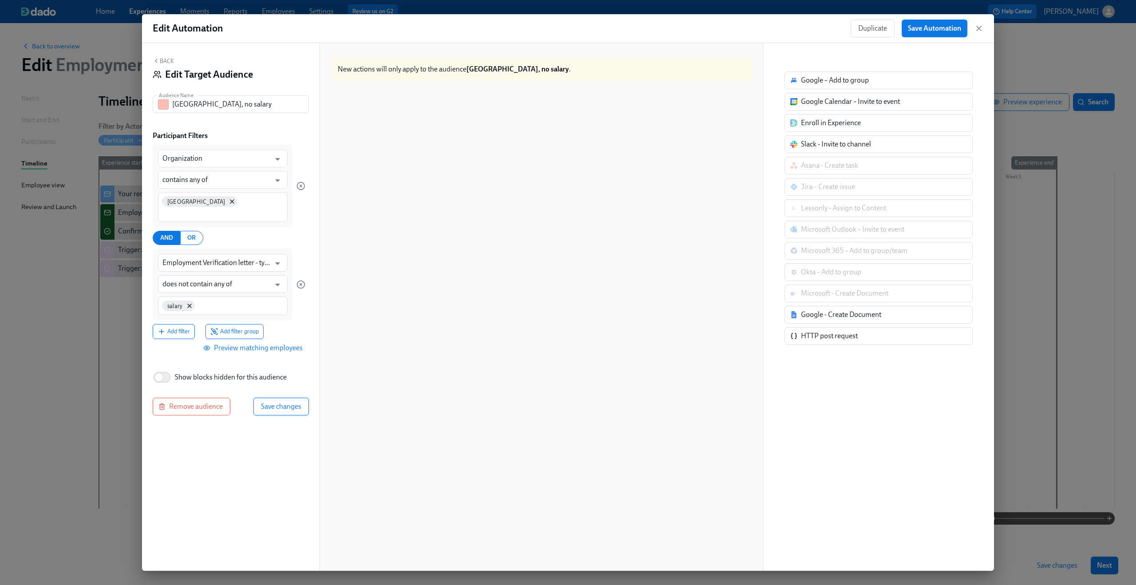
click at [299, 402] on span "Save changes" at bounding box center [281, 406] width 40 height 9
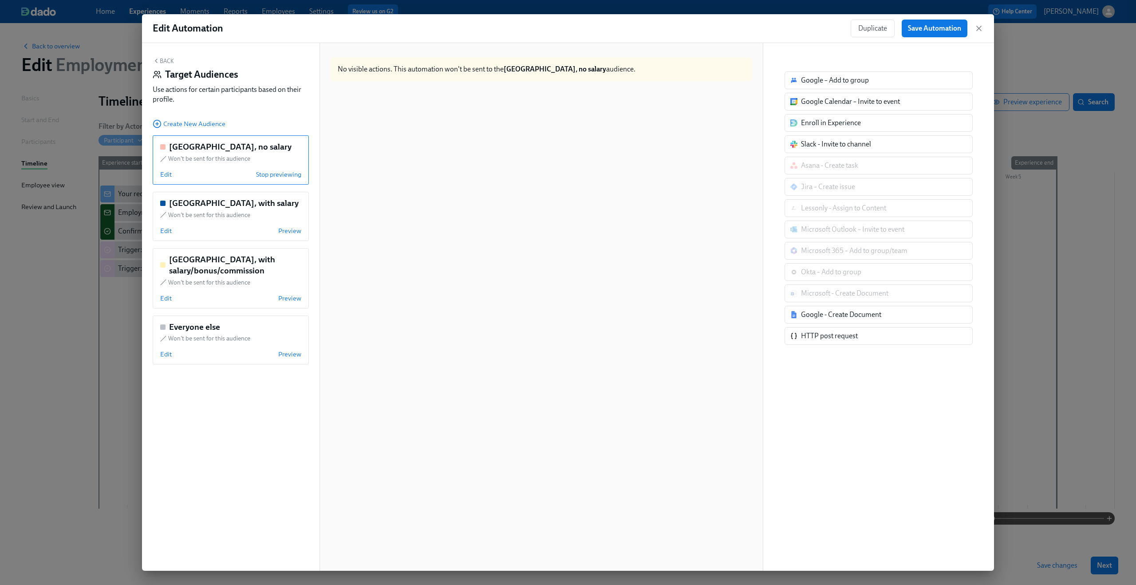
click at [165, 62] on button "Back" at bounding box center [163, 60] width 21 height 7
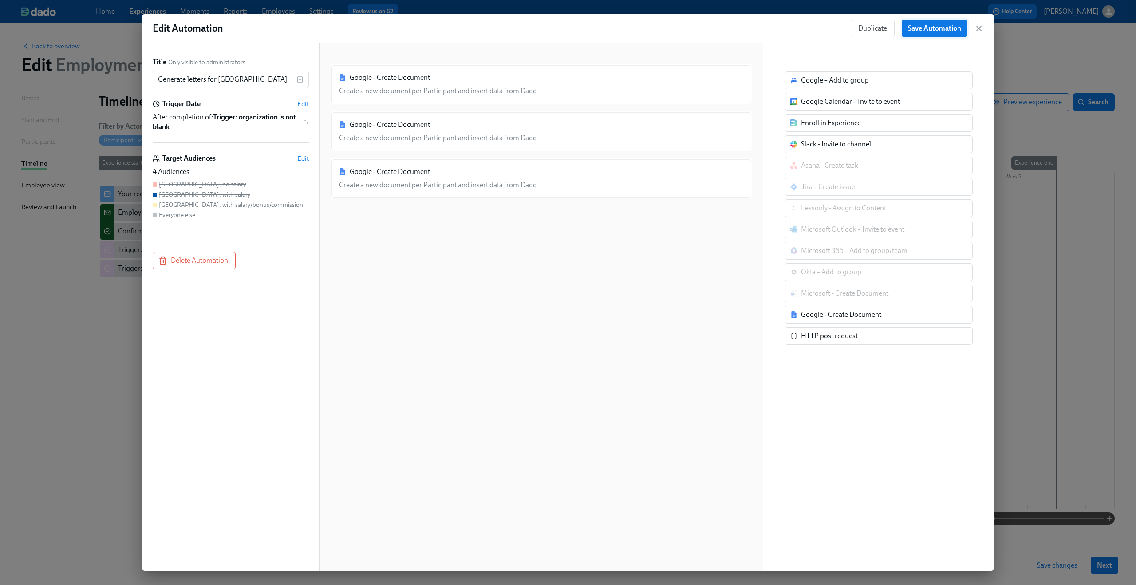
click at [932, 29] on span "Save Automation" at bounding box center [934, 28] width 53 height 9
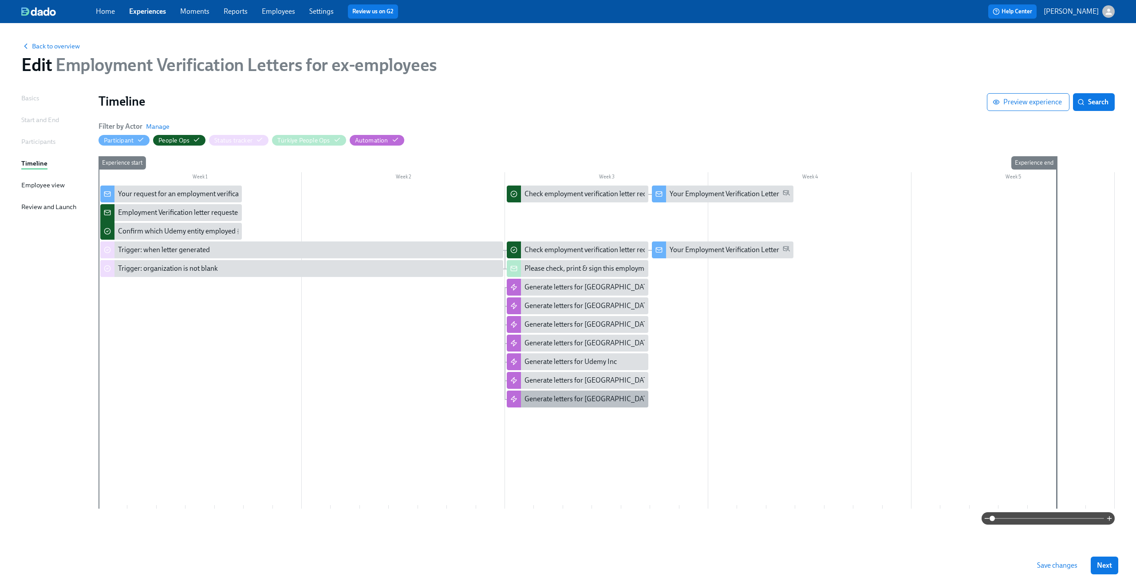
click at [599, 397] on div "Generate letters for Brazil" at bounding box center [588, 399] width 129 height 10
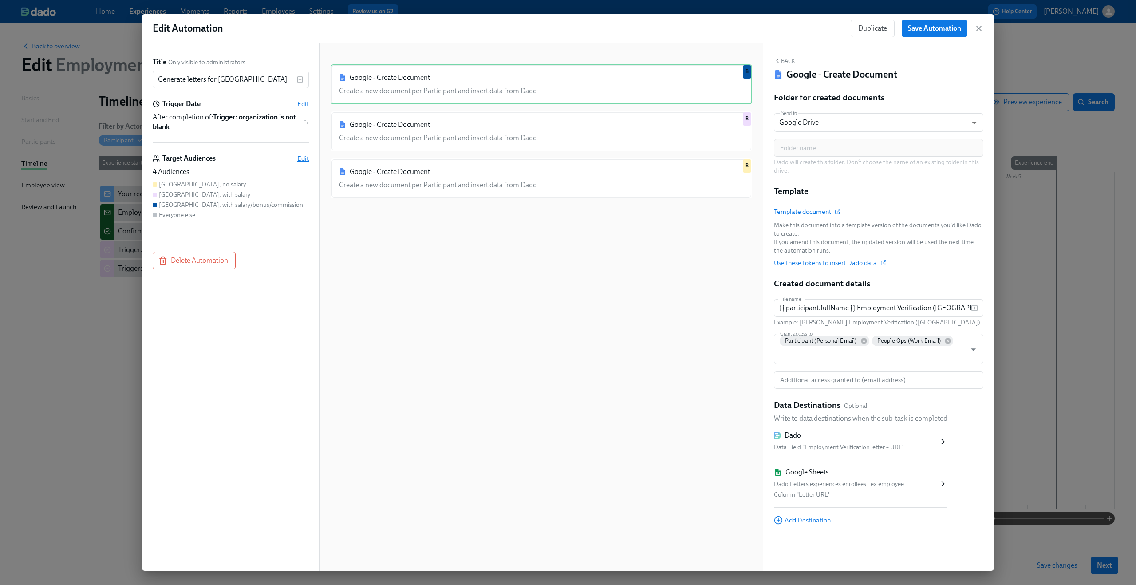
click at [304, 157] on span "Edit" at bounding box center [303, 158] width 12 height 9
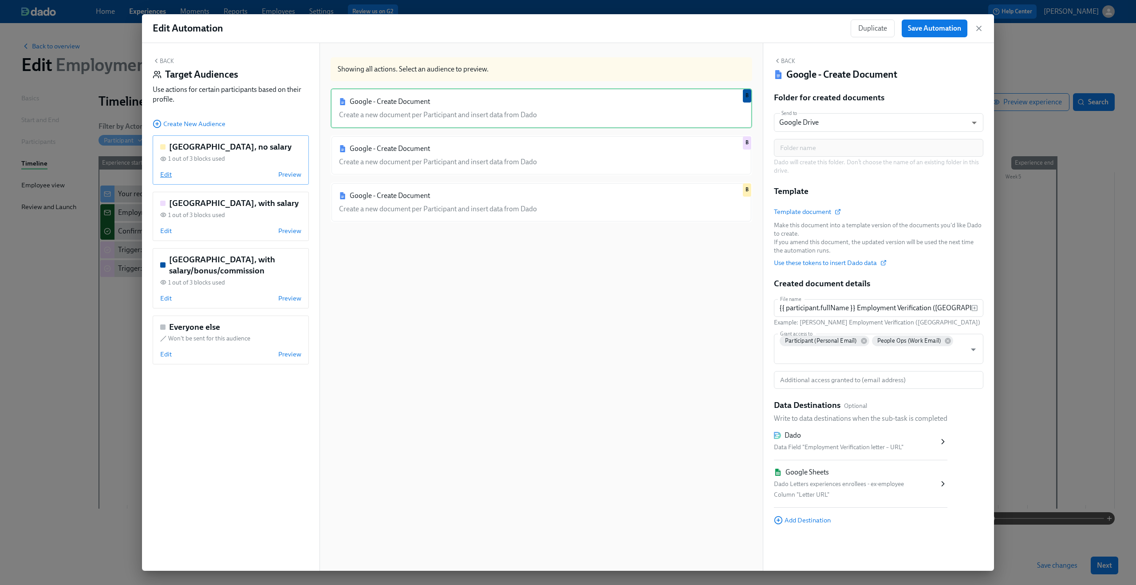
click at [169, 174] on span "Edit" at bounding box center [166, 174] width 12 height 9
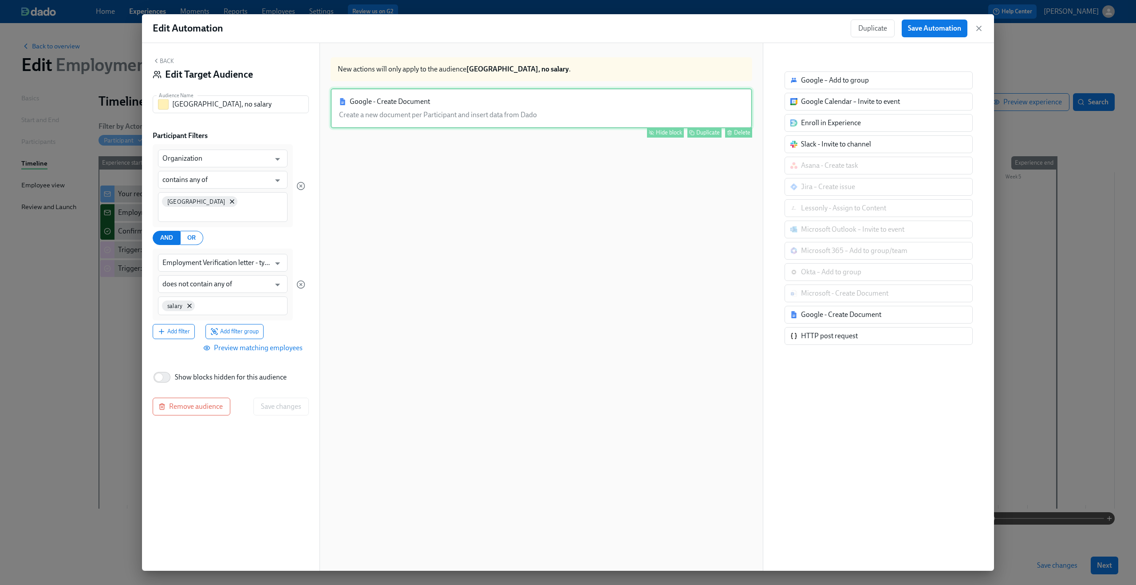
click at [553, 118] on div "Google - Create Document Create a new document per Participant and insert data …" at bounding box center [541, 108] width 421 height 40
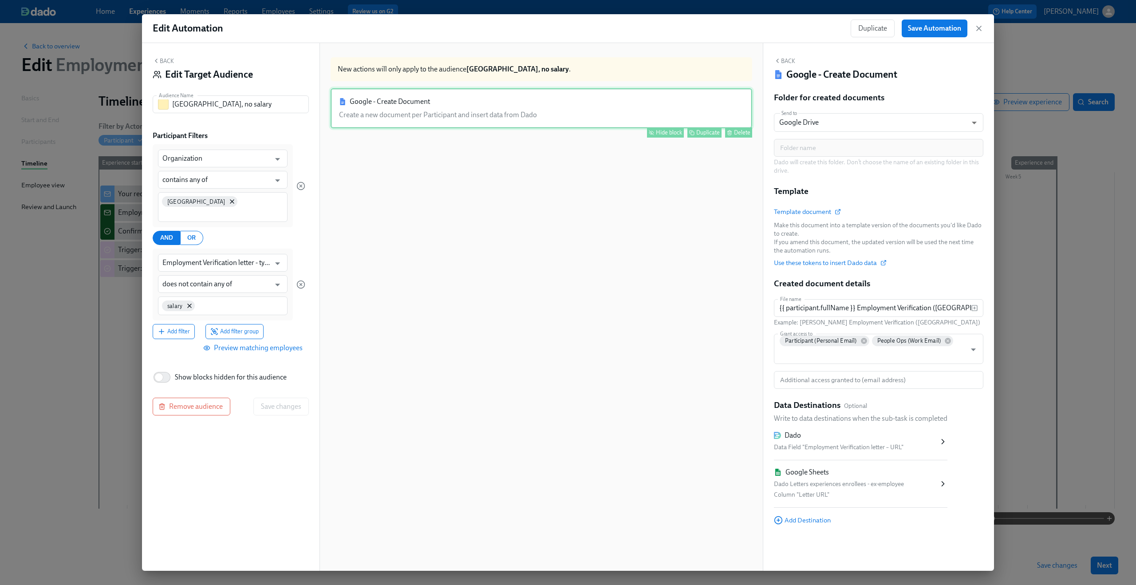
click at [658, 130] on div "Hide block" at bounding box center [669, 132] width 26 height 7
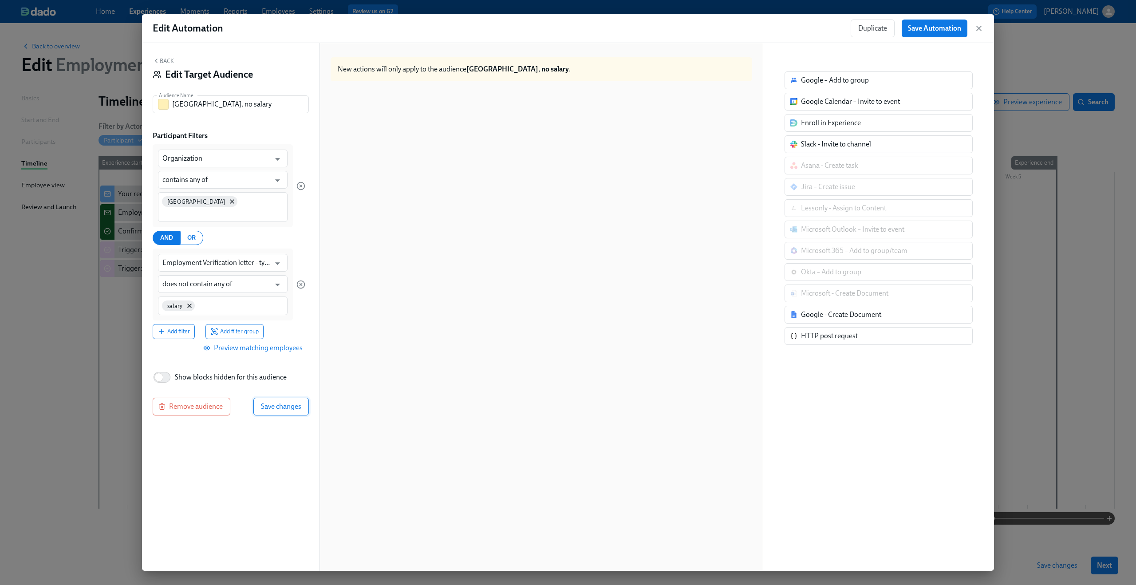
click at [288, 402] on span "Save changes" at bounding box center [281, 406] width 40 height 9
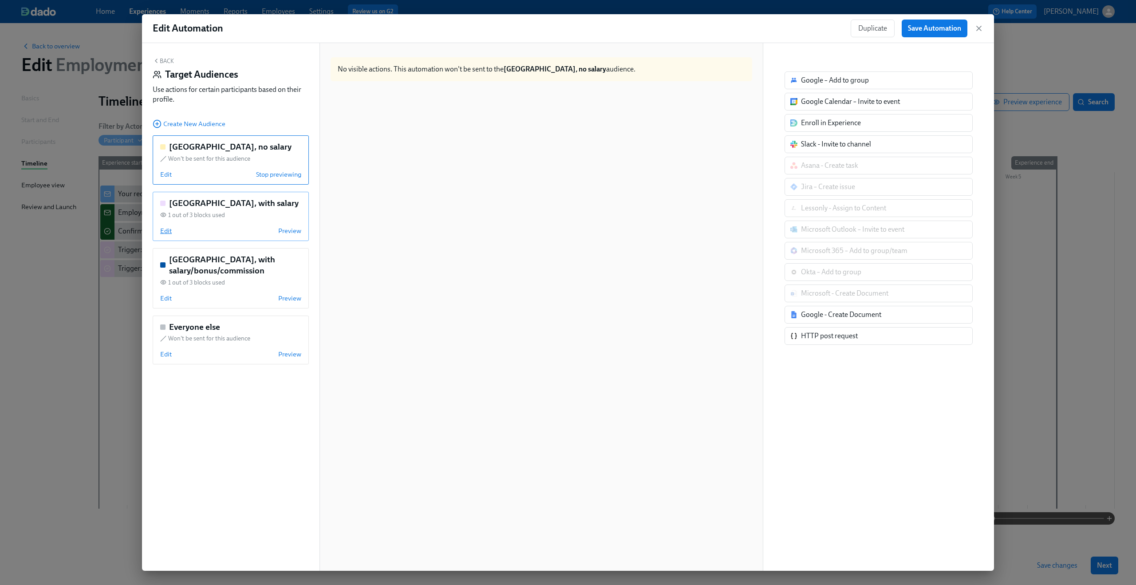
click at [170, 228] on span "Edit" at bounding box center [166, 230] width 12 height 9
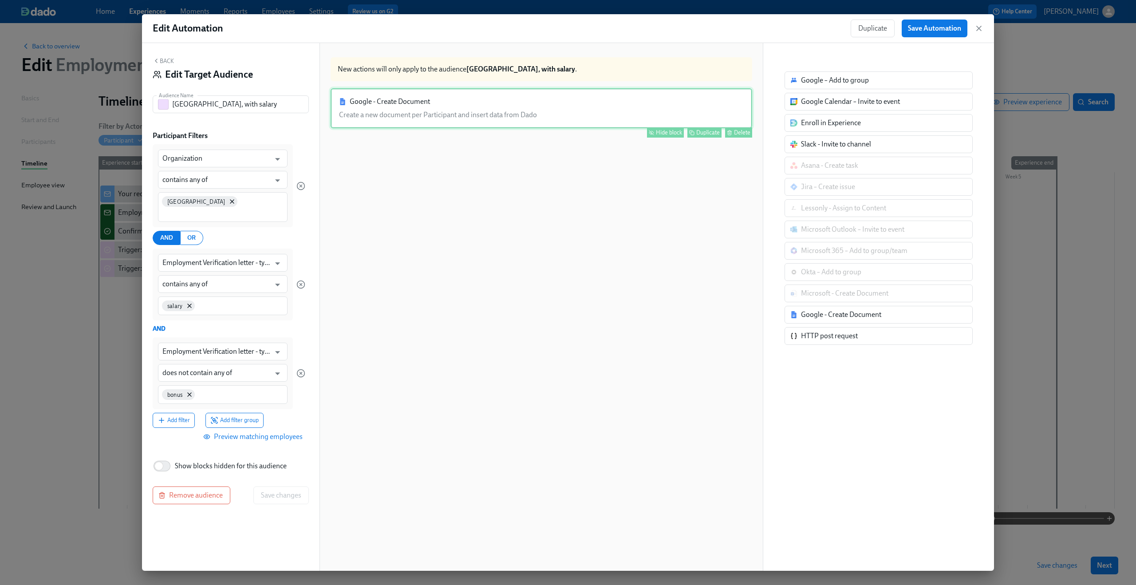
click at [457, 105] on div "Google - Create Document Create a new document per Participant and insert data …" at bounding box center [541, 108] width 421 height 40
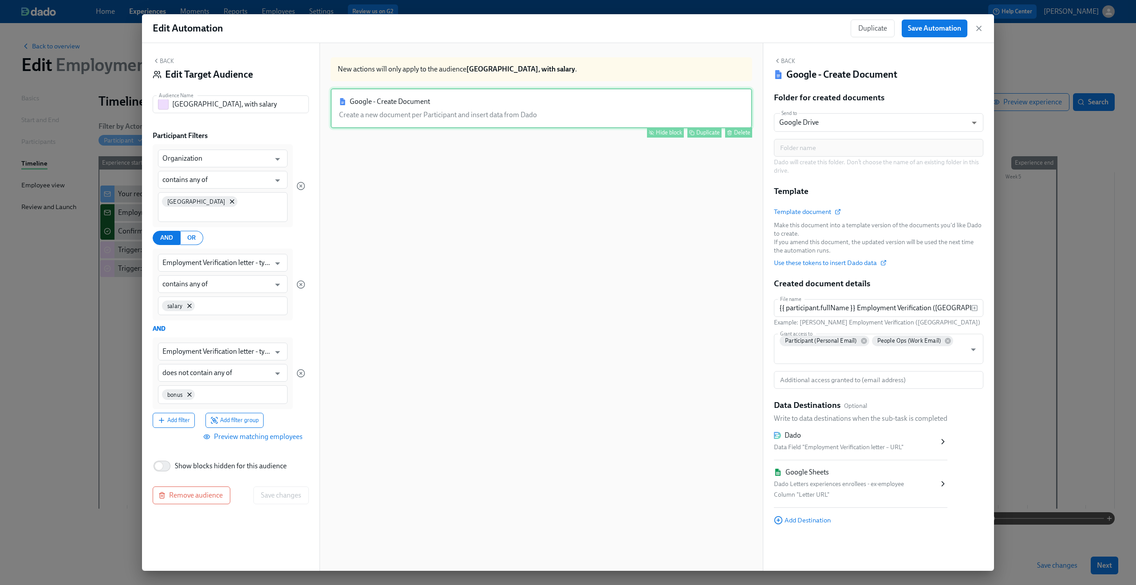
click at [647, 131] on button "Hide block" at bounding box center [665, 132] width 37 height 10
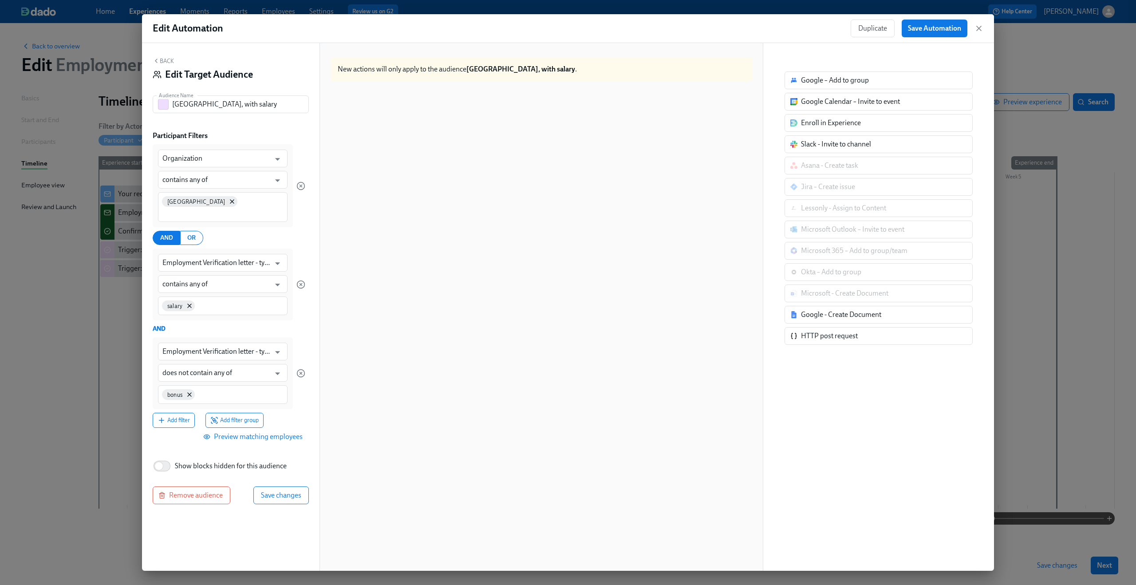
click at [292, 475] on div "Back Edit Target Audience Audience Name Brazil, with salary Audience Name Parti…" at bounding box center [230, 306] width 177 height 527
click at [292, 486] on button "Save changes" at bounding box center [280, 495] width 55 height 18
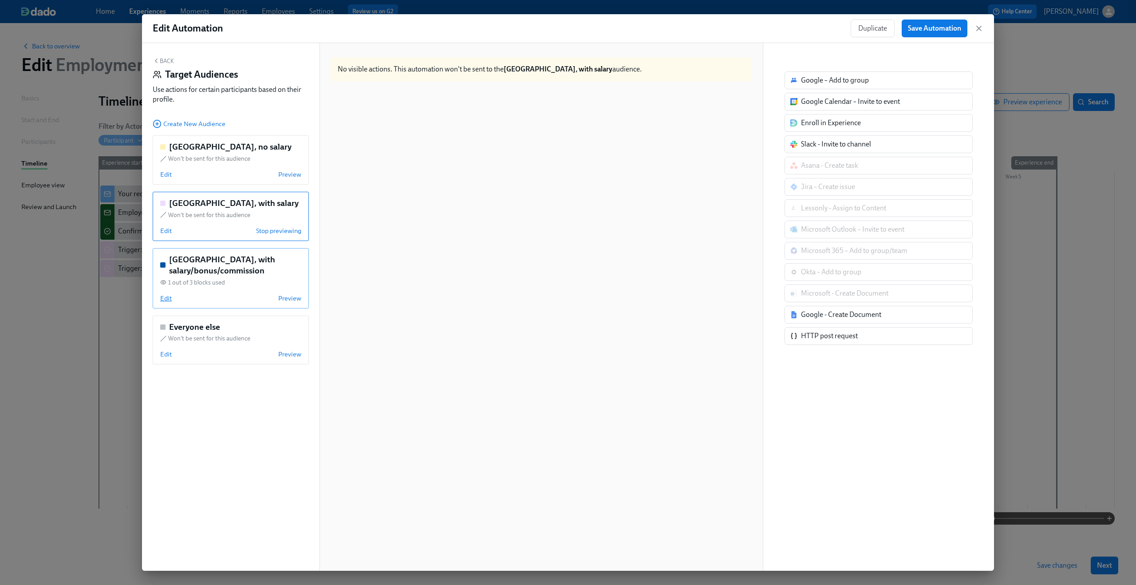
click at [169, 297] on span "Edit" at bounding box center [166, 298] width 12 height 9
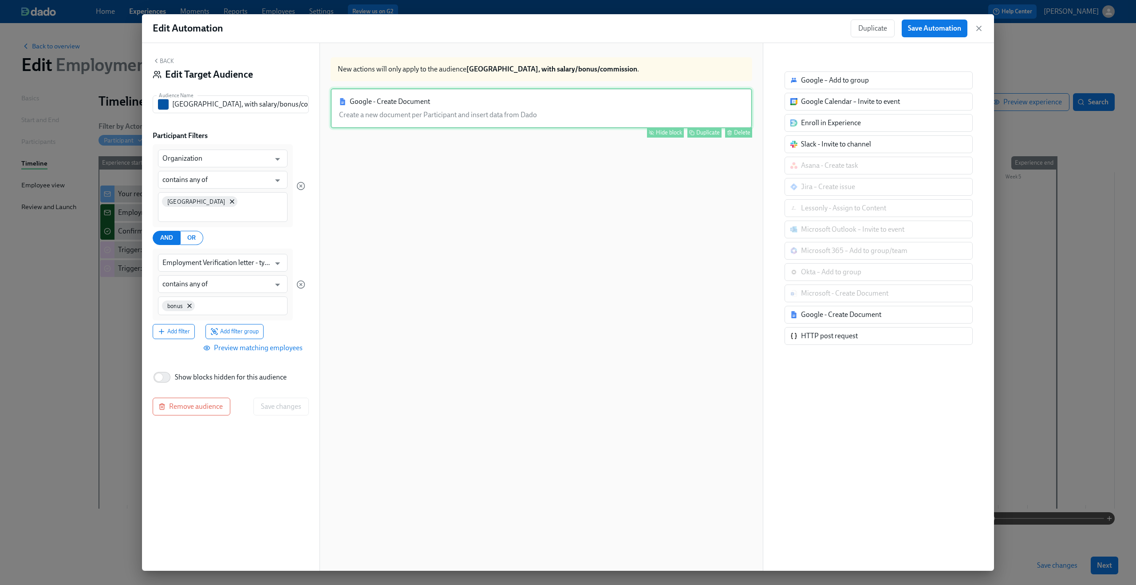
click at [474, 108] on div "Google - Create Document Create a new document per Participant and insert data …" at bounding box center [541, 108] width 421 height 40
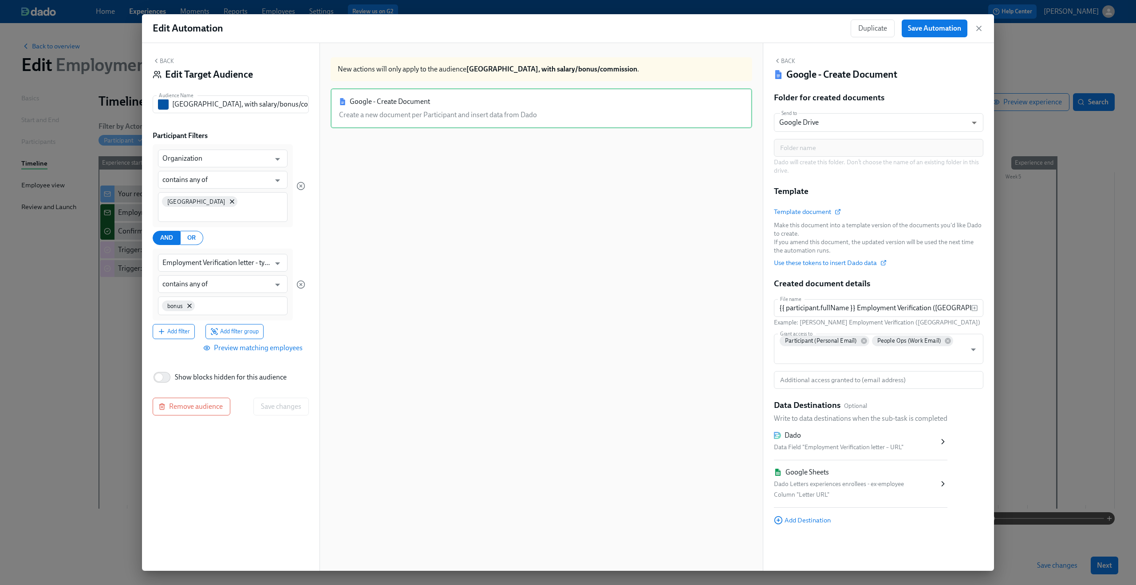
drag, startPoint x: 647, startPoint y: 133, endPoint x: 641, endPoint y: 132, distance: 6.4
click at [649, 133] on icon "button" at bounding box center [651, 132] width 5 height 5
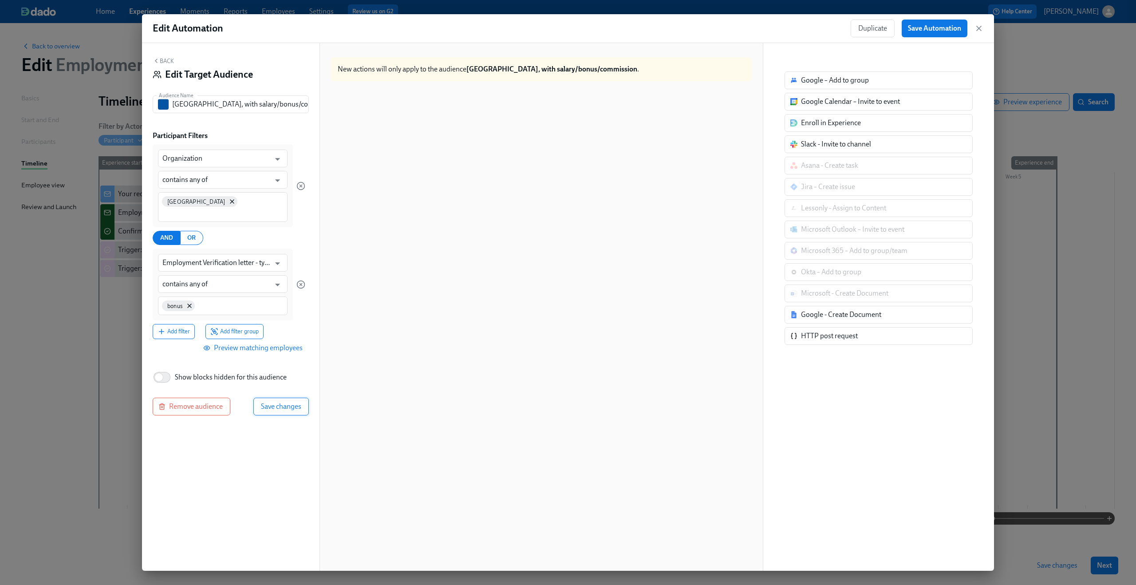
click at [280, 401] on button "Save changes" at bounding box center [280, 406] width 55 height 18
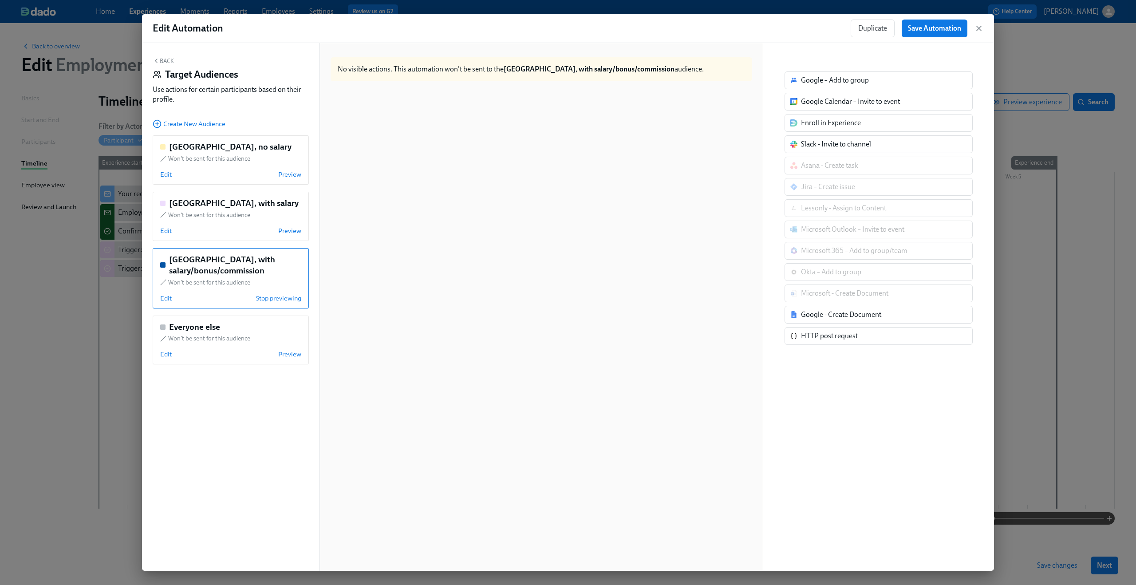
click at [169, 63] on button "Back" at bounding box center [163, 60] width 21 height 7
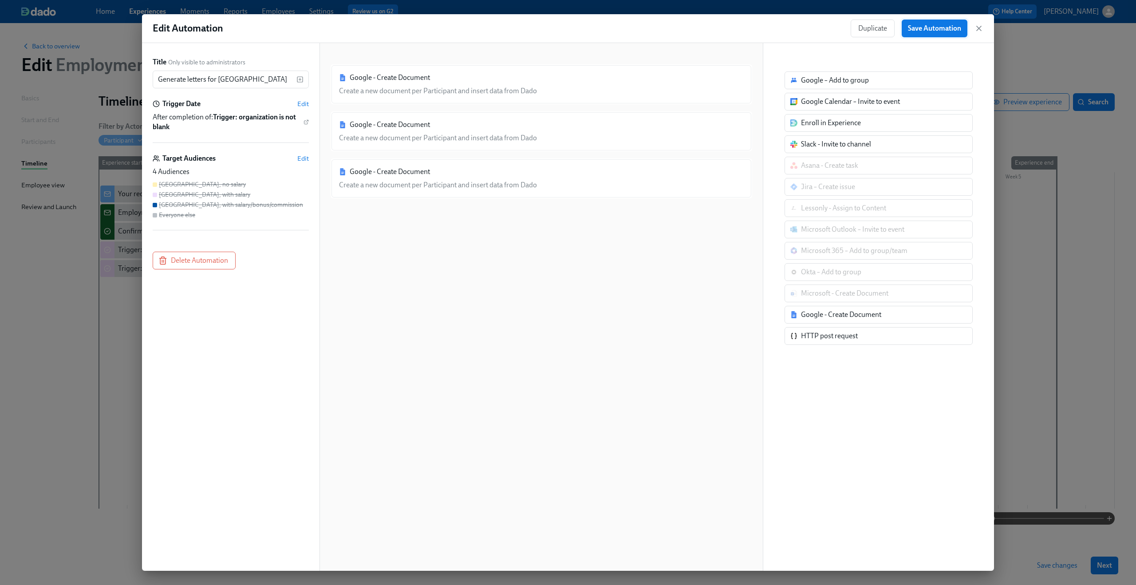
click at [924, 30] on span "Save Automation" at bounding box center [934, 28] width 53 height 9
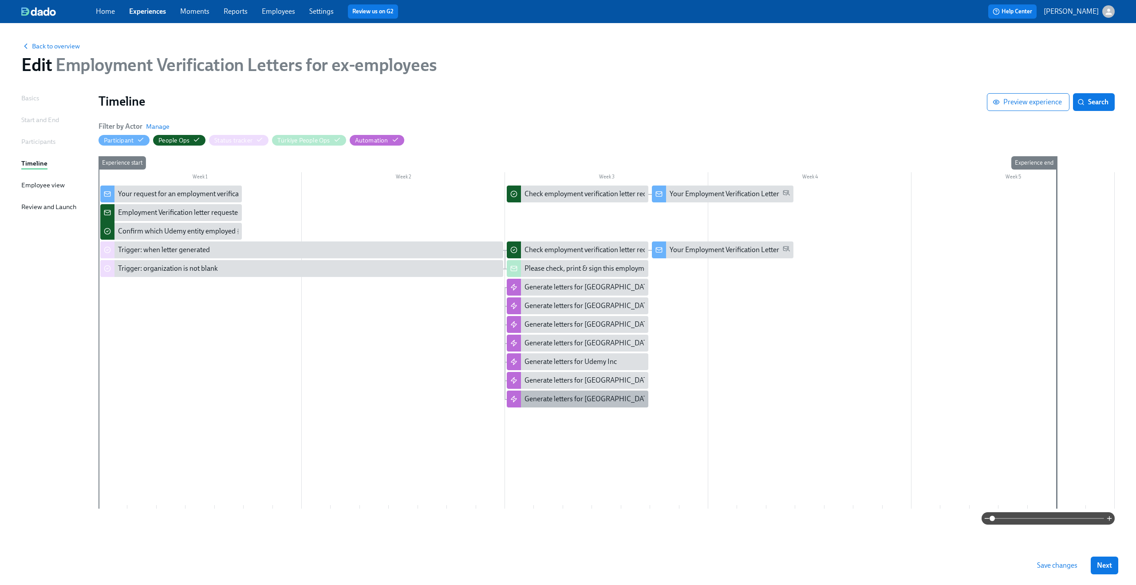
click at [591, 393] on div "Generate letters for Brazil" at bounding box center [578, 398] width 142 height 17
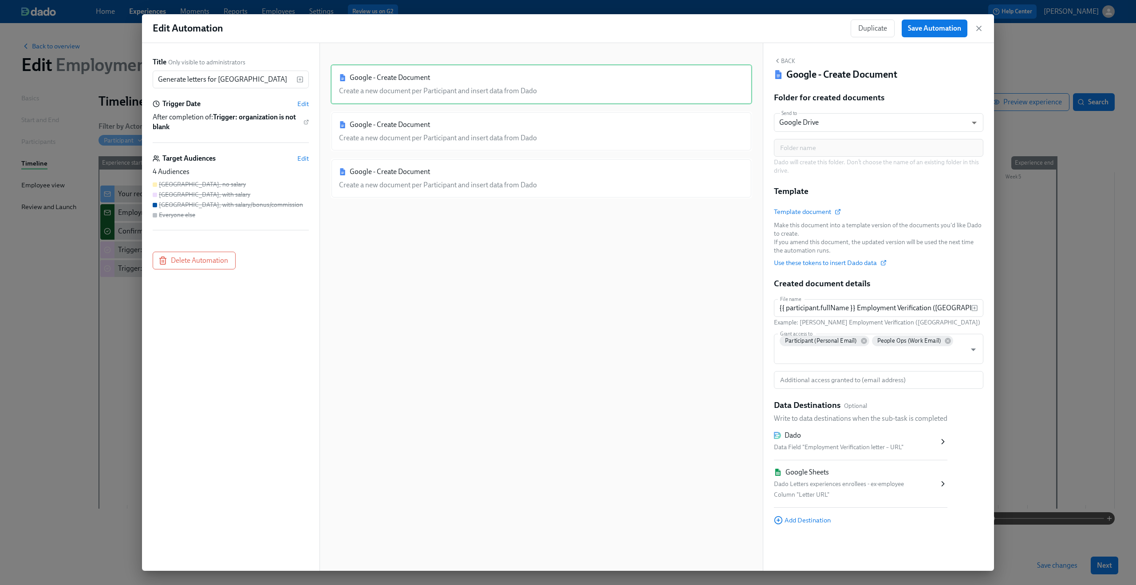
click at [979, 29] on icon "button" at bounding box center [978, 28] width 9 height 9
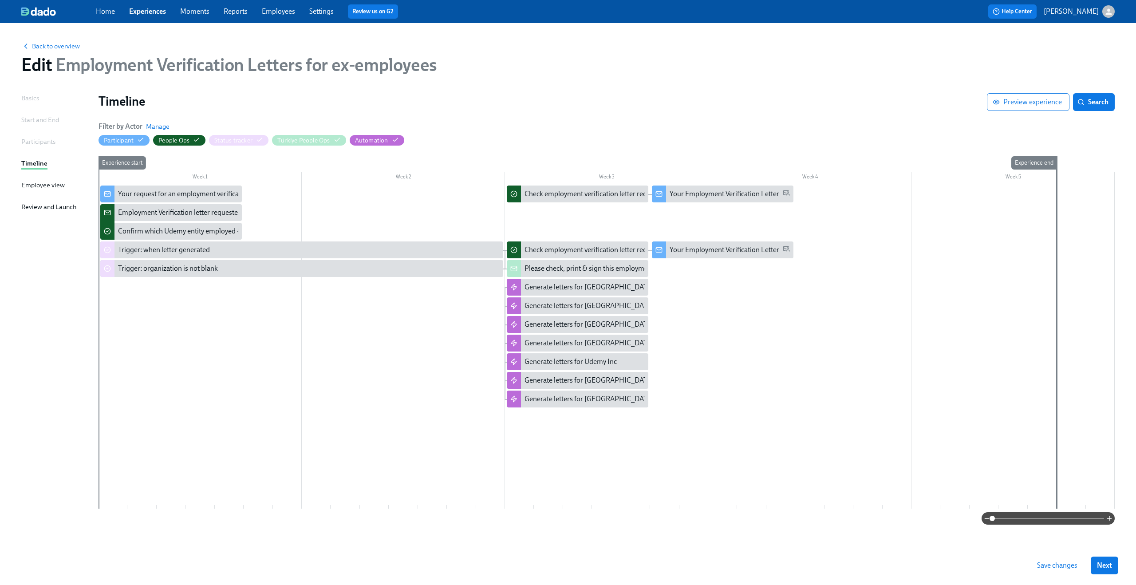
click at [1063, 568] on span "Save changes" at bounding box center [1057, 565] width 40 height 9
click at [558, 381] on div "Generate letters for Mexico" at bounding box center [588, 380] width 129 height 10
click at [578, 392] on div "Generate letters for Brazil" at bounding box center [578, 398] width 142 height 17
click at [527, 283] on div "Generate letters for Australia" at bounding box center [588, 287] width 129 height 10
click at [143, 233] on div "Confirm which Udemy entity employed {{ participant.fullName }}" at bounding box center [215, 231] width 195 height 10
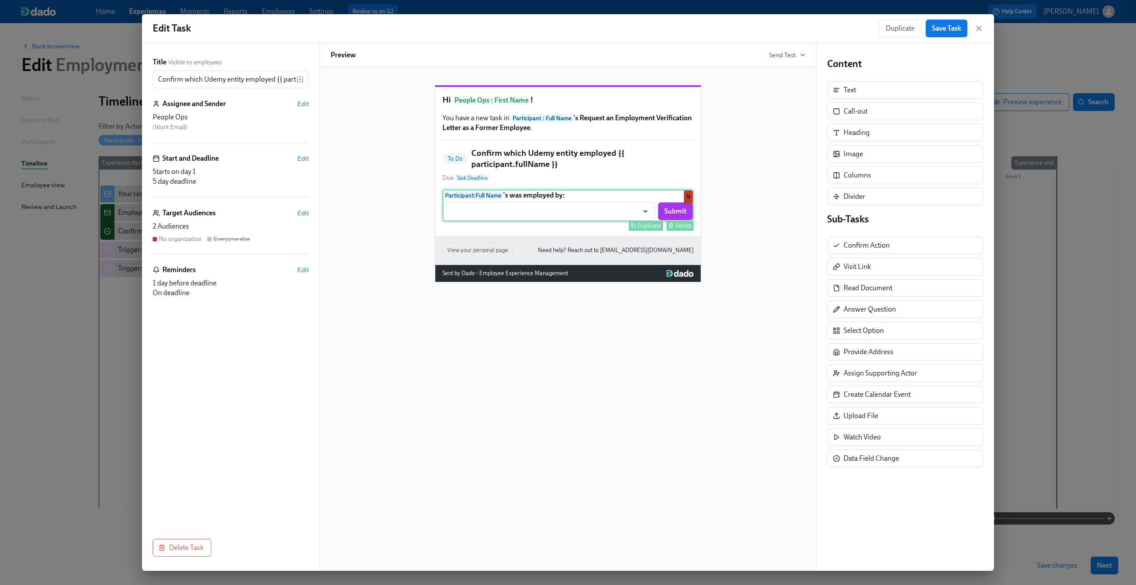
click at [642, 221] on div "Participant : Full Name 's was employed by: ​ ​ Submit Duplicate Delete N" at bounding box center [567, 205] width 251 height 32
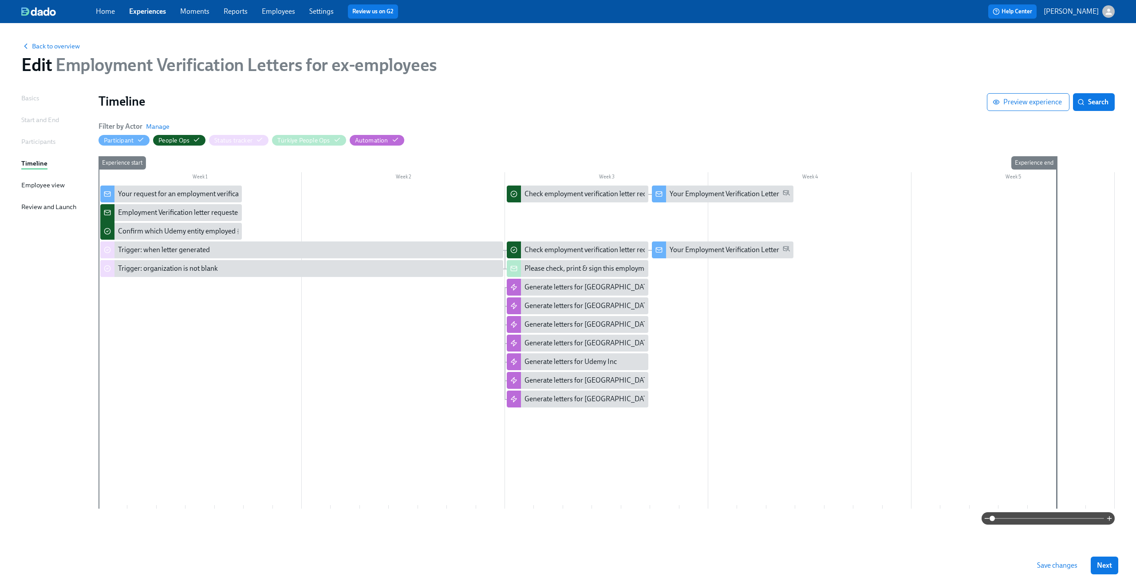
click at [1061, 566] on span "Save changes" at bounding box center [1057, 565] width 40 height 9
click at [36, 44] on span "Back to overview" at bounding box center [50, 46] width 59 height 9
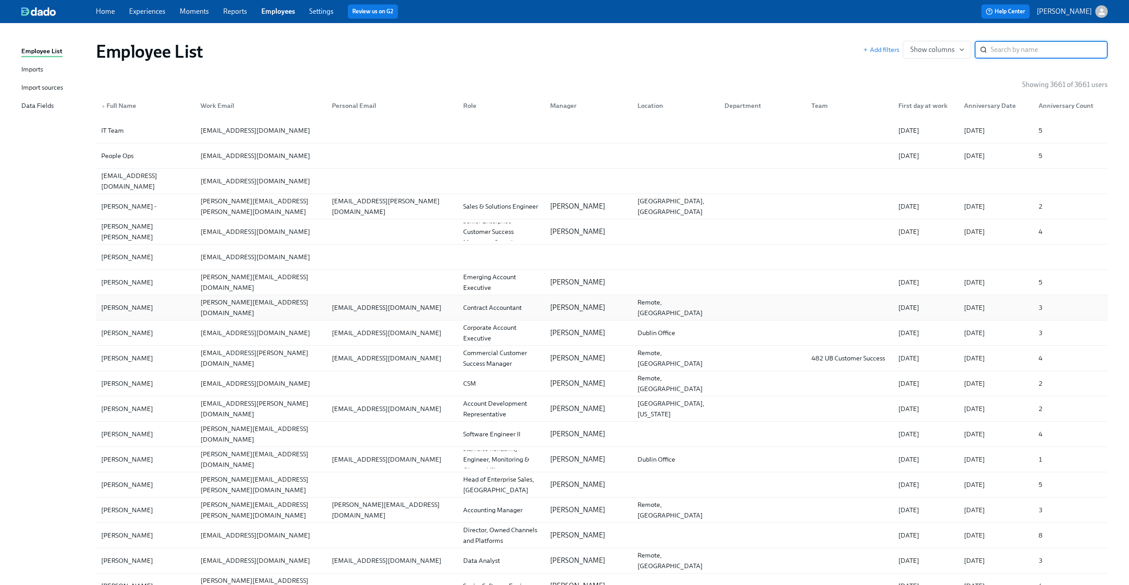
click at [244, 307] on div "[PERSON_NAME][EMAIL_ADDRESS][DOMAIN_NAME]" at bounding box center [261, 307] width 128 height 21
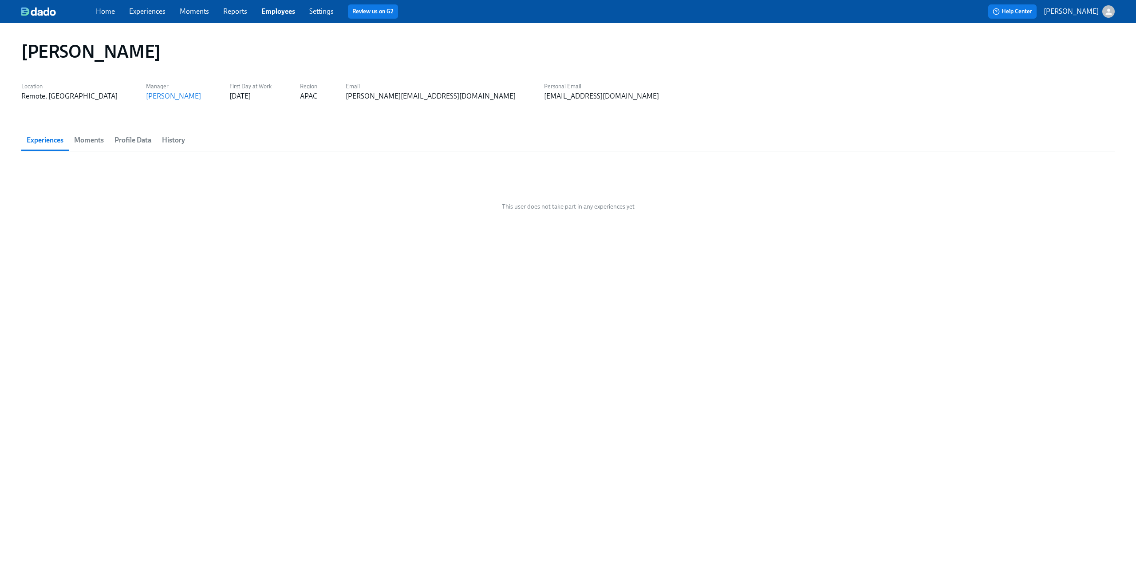
click at [142, 140] on span "Profile Data" at bounding box center [132, 140] width 37 height 12
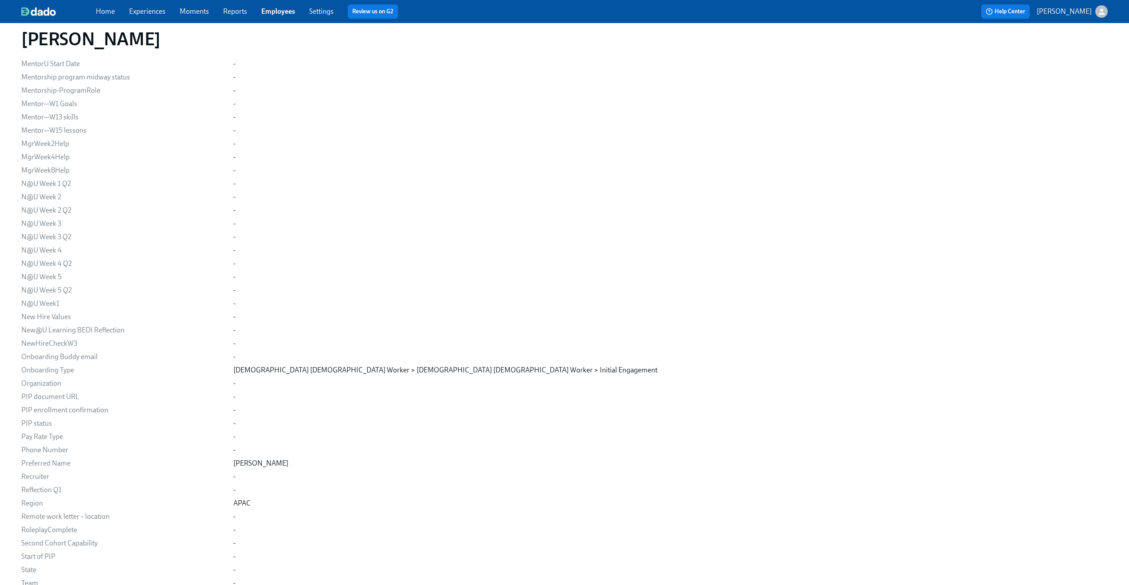
scroll to position [864, 0]
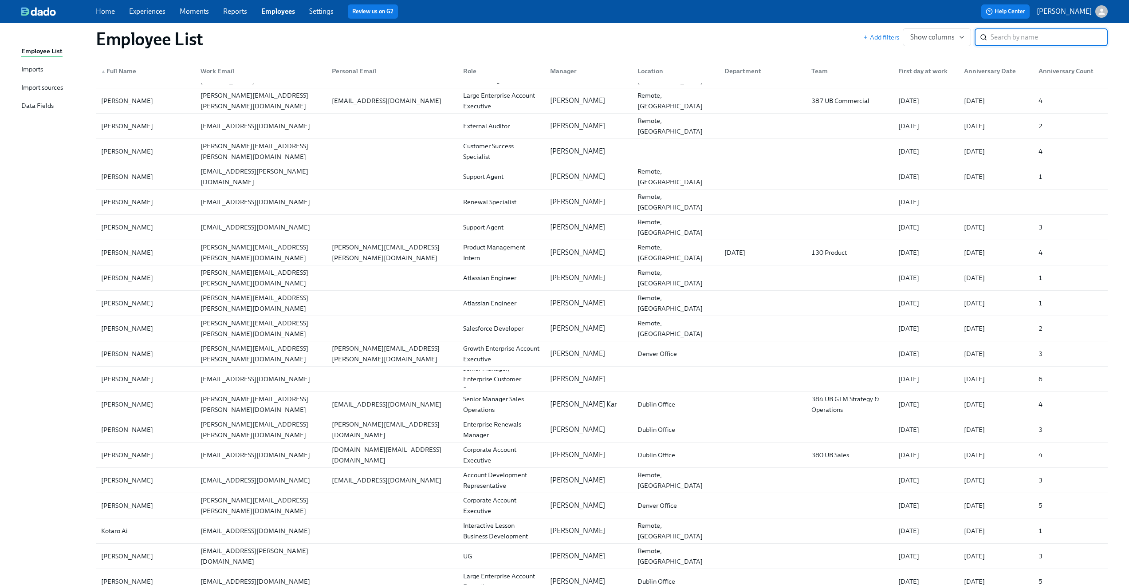
scroll to position [965, 0]
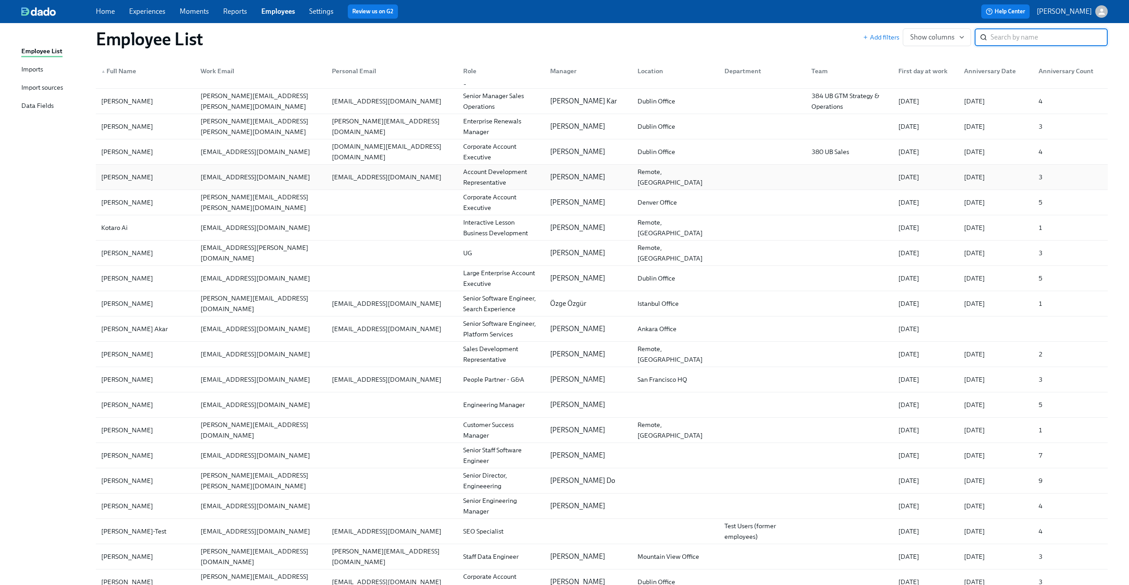
click at [216, 178] on div "[EMAIL_ADDRESS][DOMAIN_NAME]" at bounding box center [255, 177] width 117 height 11
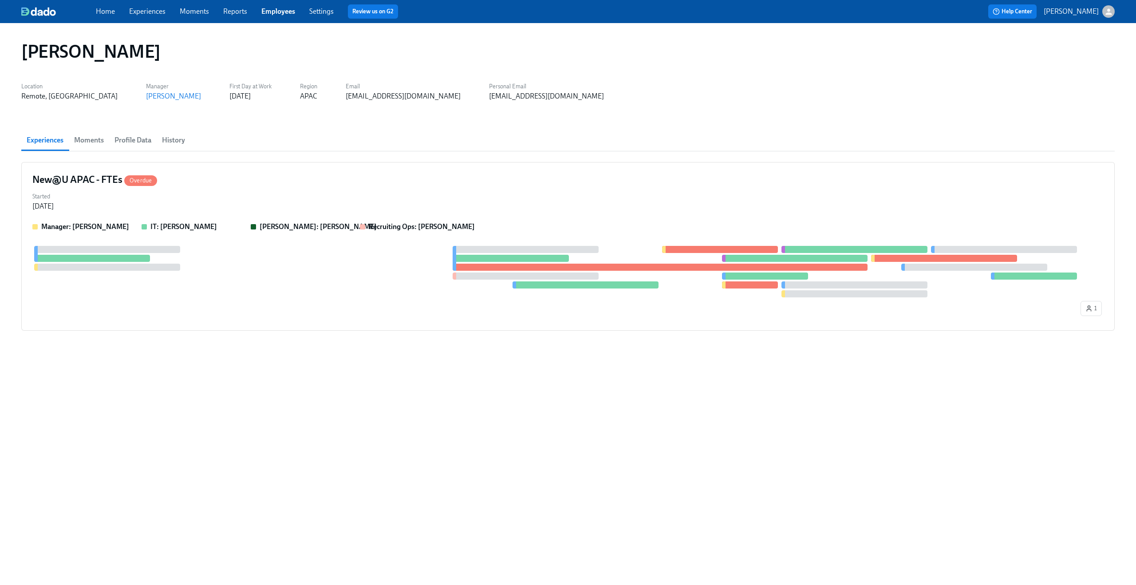
click at [141, 142] on span "Profile Data" at bounding box center [132, 140] width 37 height 12
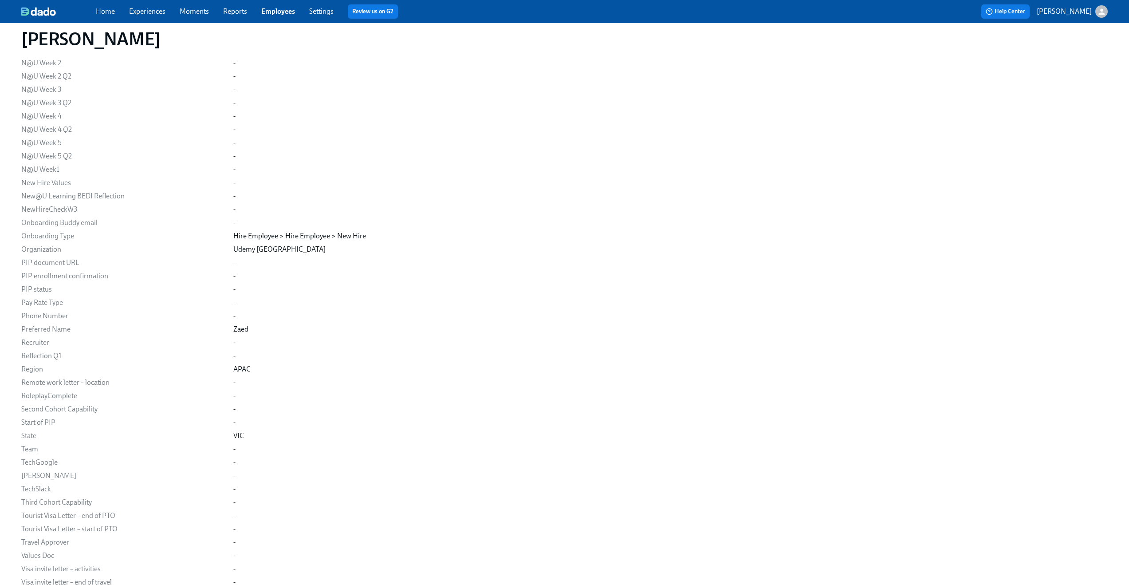
scroll to position [1130, 0]
